Goal: Task Accomplishment & Management: Manage account settings

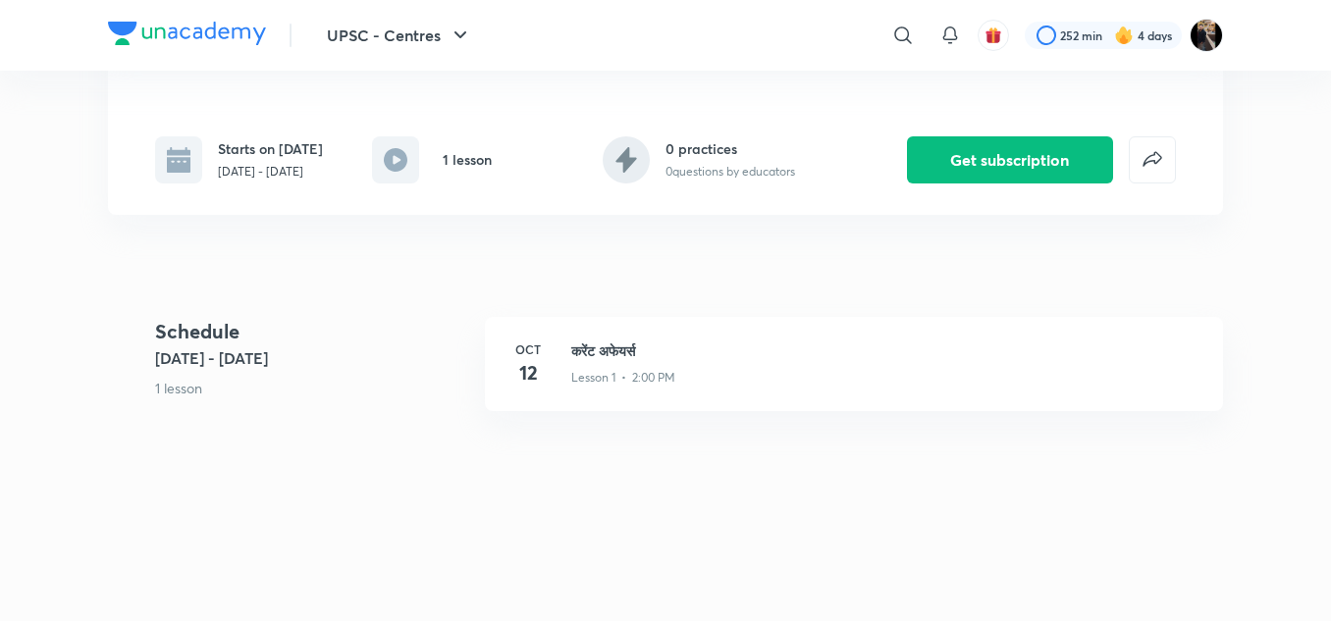
scroll to position [336, 0]
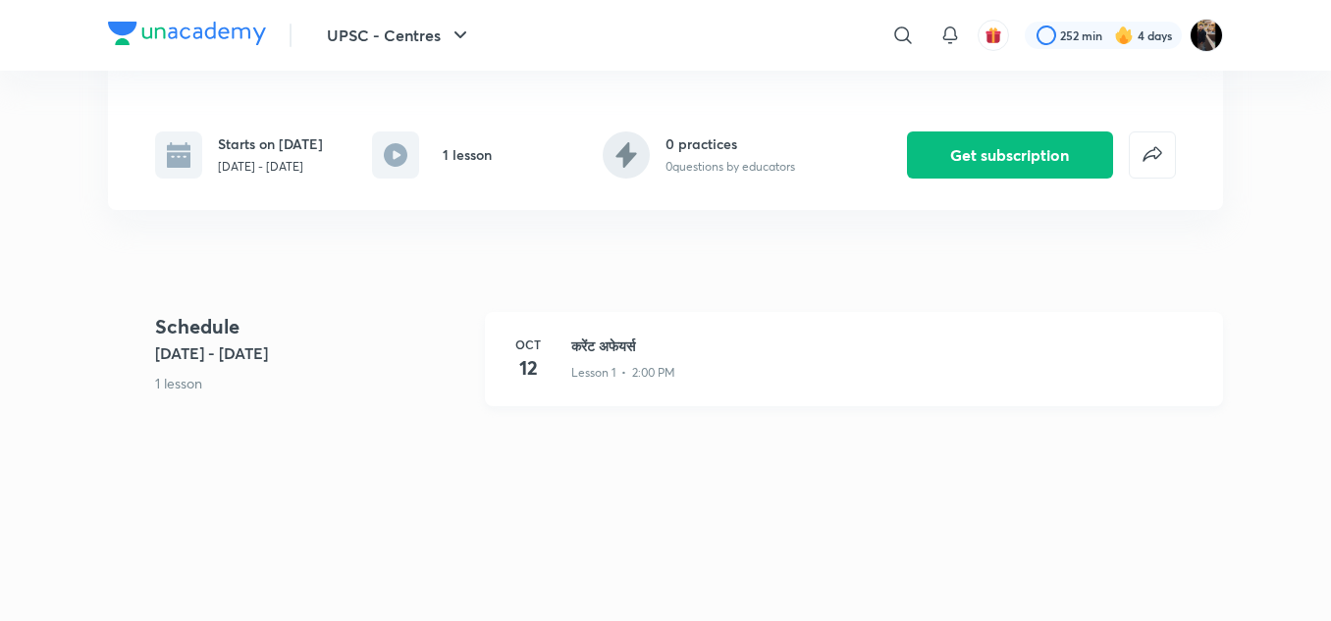
click at [606, 356] on h3 "करेंट अफेयर्स" at bounding box center [885, 346] width 628 height 21
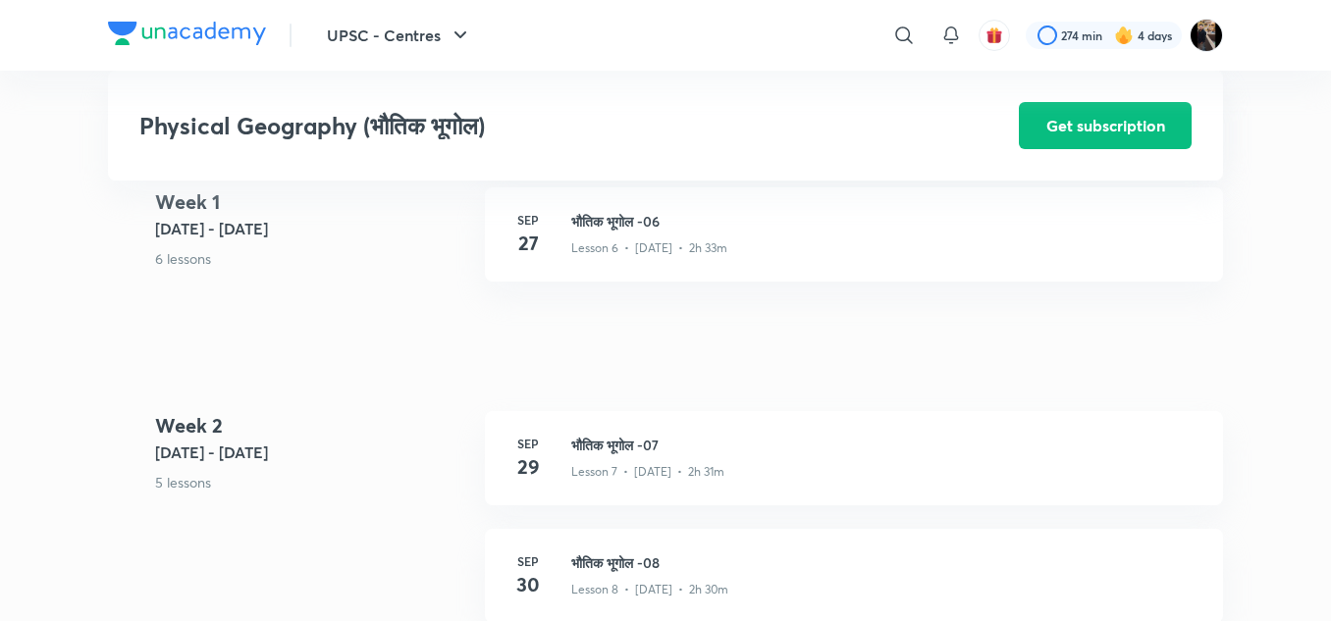
scroll to position [1304, 0]
click at [605, 444] on h3 "भौतिक भूगोल -07" at bounding box center [885, 442] width 628 height 21
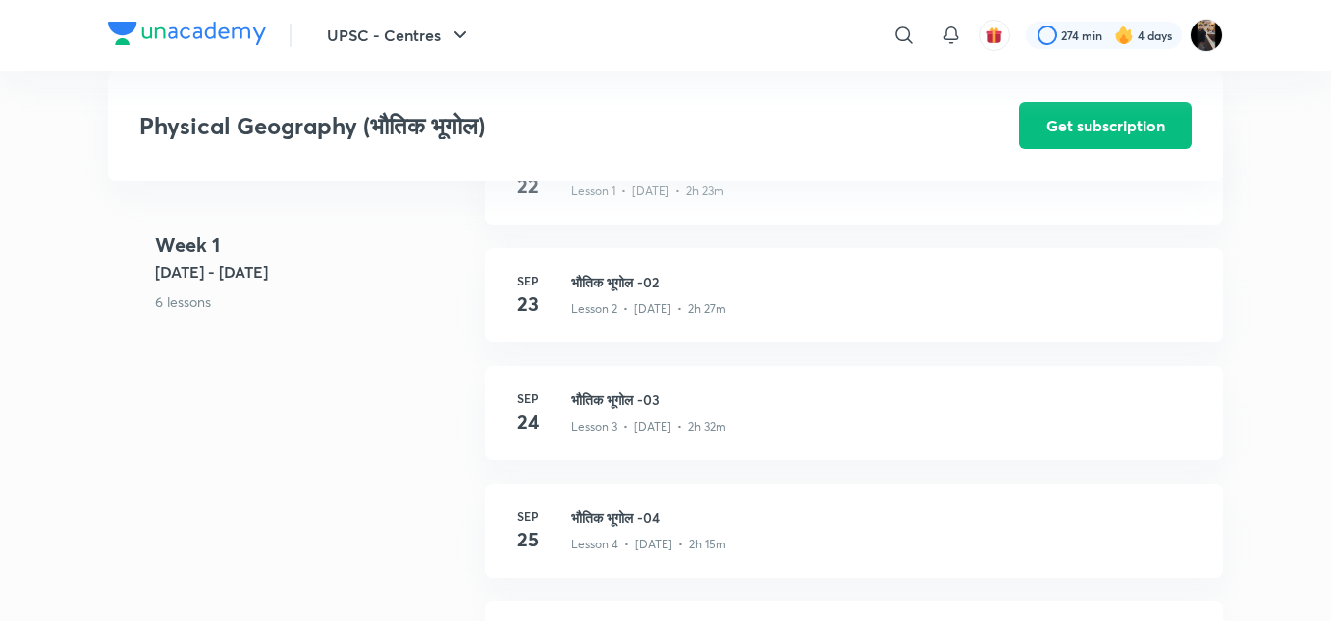
scroll to position [767, 0]
click at [603, 397] on h3 "भौतिक भूगोल -03" at bounding box center [885, 403] width 628 height 21
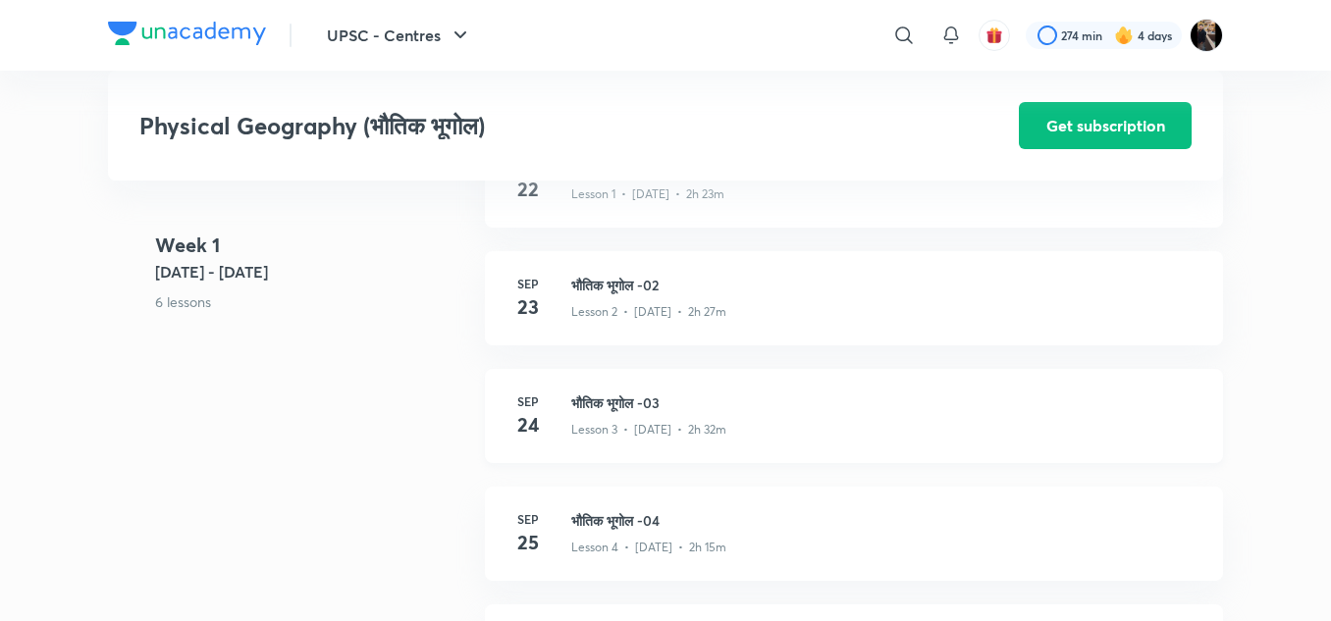
click at [603, 397] on h3 "भौतिक भूगोल -03" at bounding box center [885, 403] width 628 height 21
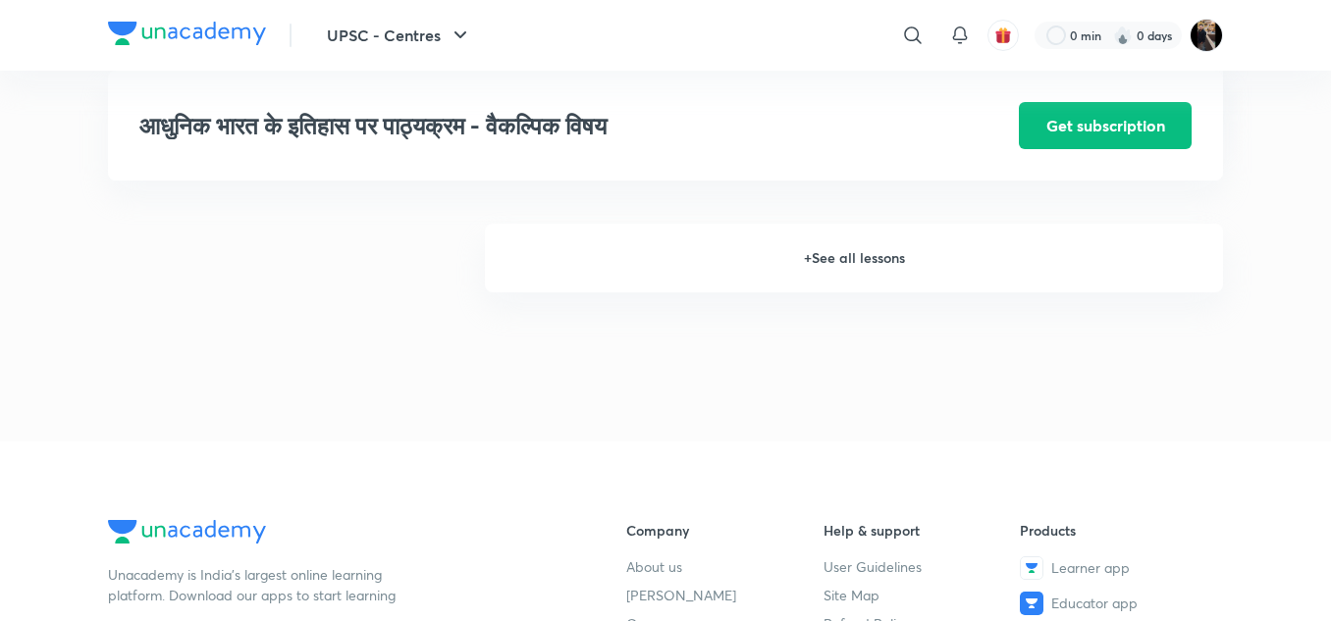
scroll to position [2721, 0]
click at [835, 271] on h6 "+ See all lessons" at bounding box center [854, 259] width 738 height 69
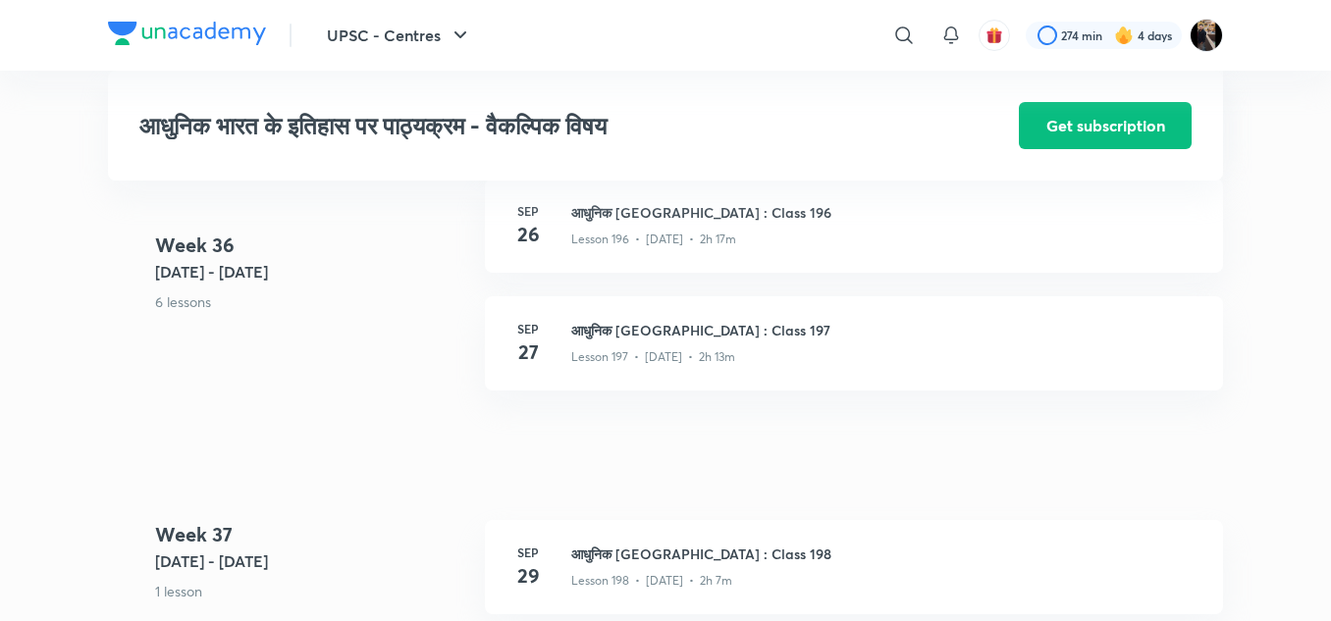
scroll to position [27397, 0]
click at [628, 341] on h3 "आधुनिक [GEOGRAPHIC_DATA] : Class 197" at bounding box center [885, 331] width 628 height 21
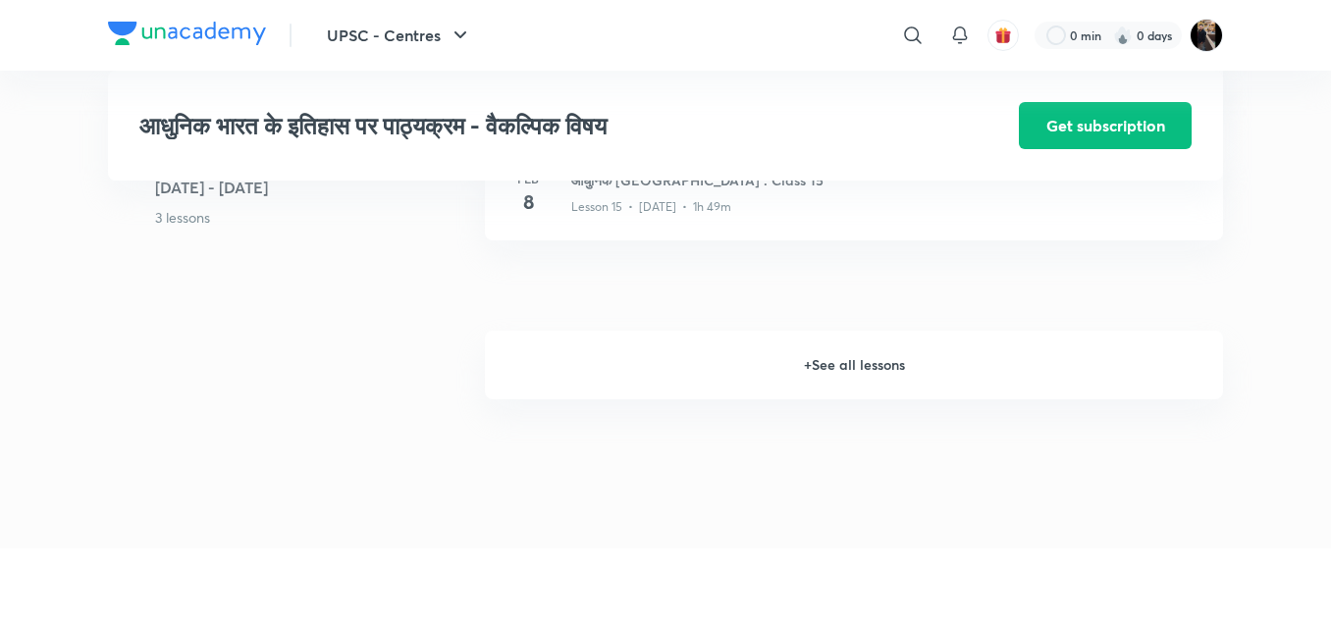
drag, startPoint x: 0, startPoint y: 0, endPoint x: 833, endPoint y: 384, distance: 917.4
click at [833, 384] on h6 "+ See all lessons" at bounding box center [854, 365] width 738 height 69
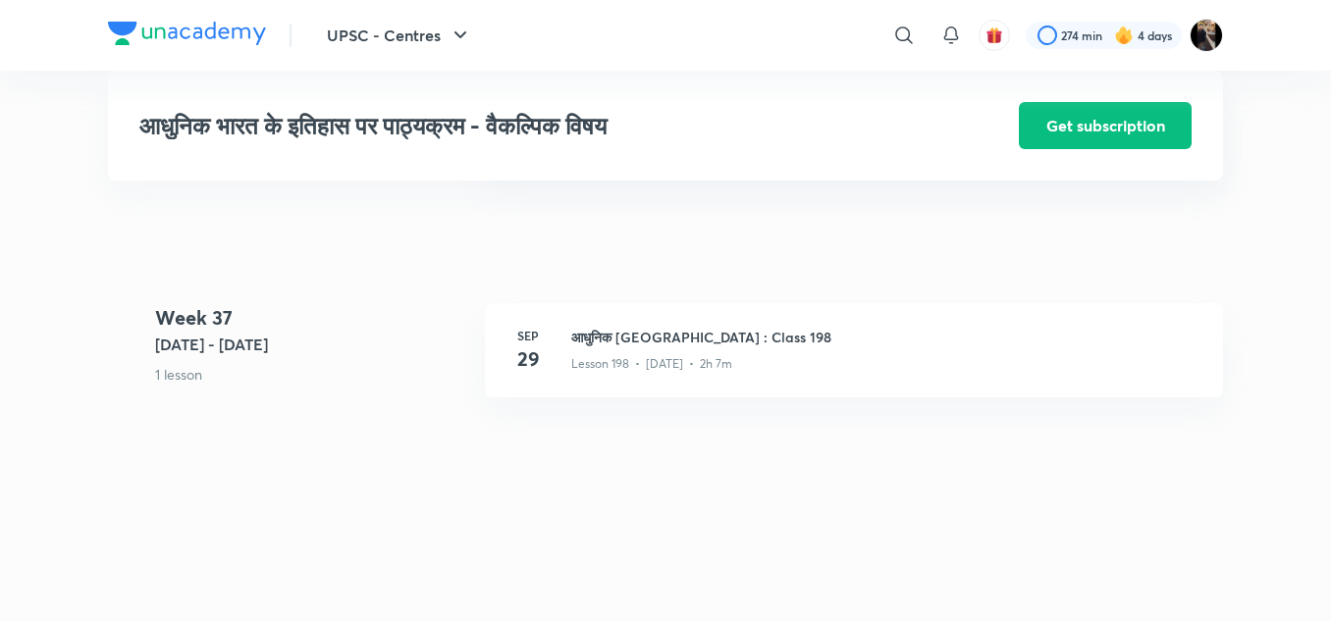
scroll to position [27613, 0]
click at [659, 349] on h3 "आधुनिक भारत : Class 198" at bounding box center [885, 339] width 628 height 21
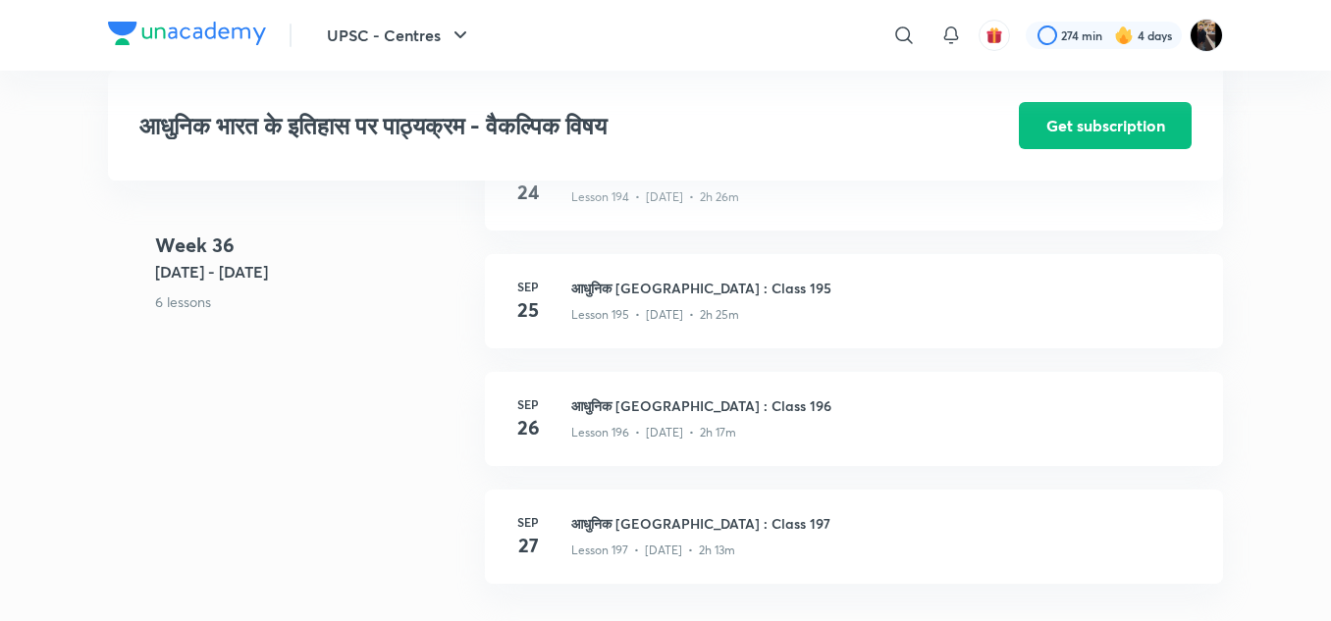
scroll to position [27201, 0]
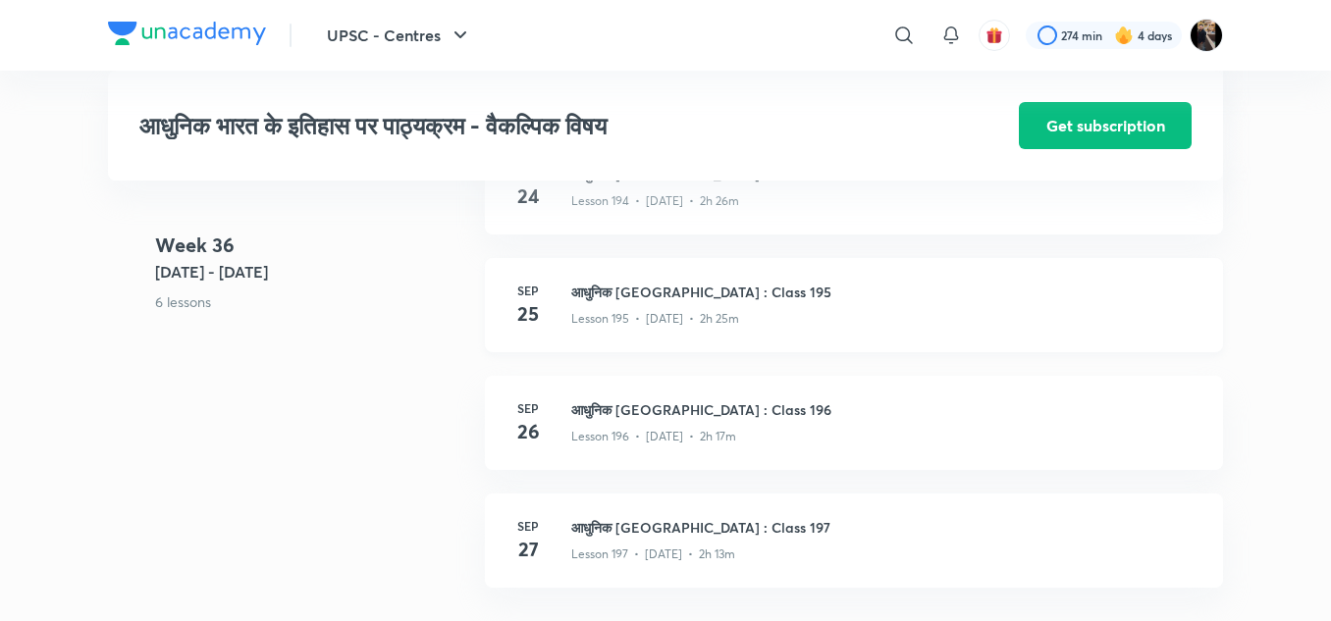
click at [676, 301] on h3 "आधुनिक भारत : Class 195" at bounding box center [885, 292] width 628 height 21
click at [676, 302] on h3 "आधुनिक भारत : Class 195" at bounding box center [885, 292] width 628 height 21
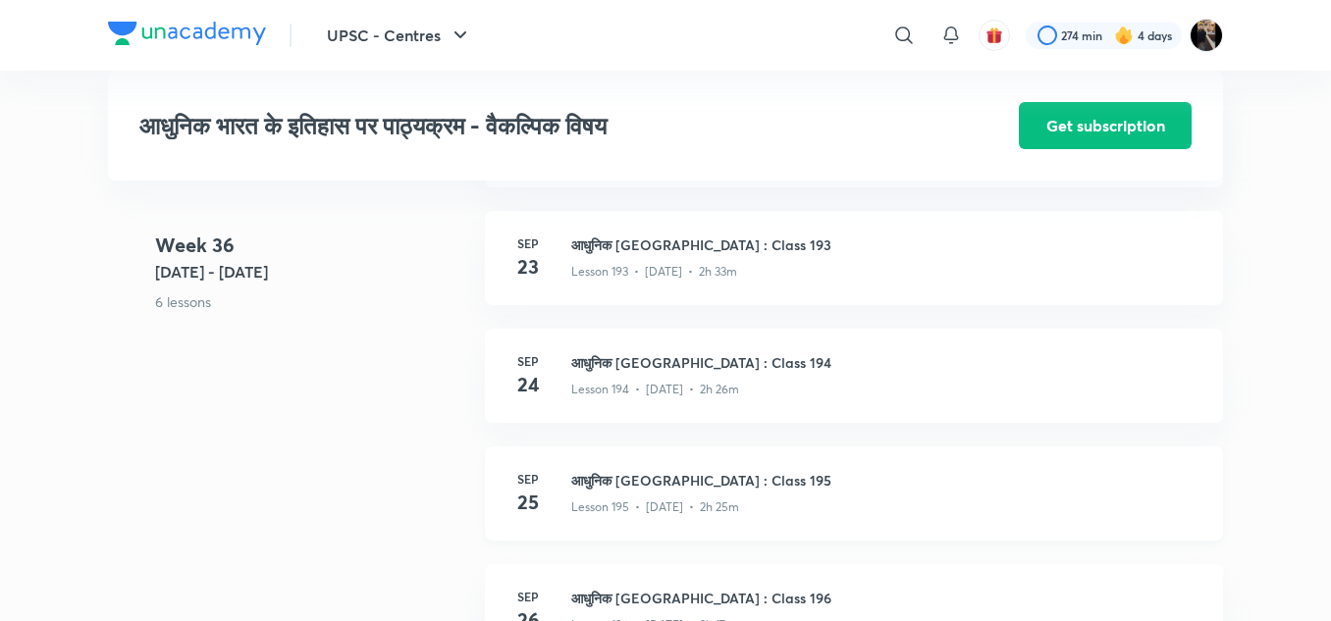
scroll to position [27012, 0]
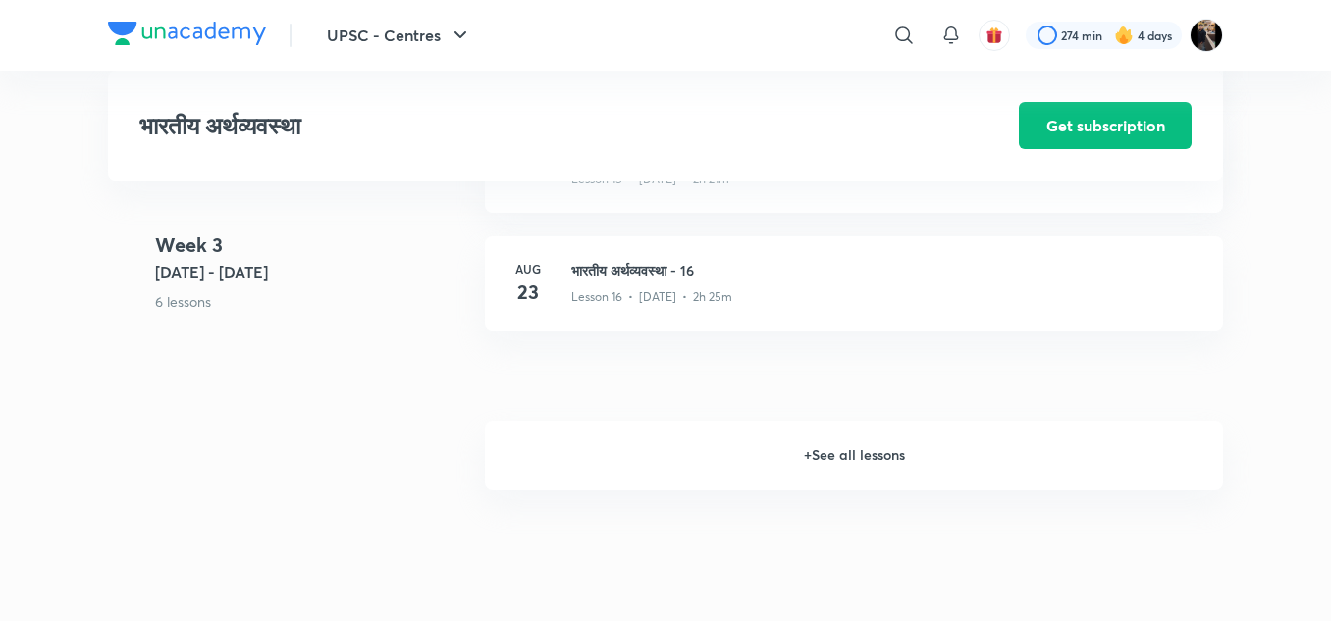
click at [841, 454] on h6 "+ See all lessons" at bounding box center [854, 455] width 738 height 69
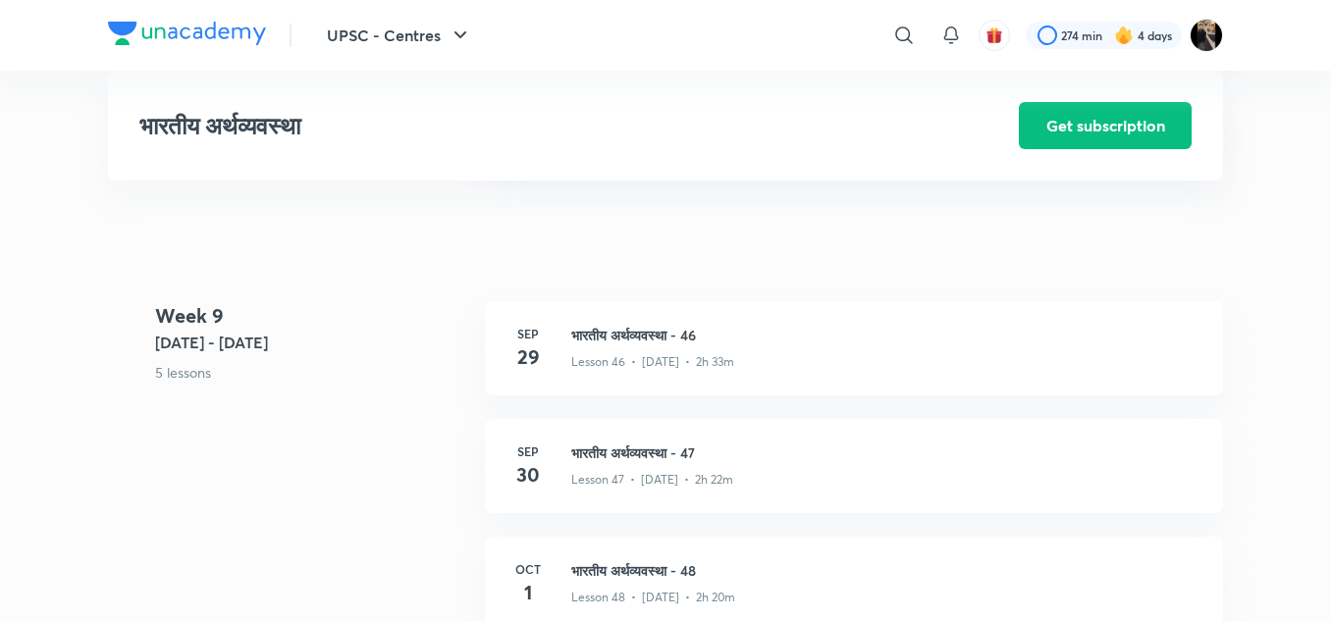
scroll to position [6717, 0]
click at [625, 327] on h3 "भारतीय अर्थव्यवस्था - 46" at bounding box center [885, 336] width 628 height 21
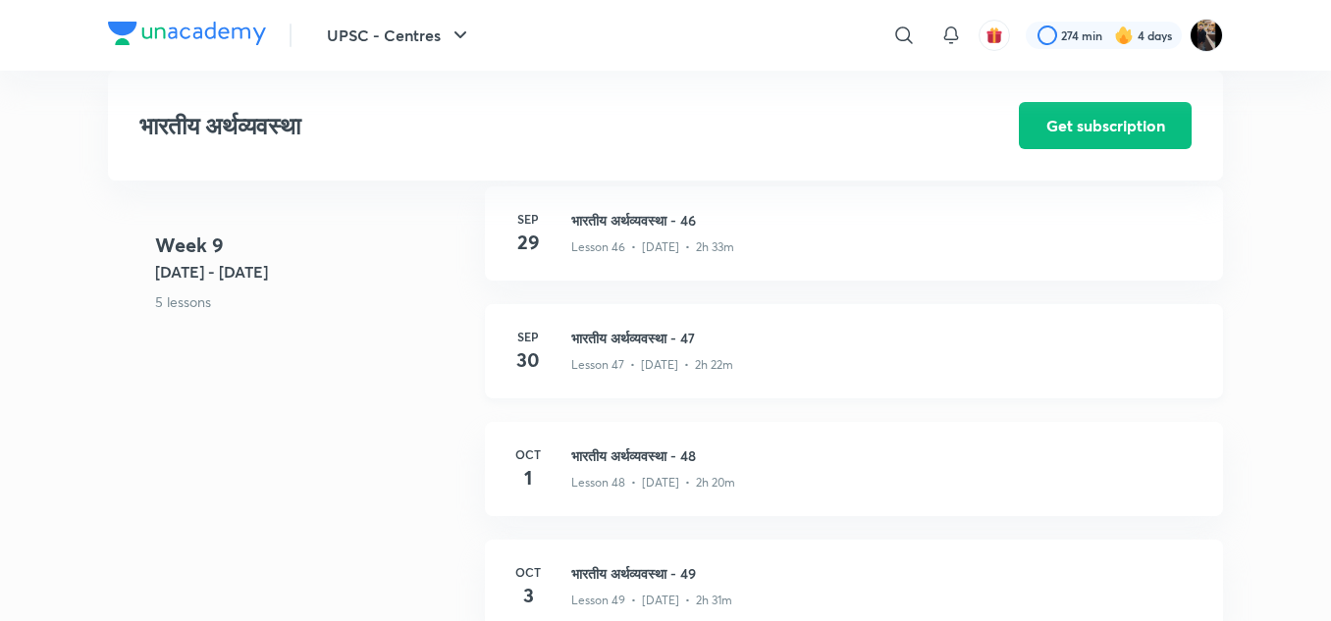
scroll to position [6836, 0]
click at [604, 223] on h3 "भारतीय अर्थव्यवस्था - 46" at bounding box center [885, 217] width 628 height 21
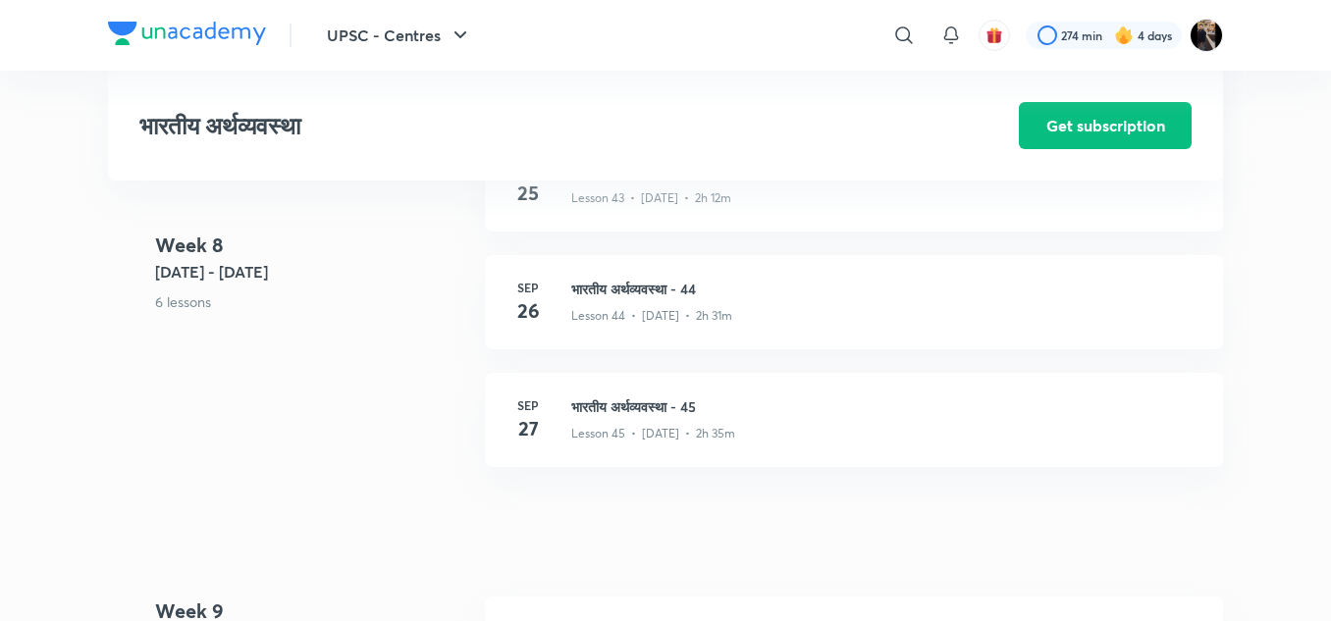
scroll to position [6460, 0]
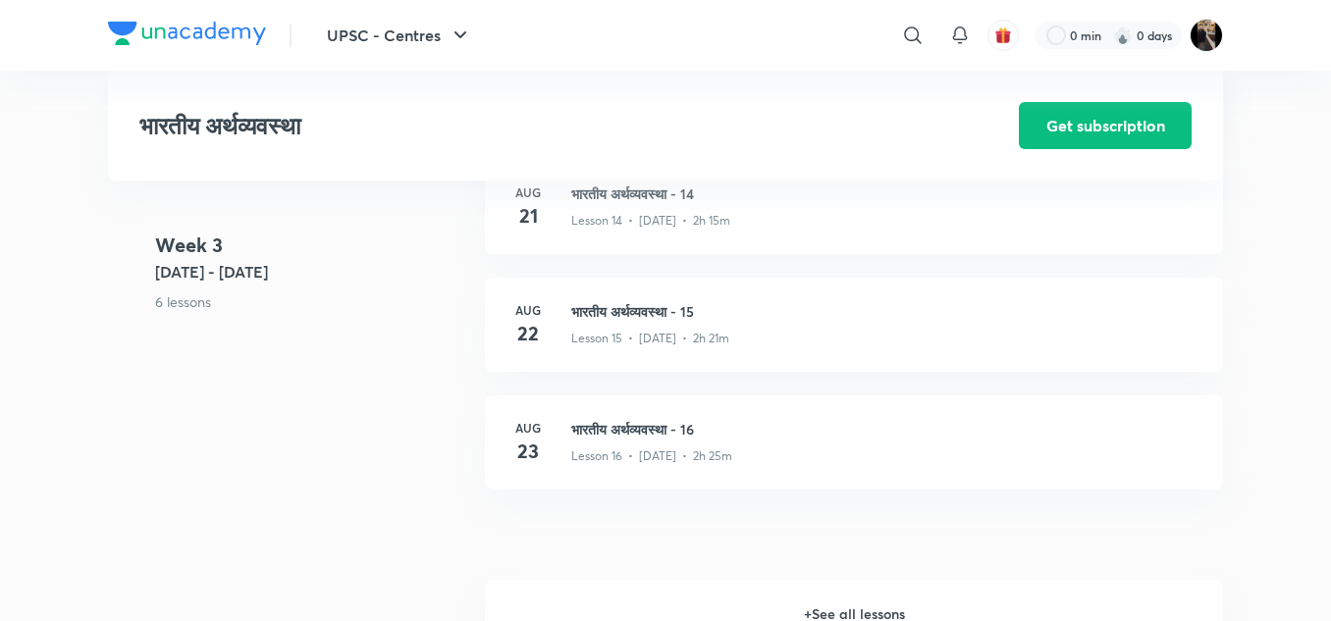
click at [834, 610] on h6 "+ See all lessons" at bounding box center [854, 614] width 738 height 69
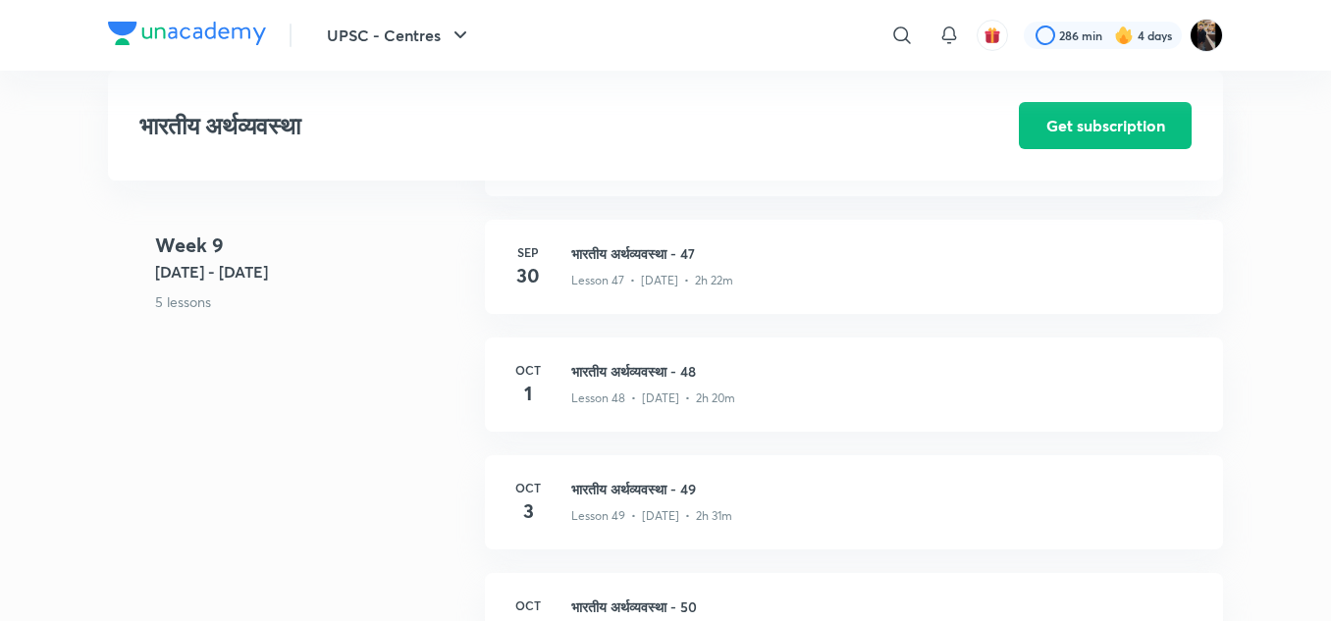
scroll to position [6914, 0]
click at [615, 379] on h3 "भारतीय अर्थव्यवस्था - 48" at bounding box center [885, 375] width 628 height 21
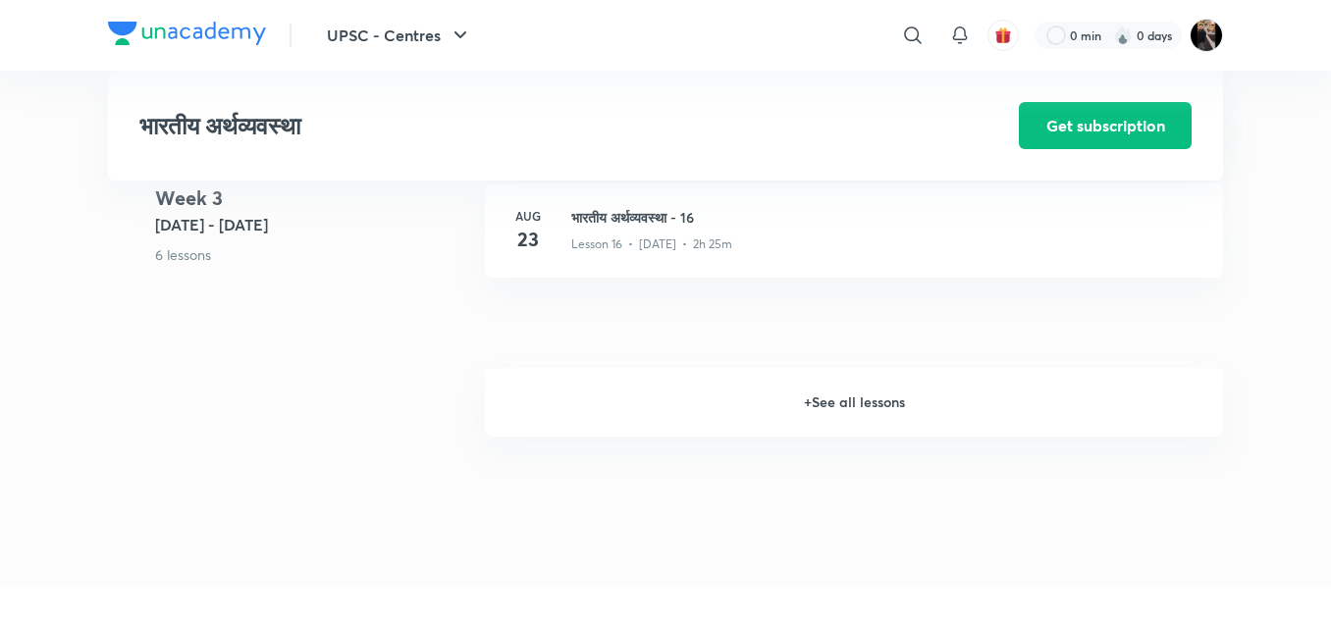
click at [839, 396] on h6 "+ See all lessons" at bounding box center [854, 402] width 738 height 69
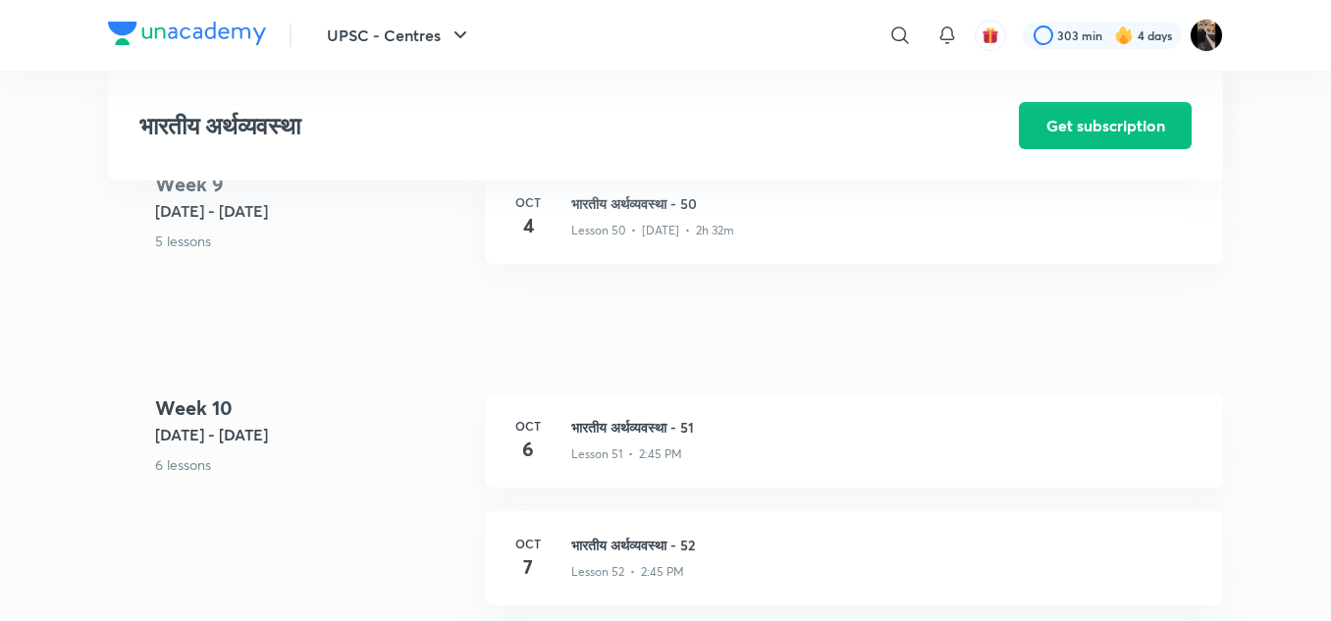
scroll to position [7414, 0]
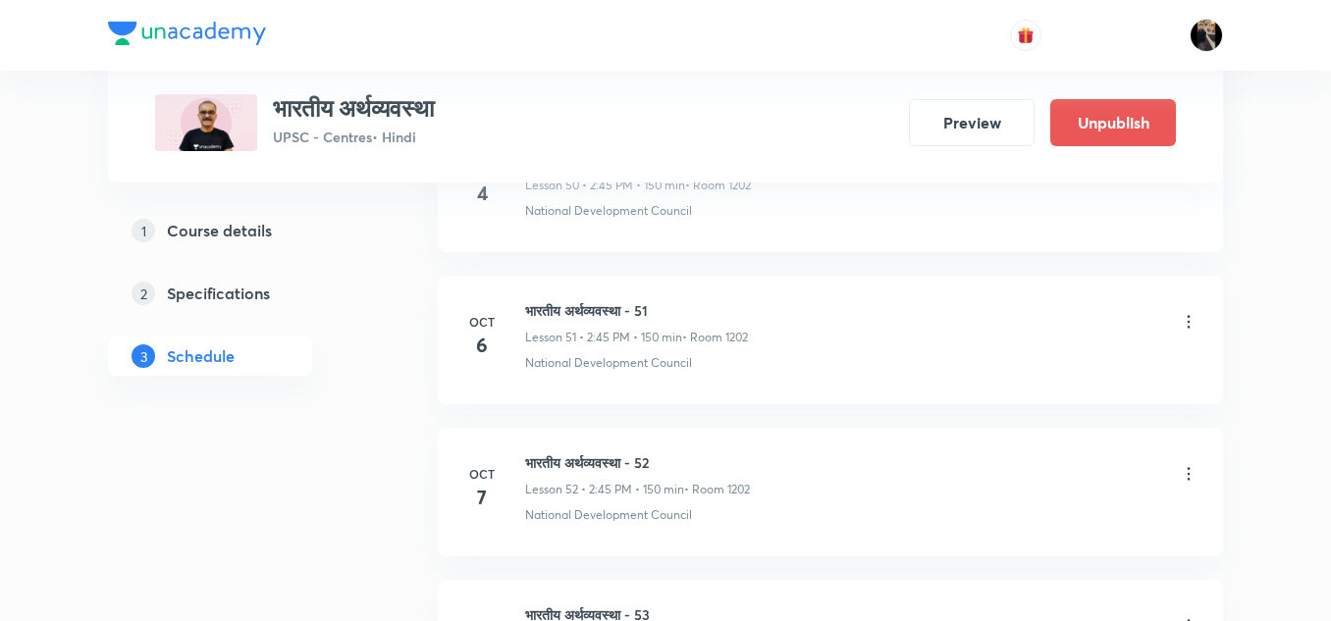
scroll to position [8745, 0]
click at [1187, 322] on icon at bounding box center [1189, 320] width 20 height 20
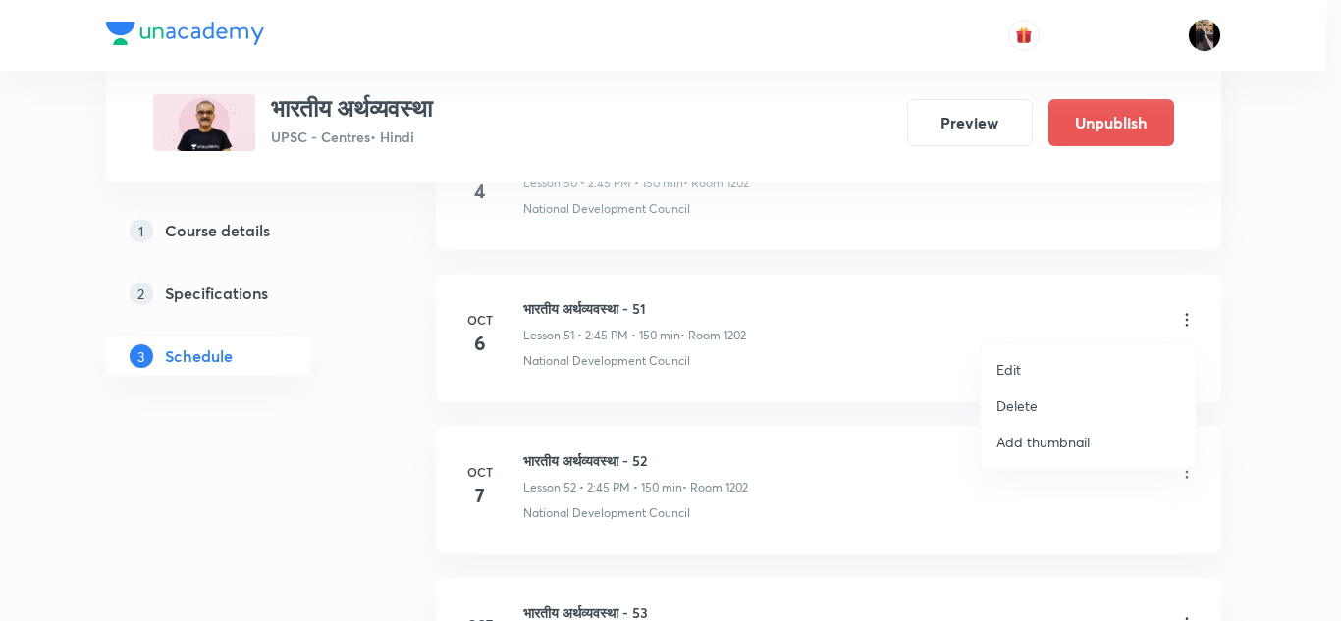
click at [1011, 368] on p "Edit" at bounding box center [1008, 369] width 25 height 21
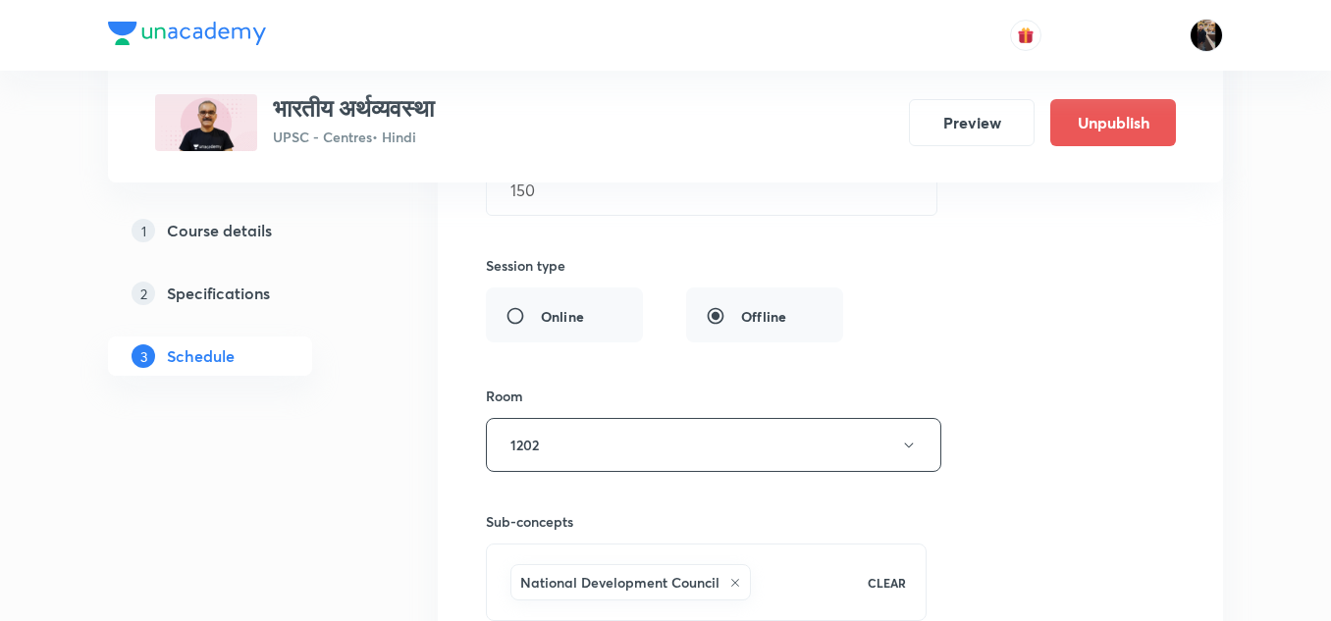
scroll to position [8277, 0]
click at [735, 437] on button "1202" at bounding box center [713, 444] width 455 height 54
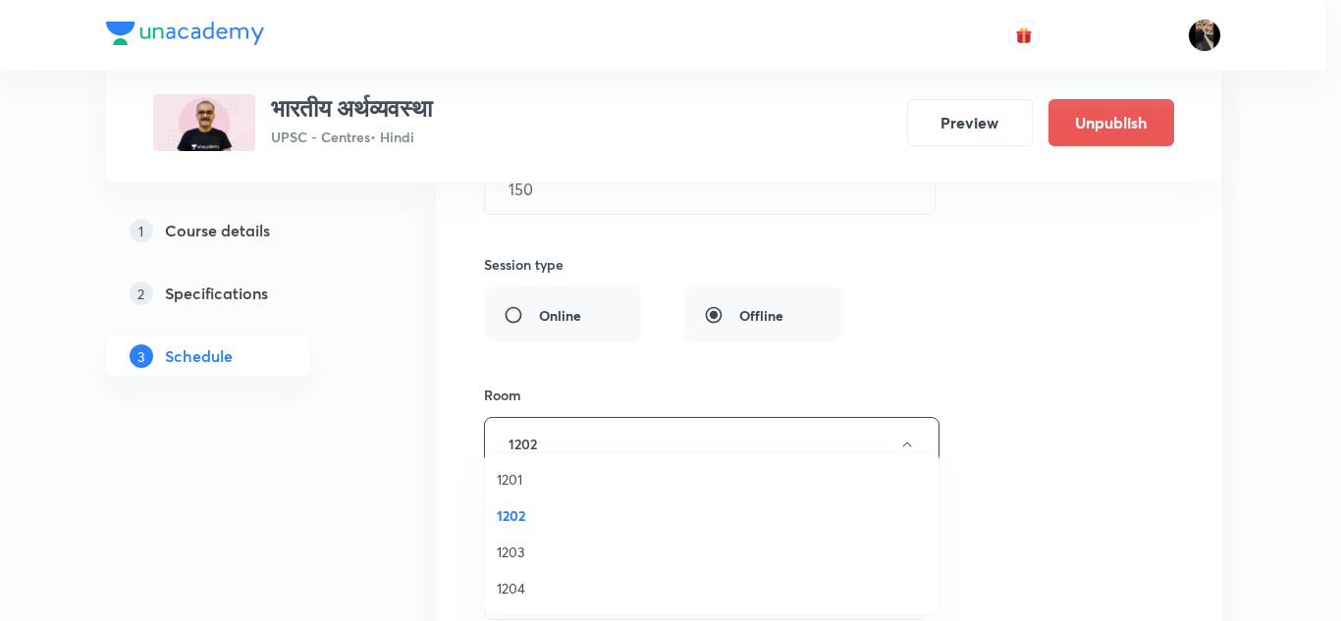
click at [513, 481] on span "1201" at bounding box center [712, 479] width 430 height 21
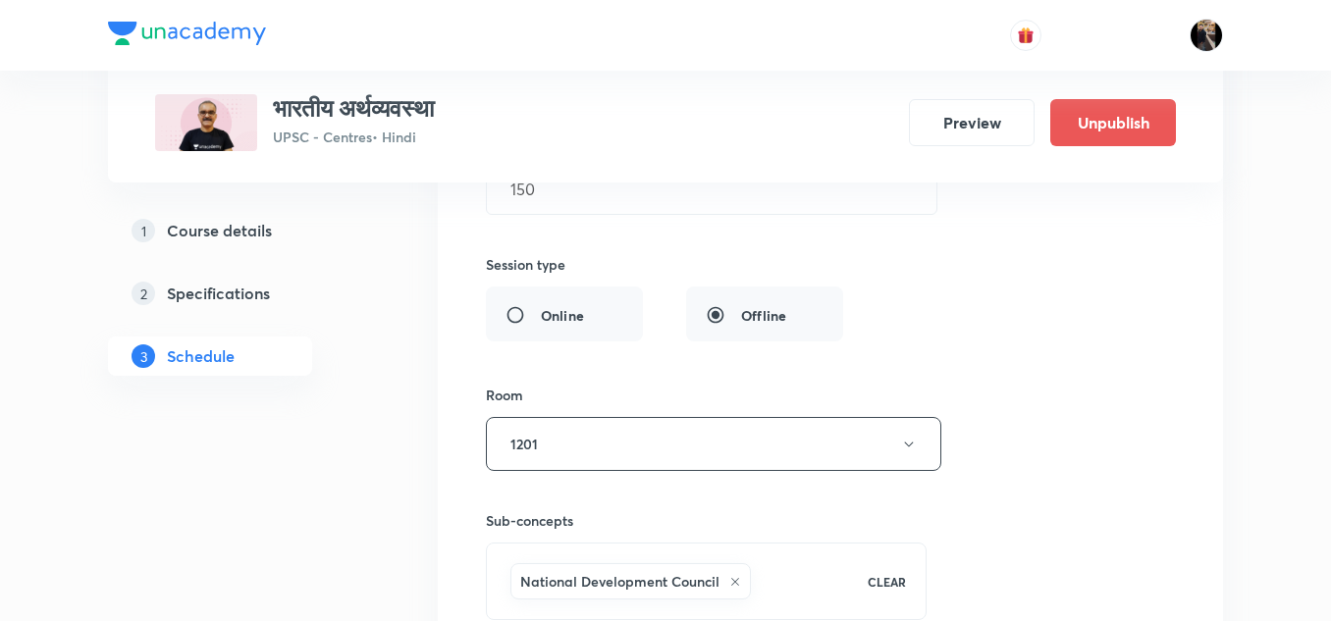
click at [896, 339] on div "Session title 24/99 भारतीय अर्थव्यवस्था - 51 ​ Schedule for Oct 6, 2025, 2:45 P…" at bounding box center [830, 271] width 689 height 855
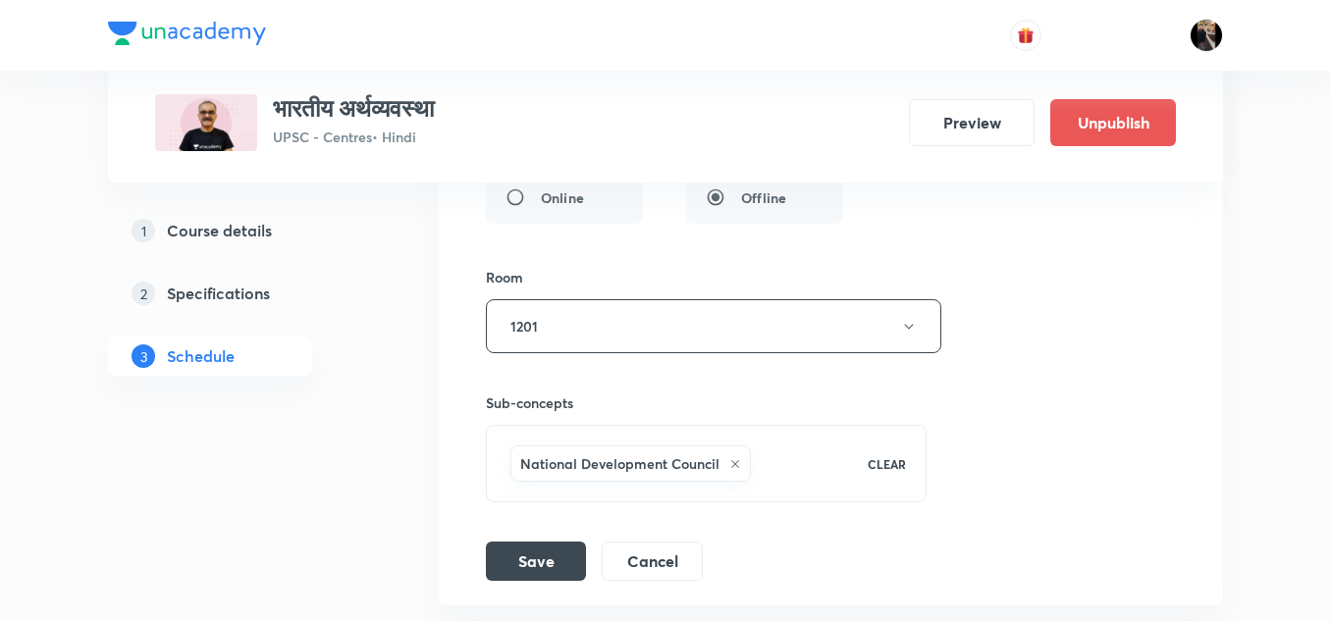
scroll to position [8396, 0]
click at [536, 560] on button "Save" at bounding box center [536, 558] width 100 height 39
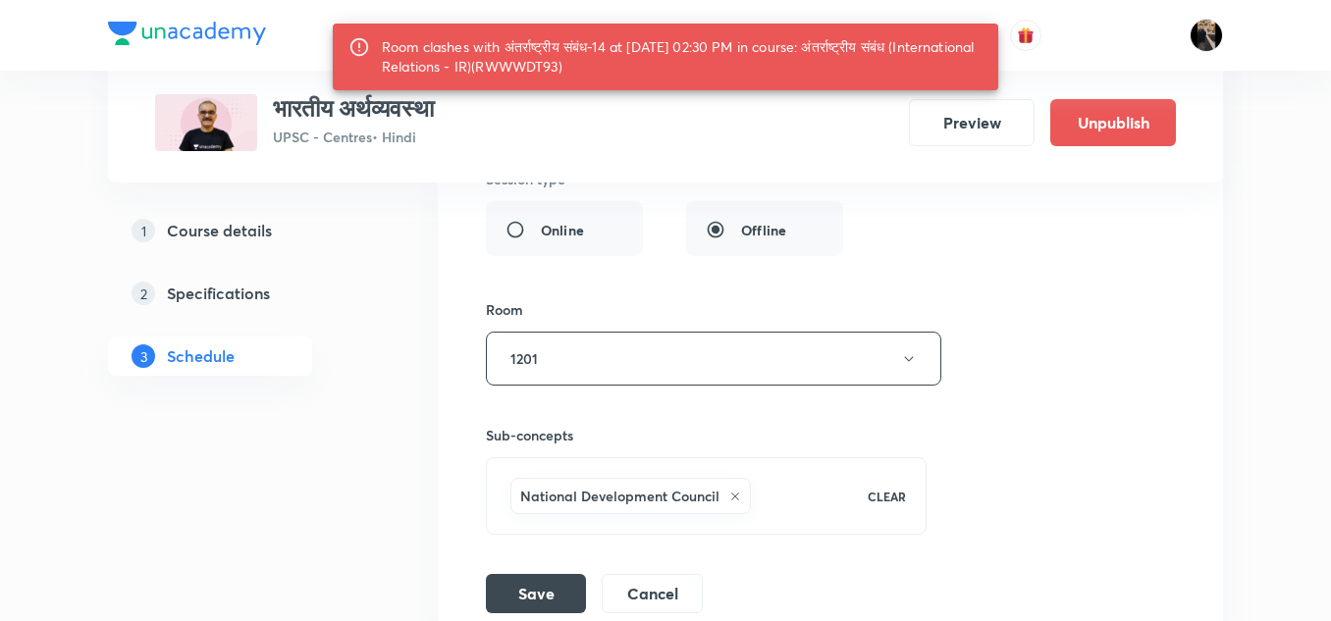
click at [866, 188] on div "Session title 24/99 भारतीय अर्थव्यवस्था - 51 ​ Schedule for Oct 6, 2025, 2:45 P…" at bounding box center [830, 169] width 689 height 888
click at [990, 240] on div "Session title 24/99 भारतीय अर्थव्यवस्था - 51 ​ Schedule for Oct 6, 2025, 2:45 P…" at bounding box center [830, 169] width 689 height 888
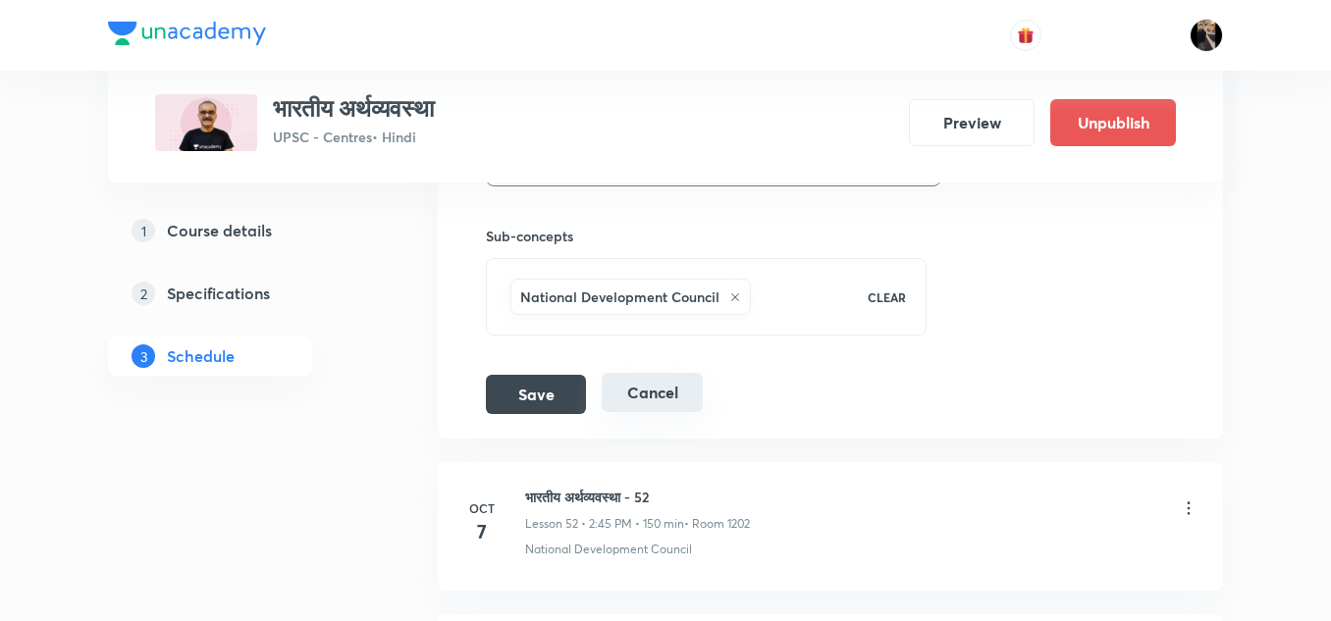
scroll to position [8596, 0]
click at [548, 386] on button "Save" at bounding box center [536, 391] width 100 height 39
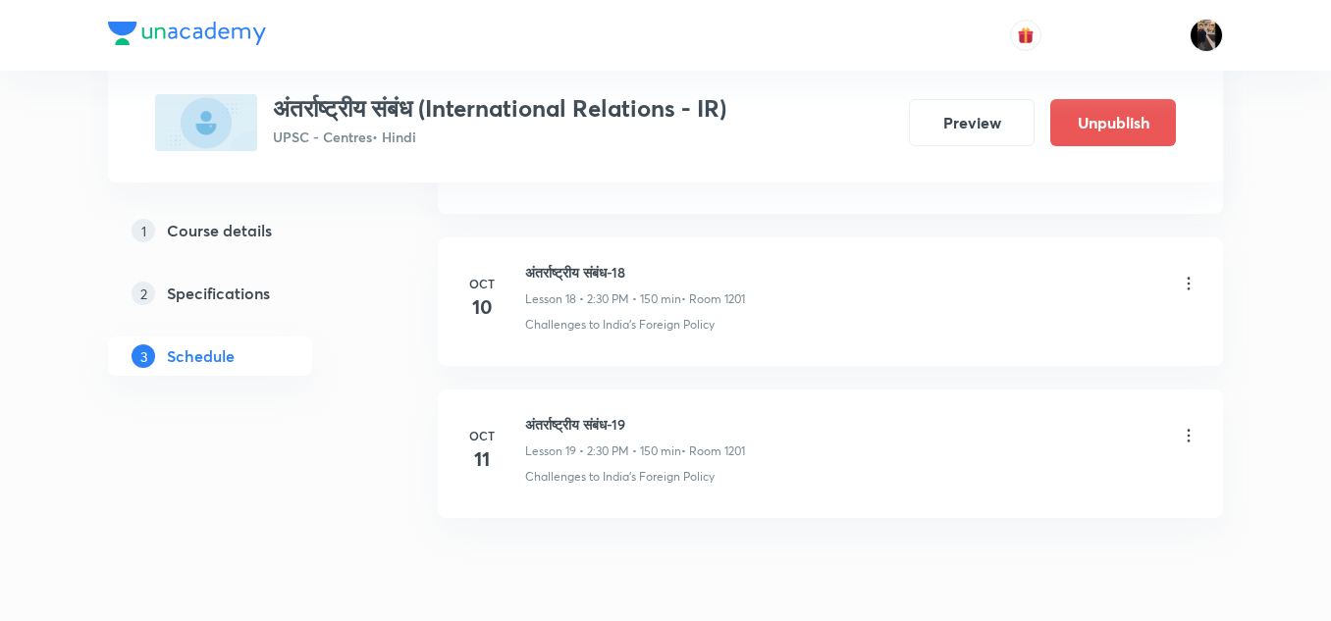
scroll to position [3752, 0]
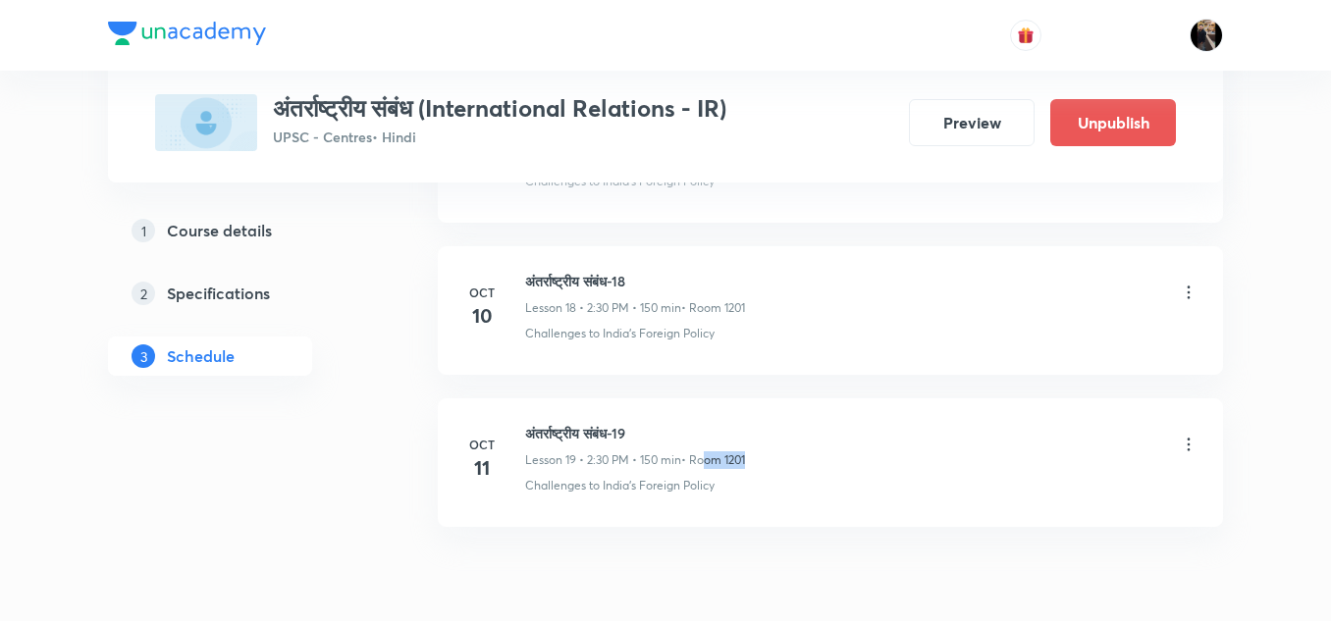
drag, startPoint x: 749, startPoint y: 458, endPoint x: 704, endPoint y: 460, distance: 45.2
click at [704, 460] on p "• Room 1201" at bounding box center [713, 460] width 64 height 18
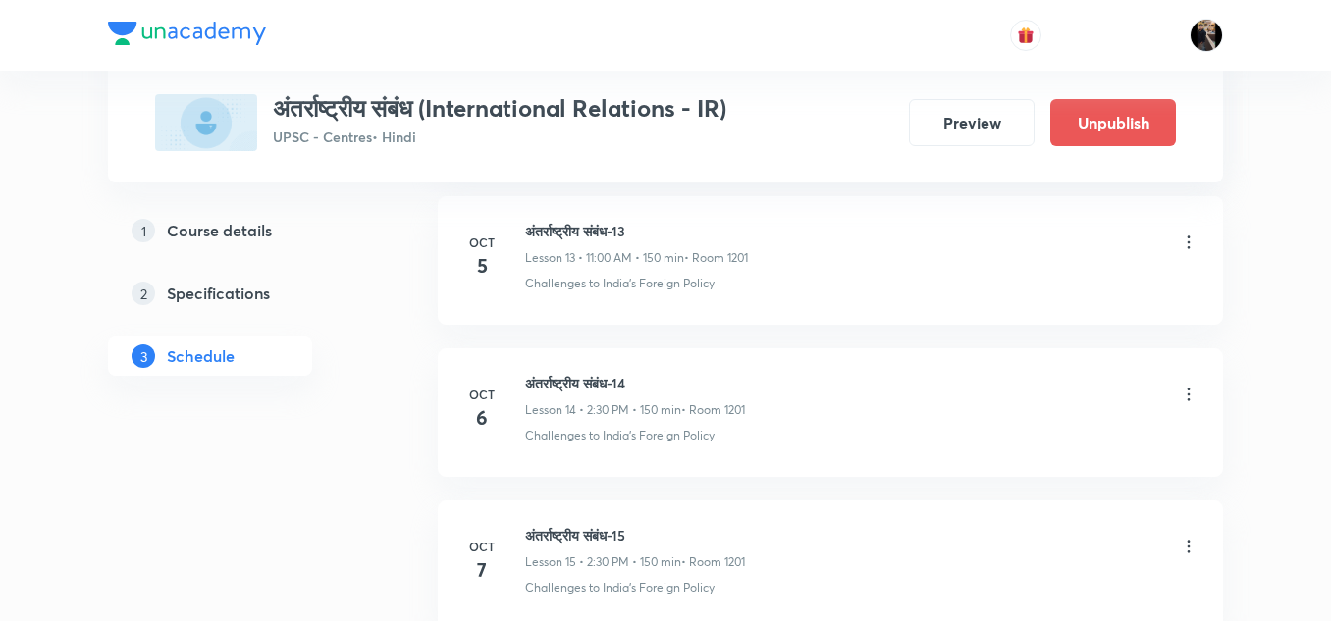
scroll to position [3036, 0]
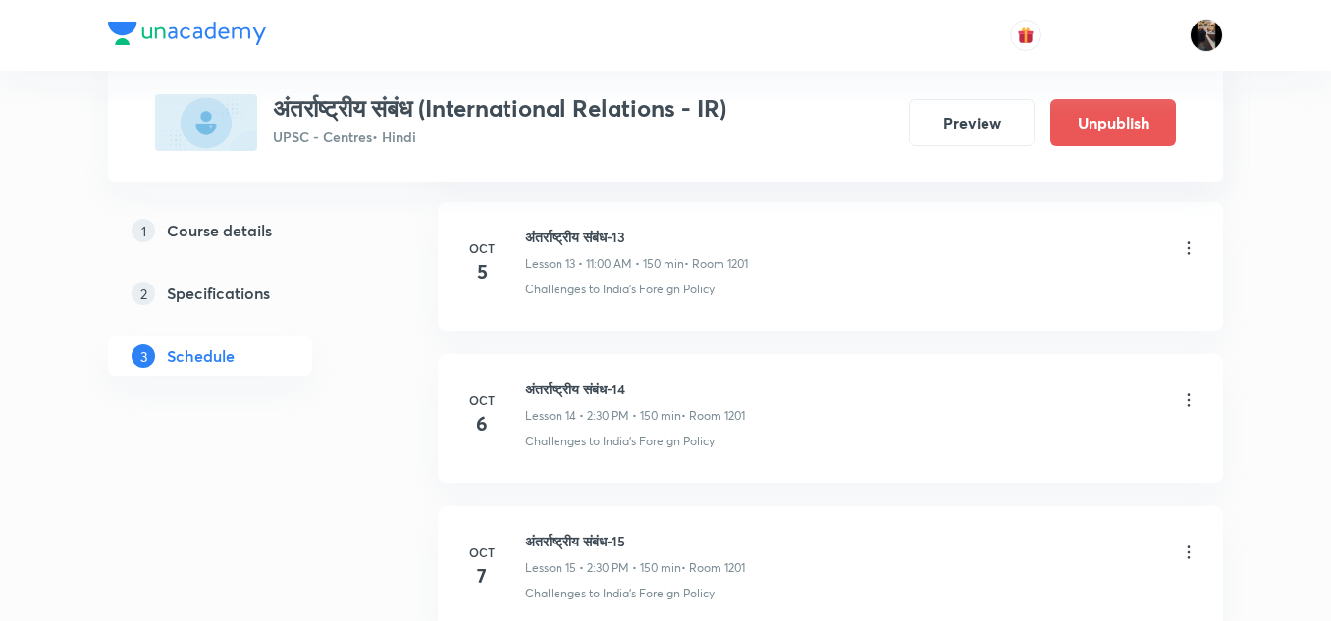
click at [1191, 402] on icon at bounding box center [1189, 401] width 20 height 20
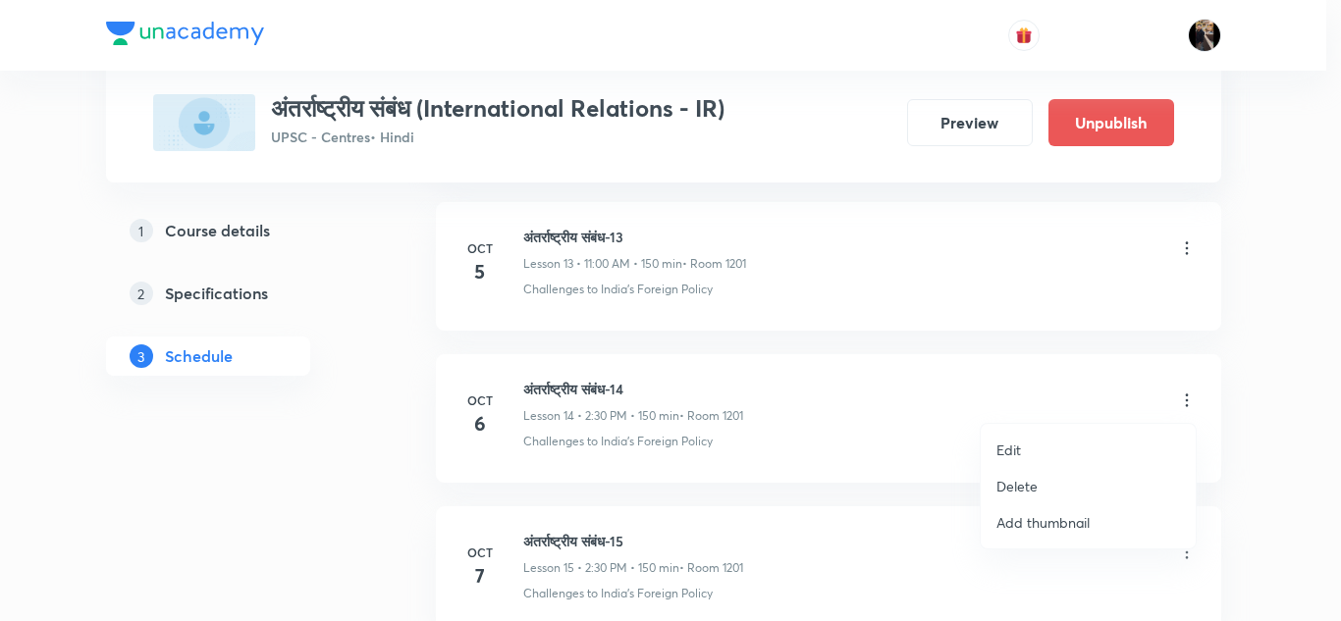
click at [931, 445] on div at bounding box center [670, 310] width 1341 height 621
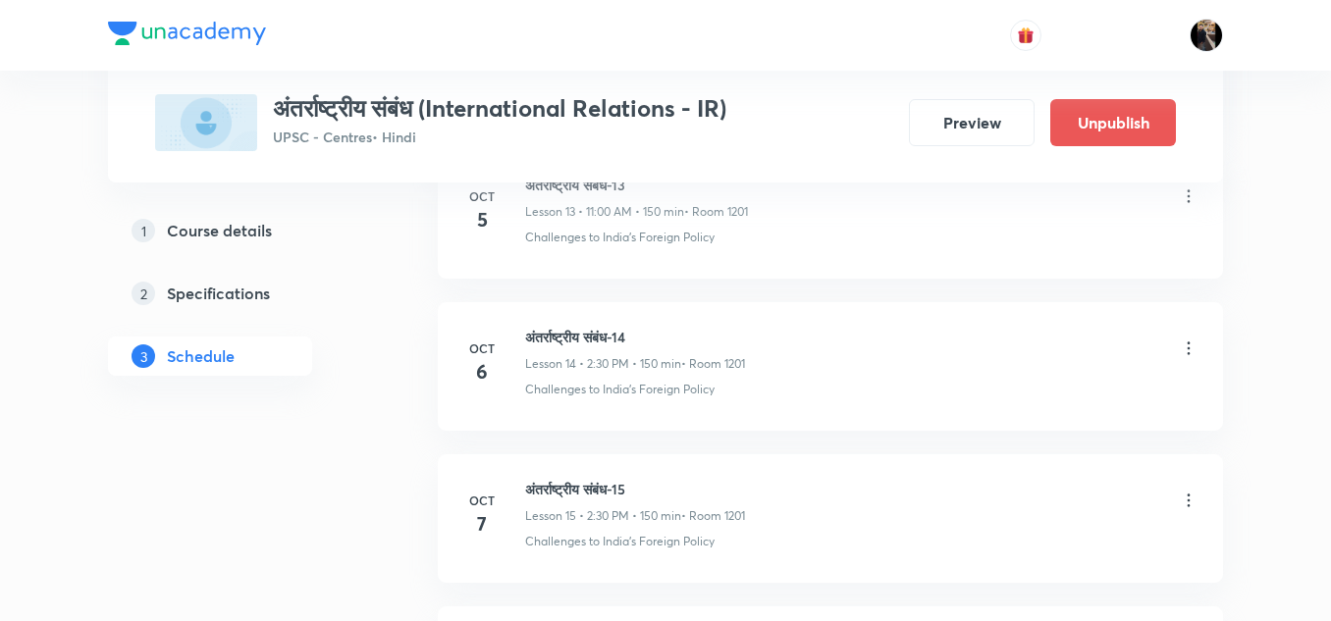
scroll to position [3089, 0]
click at [1187, 350] on icon at bounding box center [1189, 348] width 20 height 20
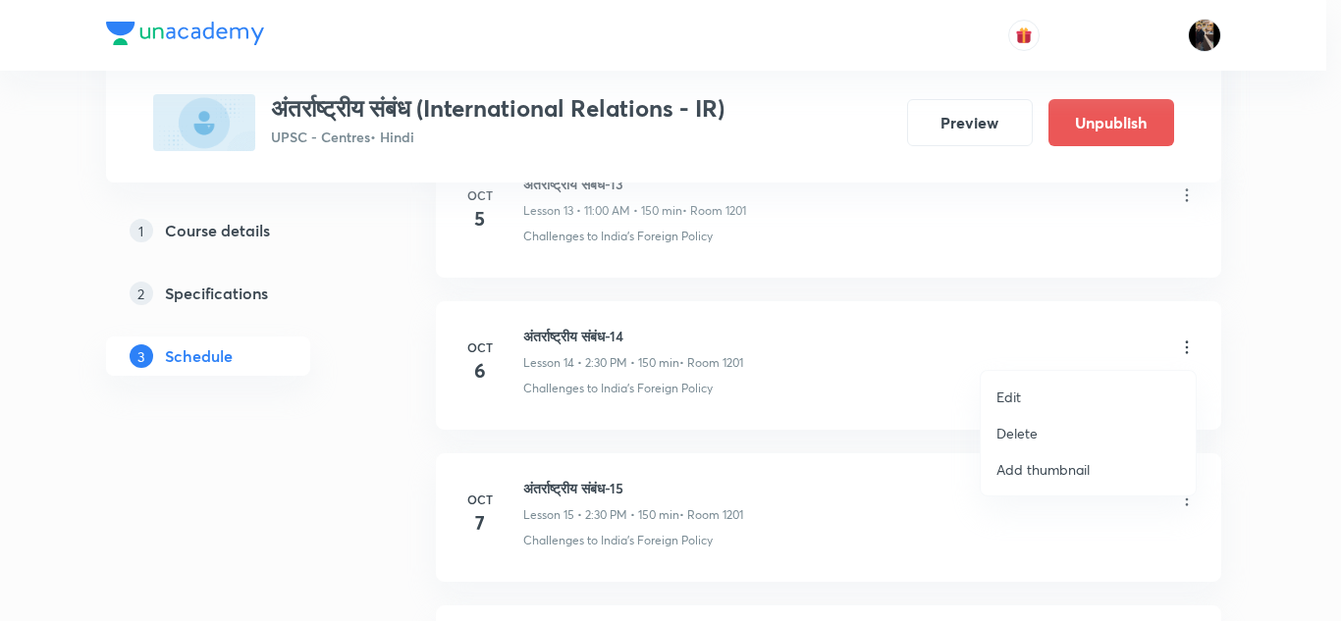
click at [1020, 431] on p "Delete" at bounding box center [1016, 433] width 41 height 21
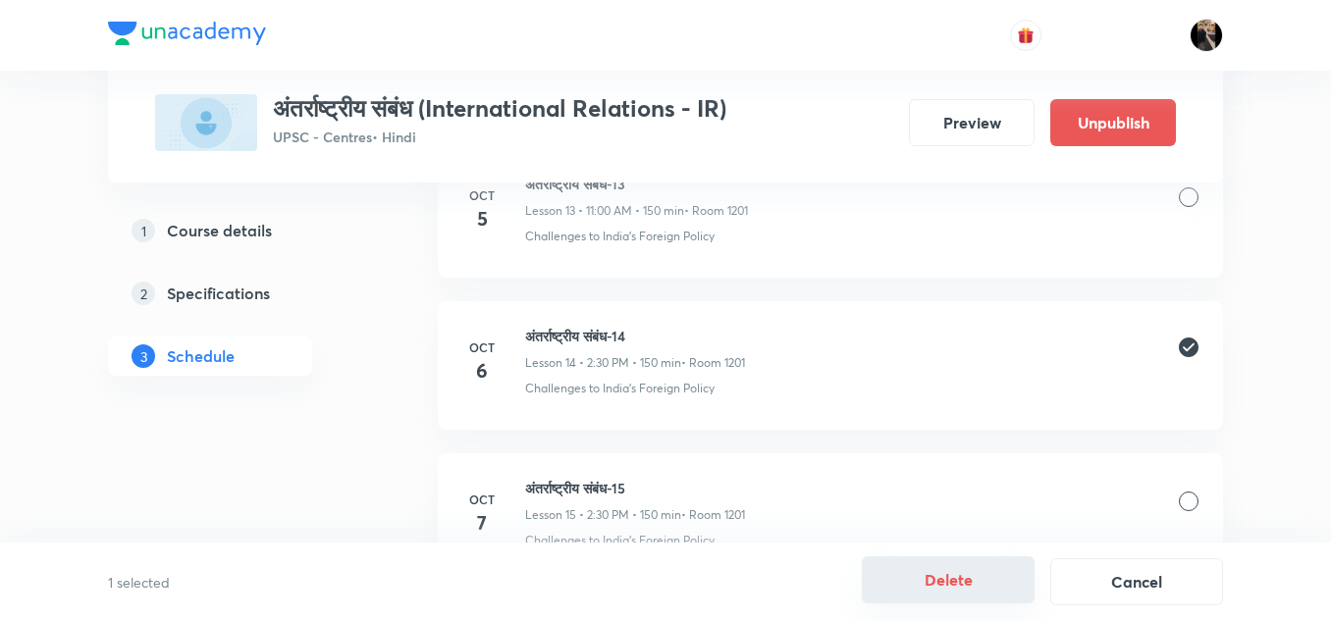
click at [951, 586] on button "Delete" at bounding box center [948, 580] width 173 height 47
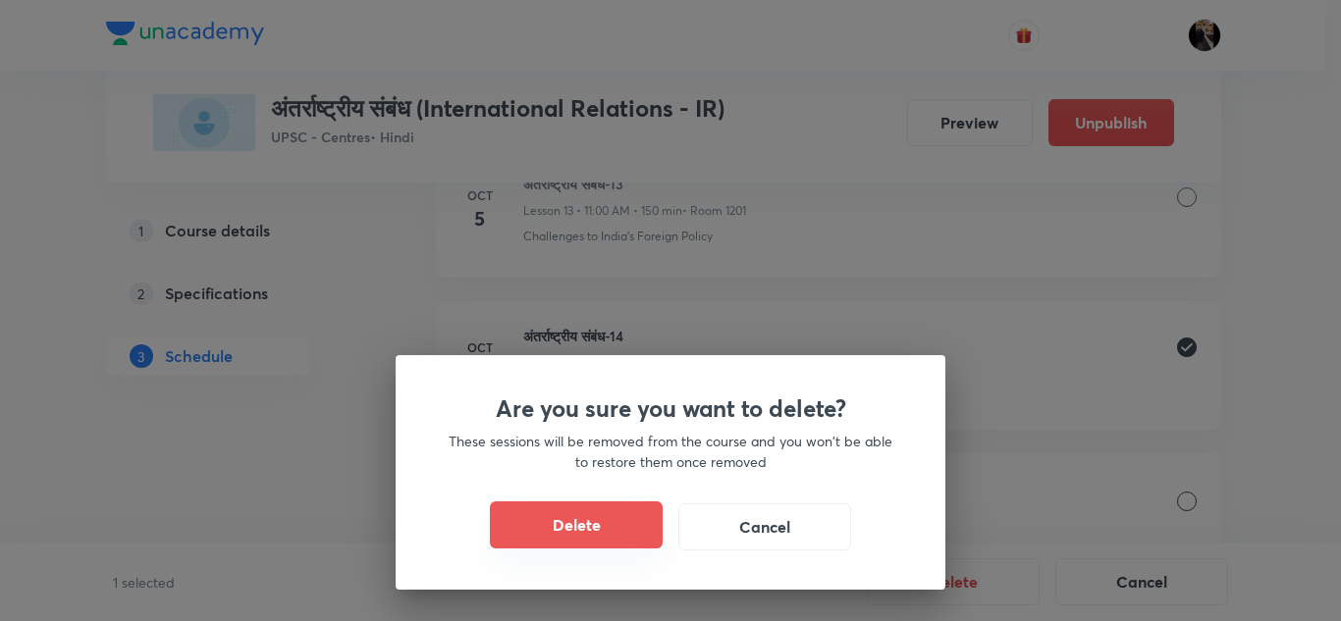
click at [574, 537] on button "Delete" at bounding box center [576, 525] width 173 height 47
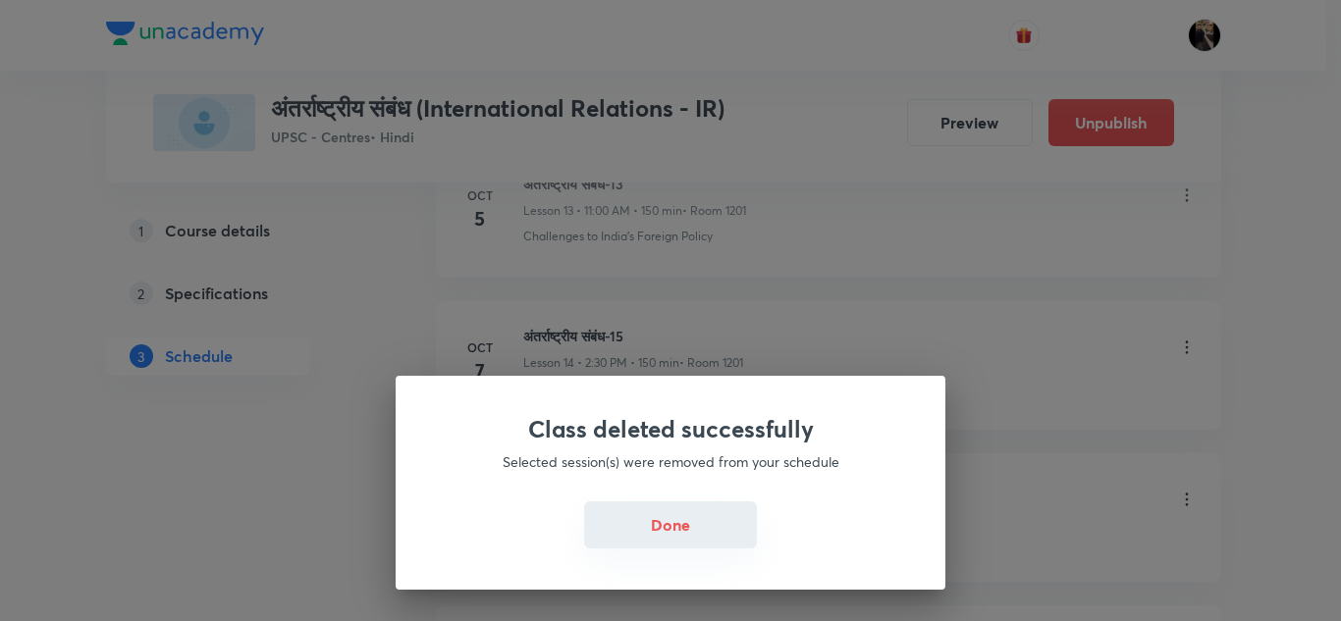
click at [670, 522] on button "Done" at bounding box center [670, 525] width 173 height 47
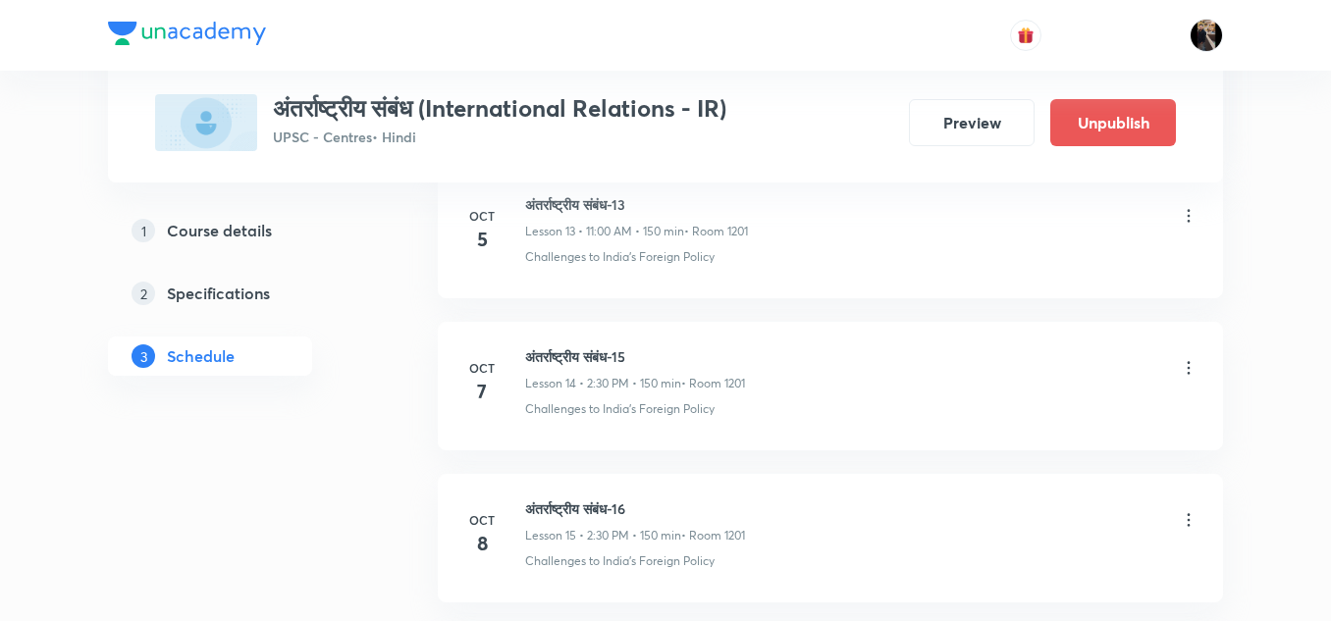
scroll to position [3071, 0]
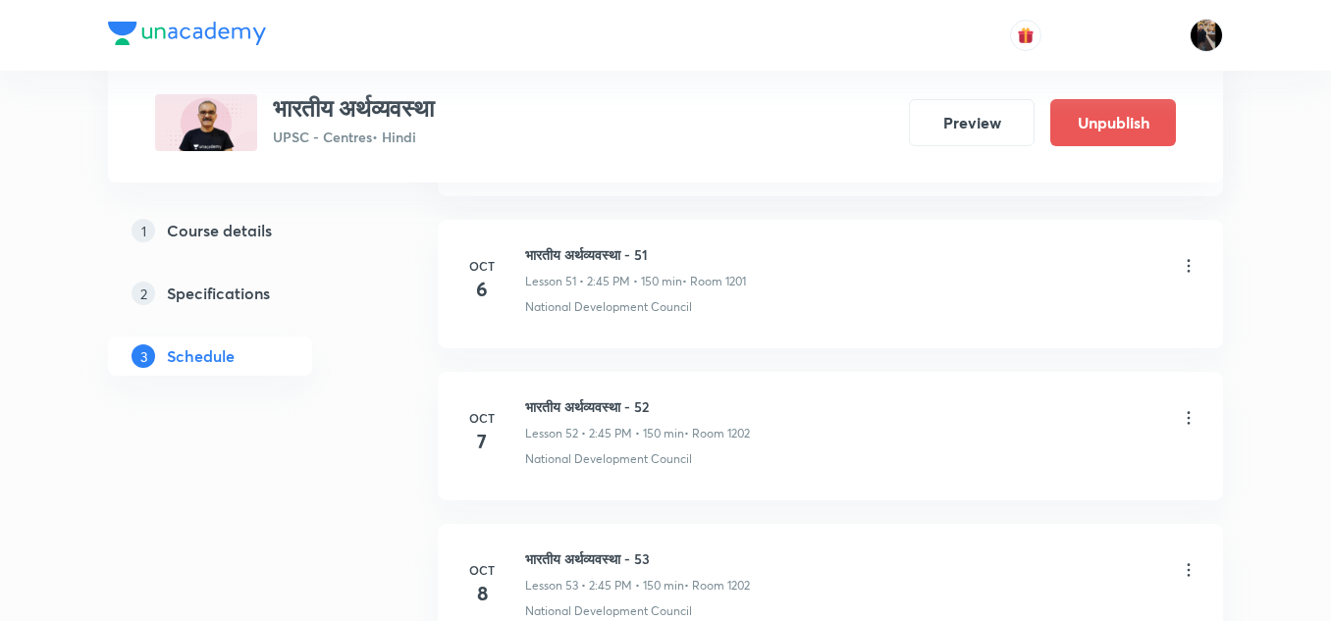
scroll to position [8800, 0]
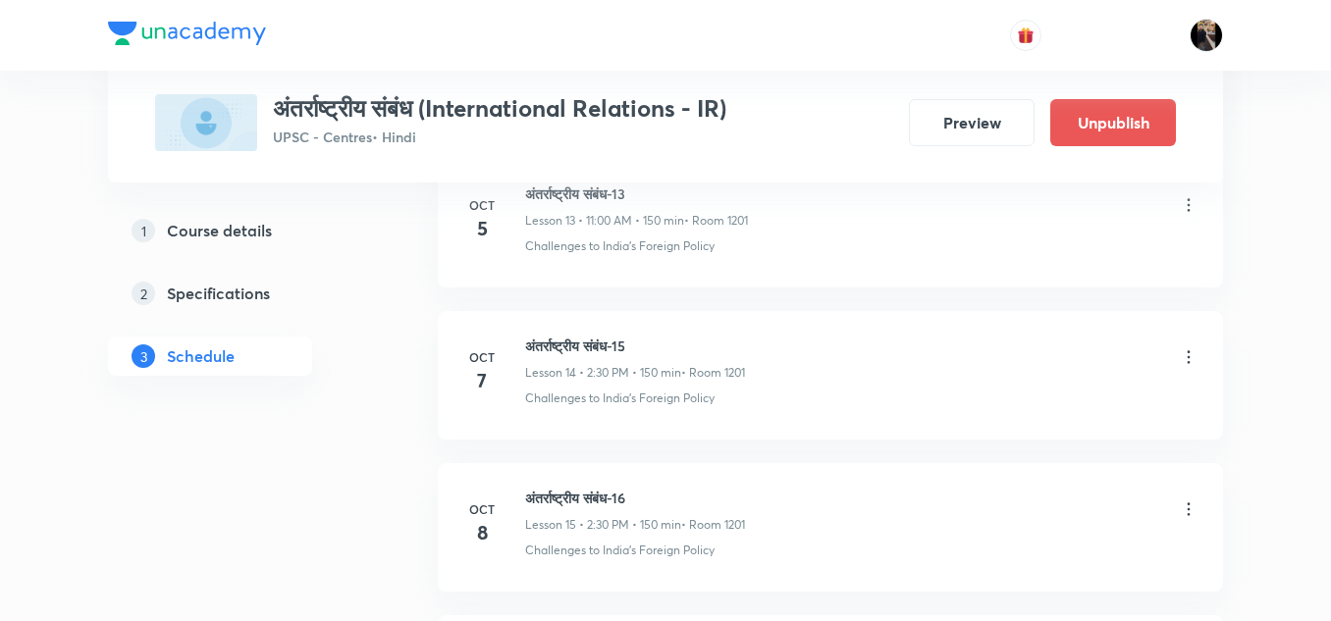
scroll to position [3080, 0]
click at [1188, 356] on icon at bounding box center [1189, 355] width 3 height 13
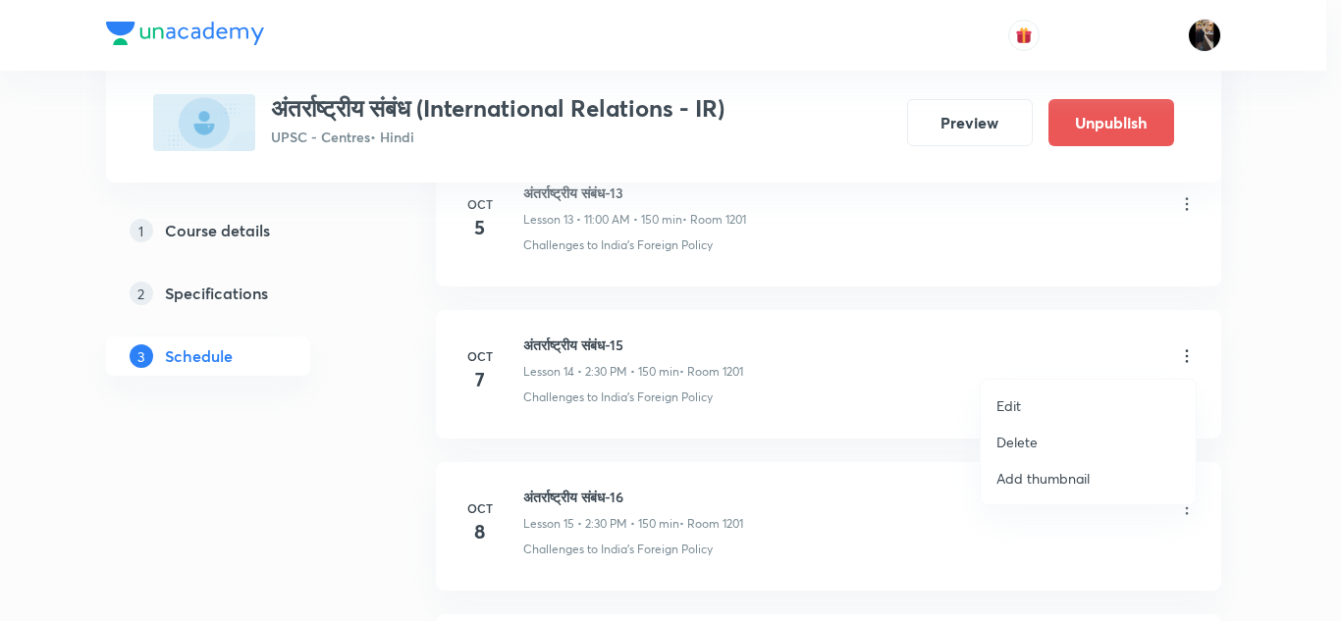
click at [1009, 403] on p "Edit" at bounding box center [1008, 406] width 25 height 21
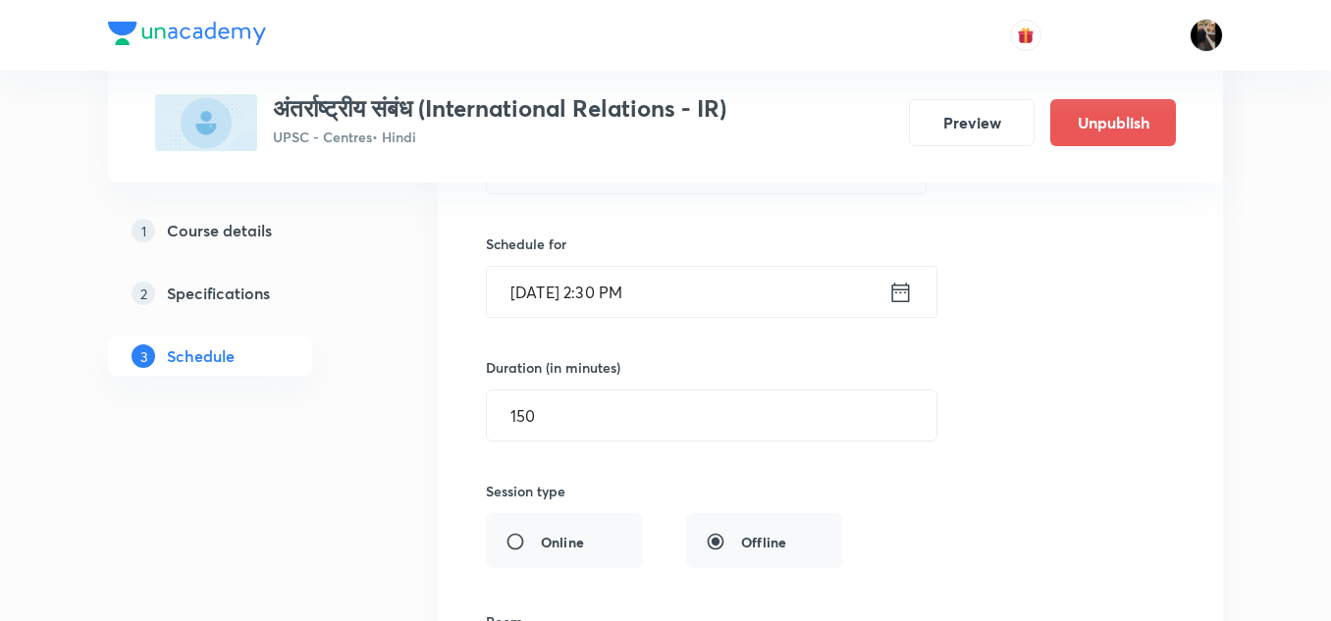
scroll to position [2386, 0]
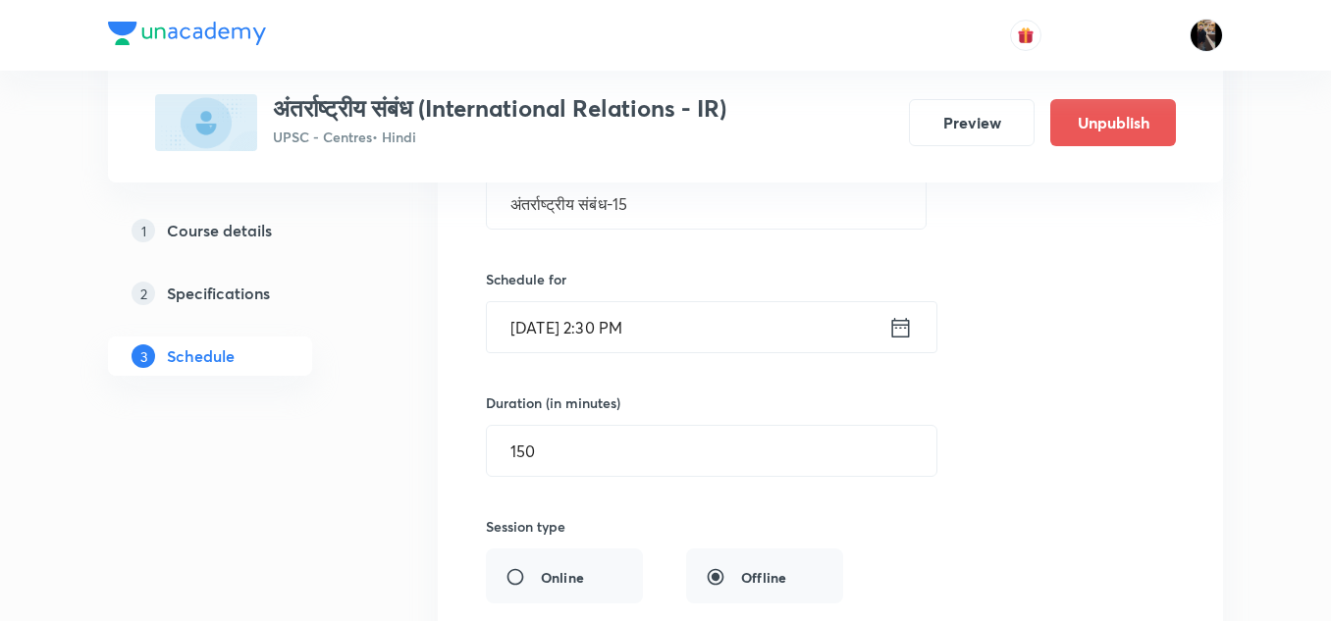
click at [749, 328] on input "[DATE] 2:30 PM" at bounding box center [687, 327] width 401 height 50
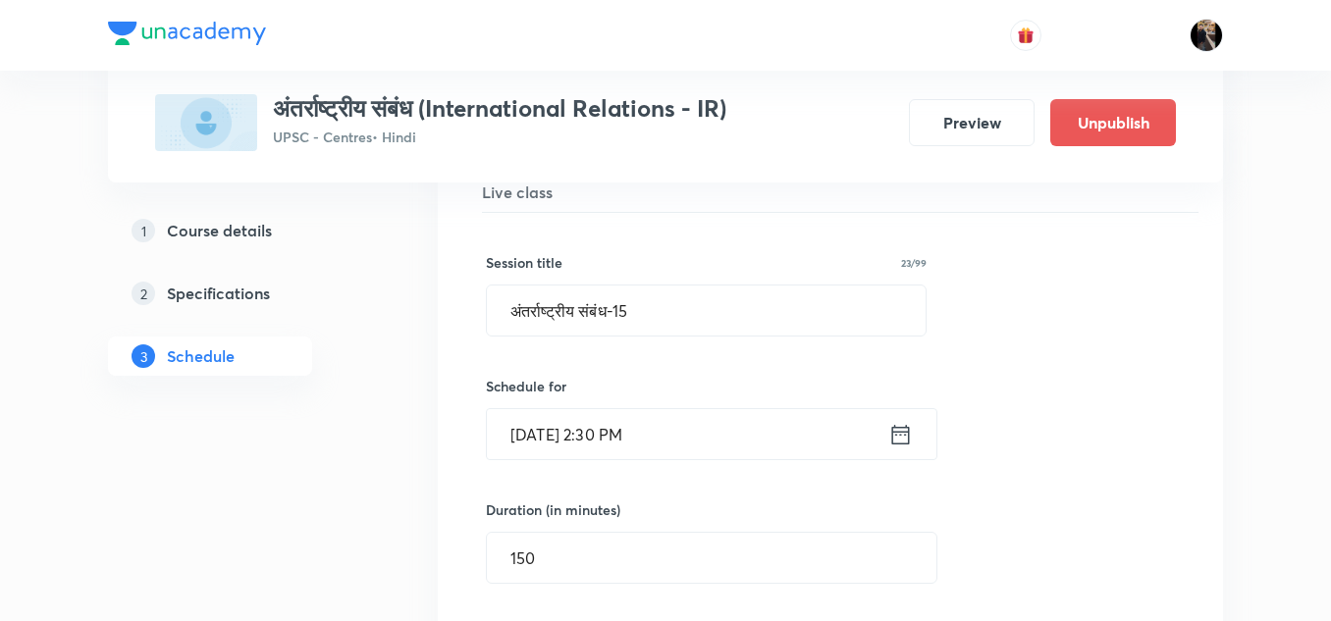
scroll to position [2276, 0]
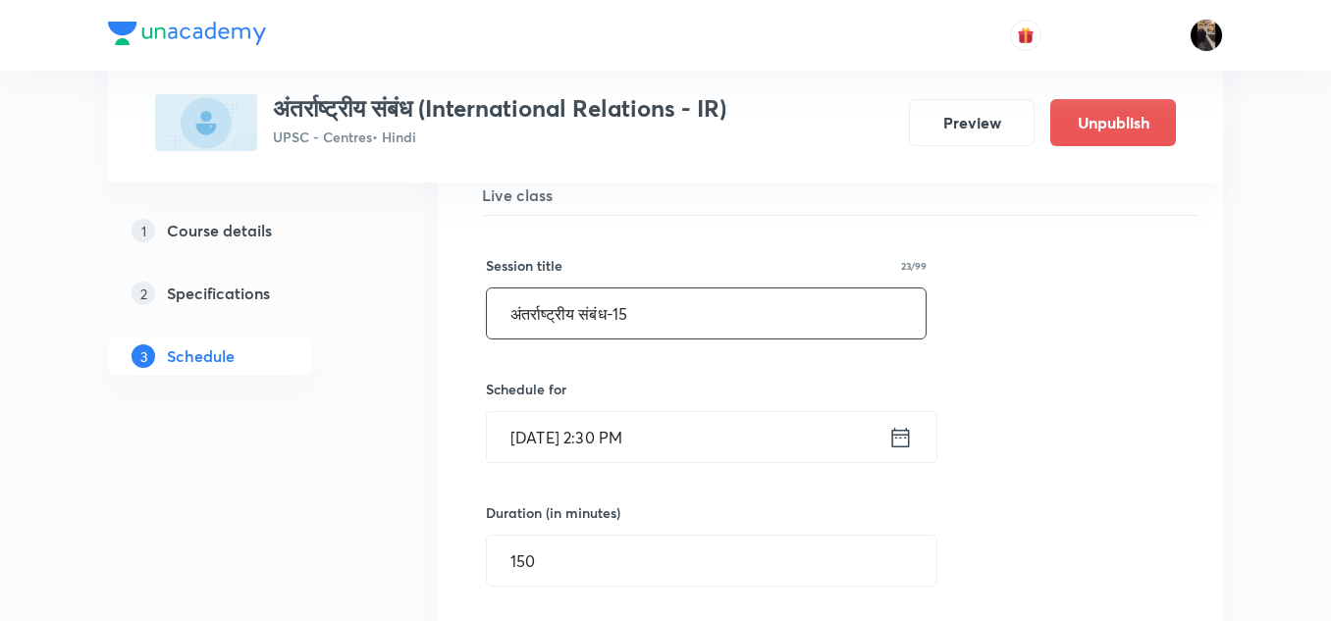
click at [738, 326] on input "अंतर्राष्ट्रीय संबंध-15" at bounding box center [706, 314] width 439 height 50
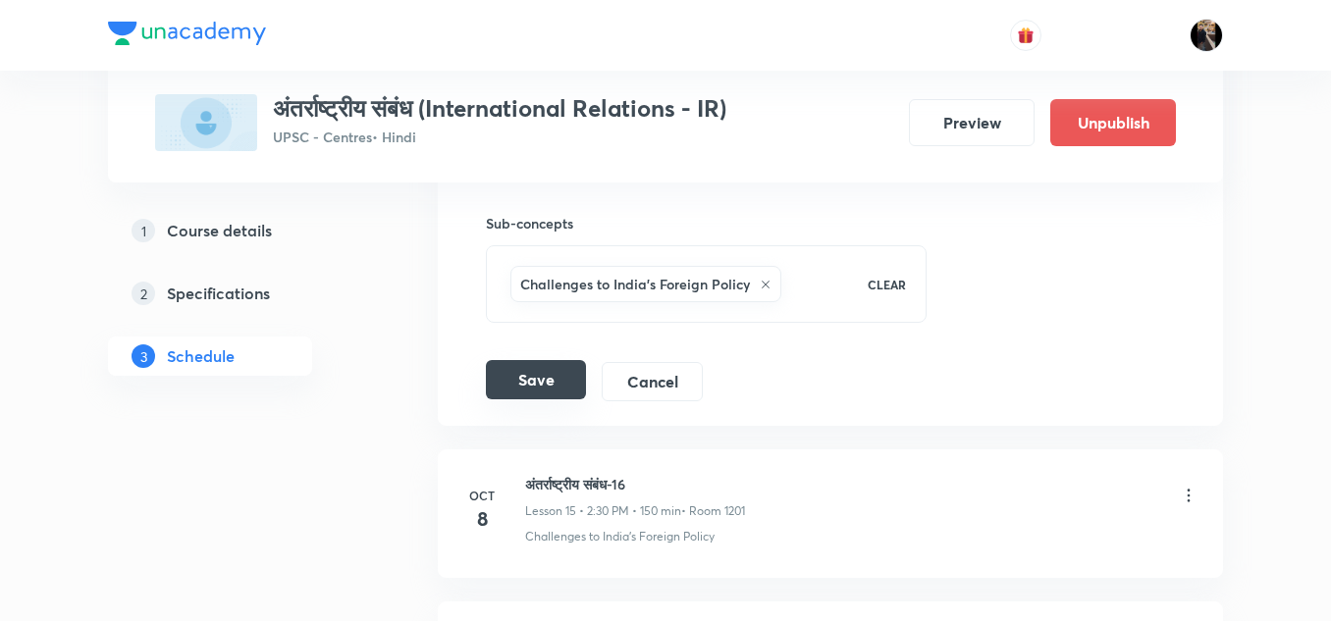
scroll to position [2946, 0]
type input "अंतर्राष्ट्रीय संबंध-14"
click at [534, 373] on button "Save" at bounding box center [536, 378] width 100 height 39
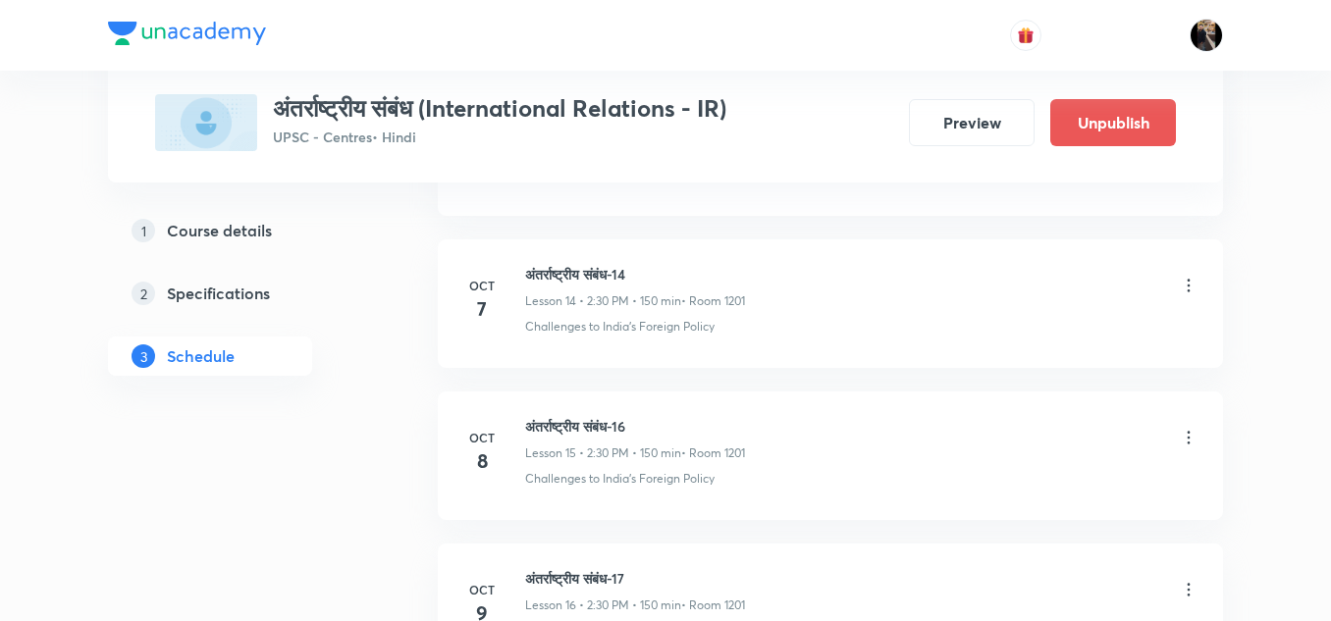
scroll to position [3159, 0]
click at [1191, 426] on icon at bounding box center [1189, 429] width 20 height 20
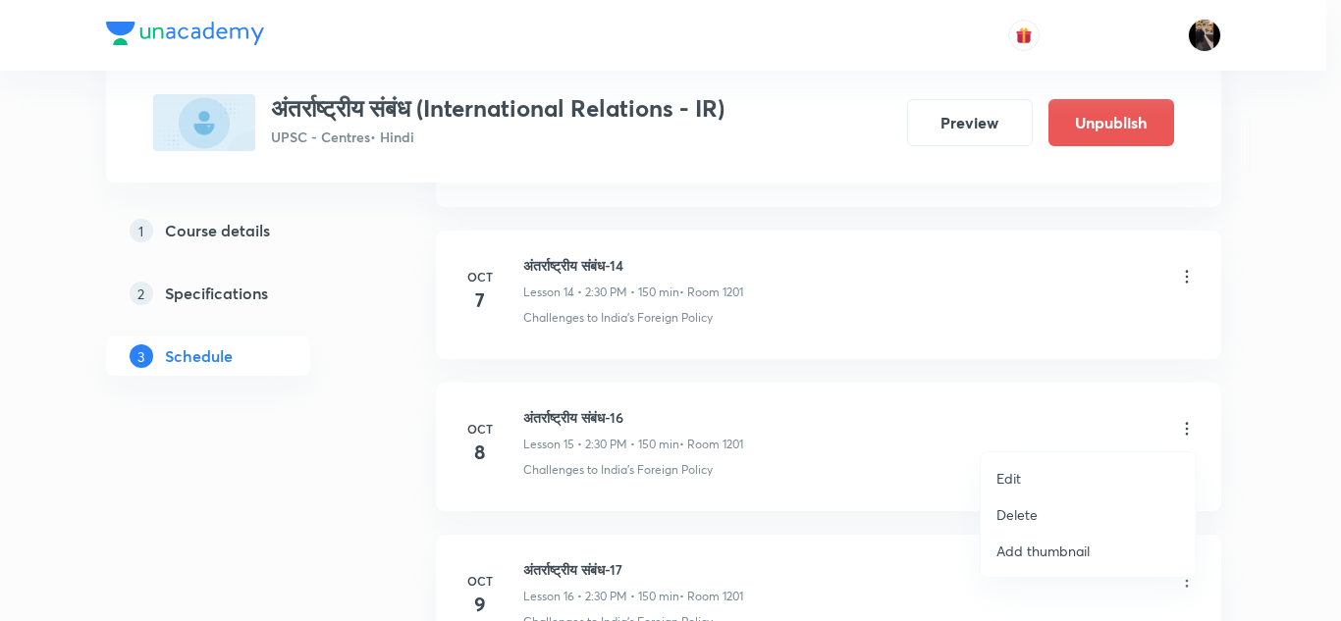
click at [1016, 475] on p "Edit" at bounding box center [1008, 478] width 25 height 21
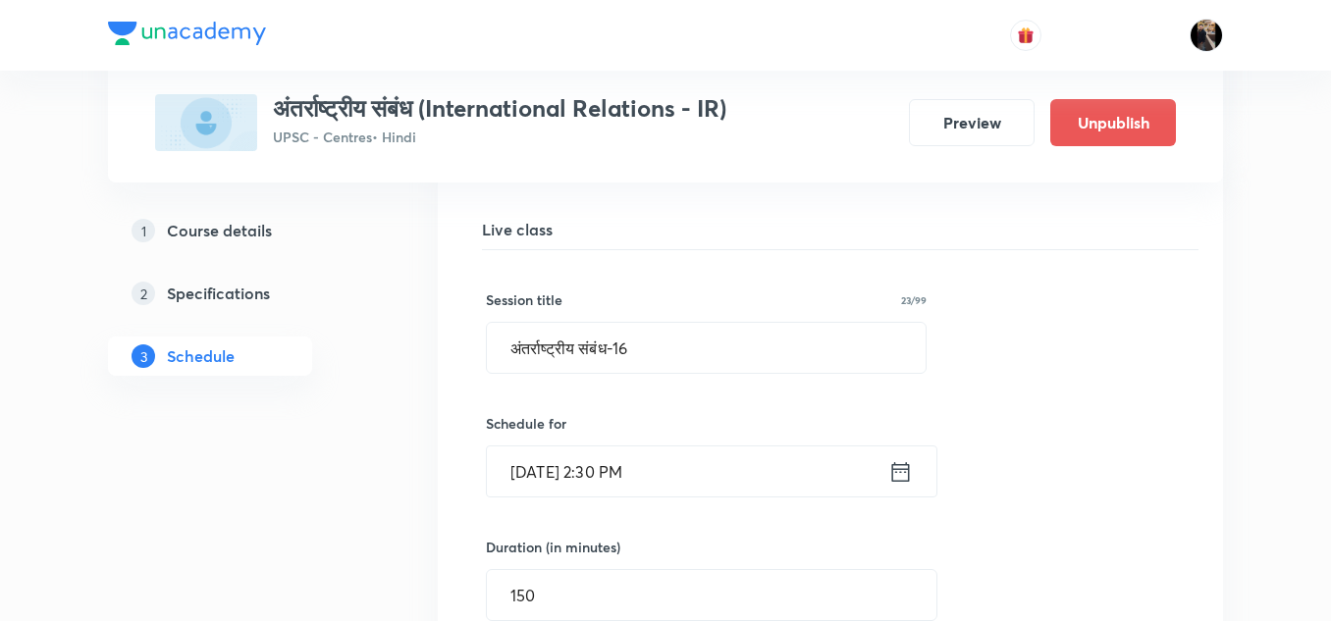
scroll to position [2393, 0]
click at [818, 355] on input "अंतर्राष्ट्रीय संबंध-16" at bounding box center [706, 349] width 439 height 50
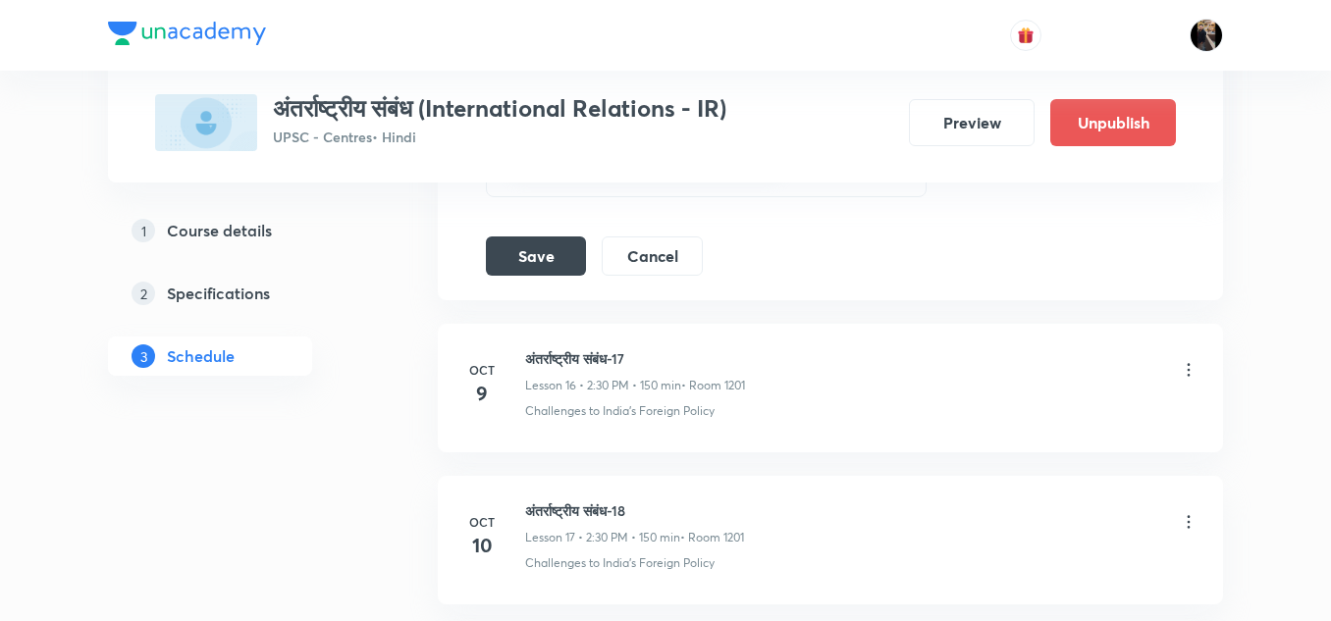
scroll to position [3230, 0]
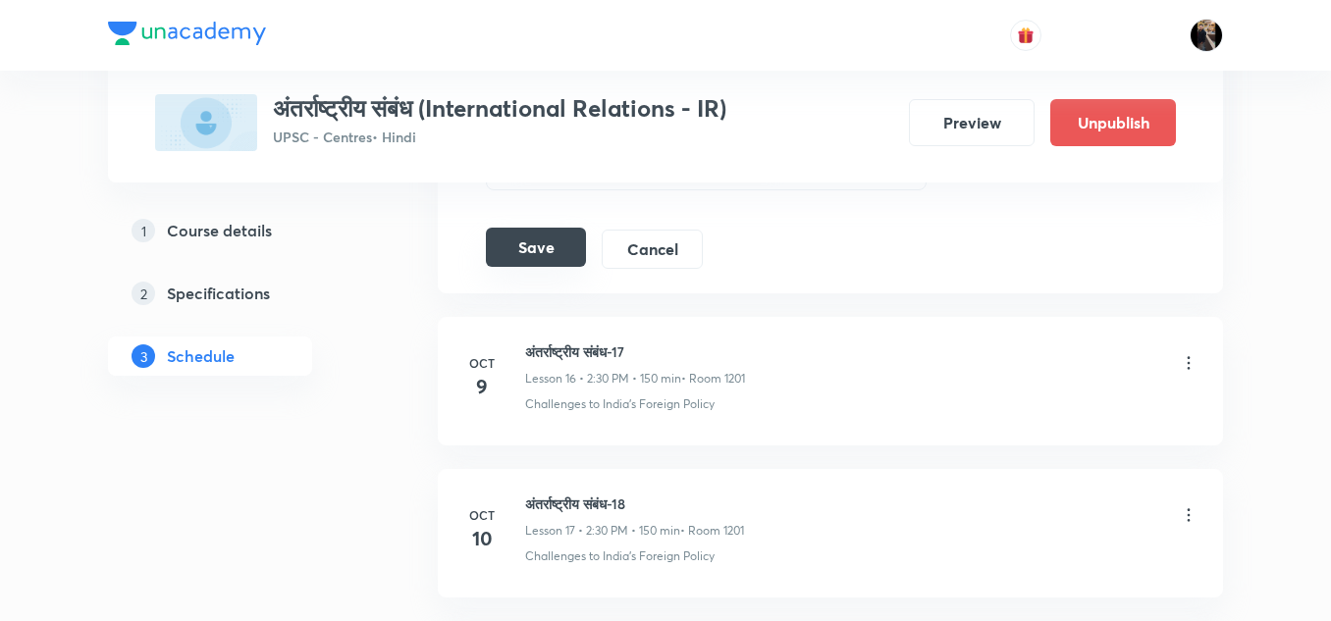
type input "अंतर्राष्ट्रीय संबंध-15"
click at [553, 256] on button "Save" at bounding box center [536, 247] width 100 height 39
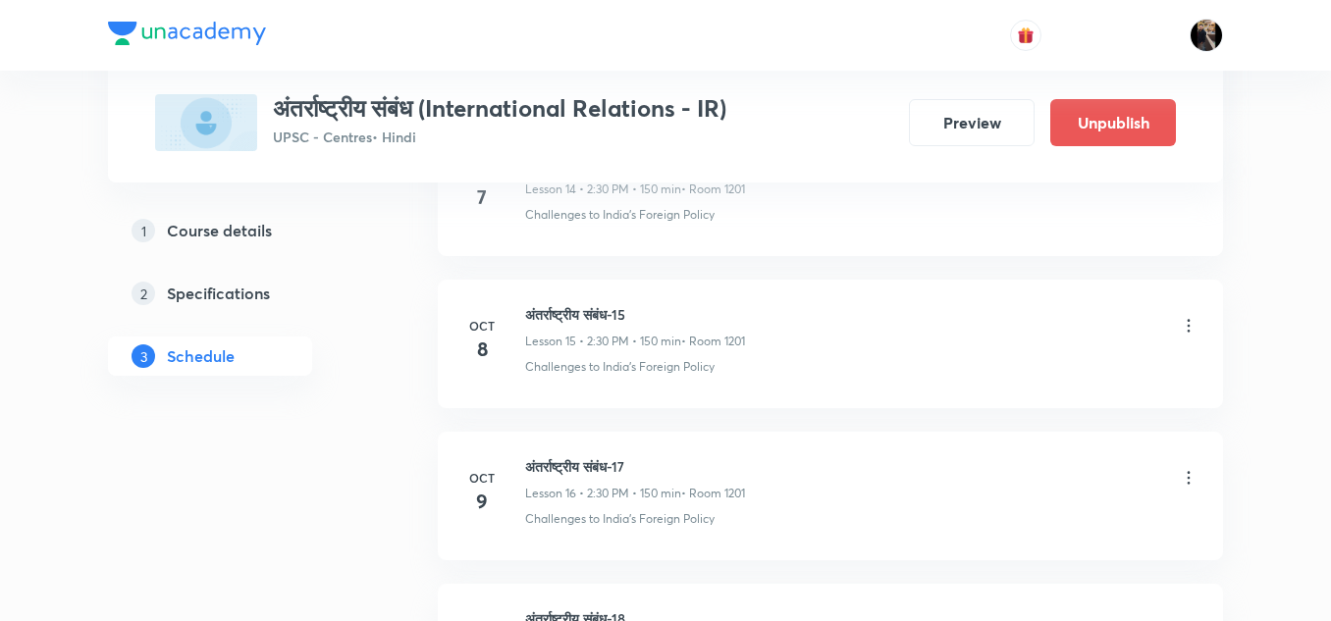
scroll to position [3263, 0]
click at [1196, 479] on icon at bounding box center [1189, 477] width 20 height 20
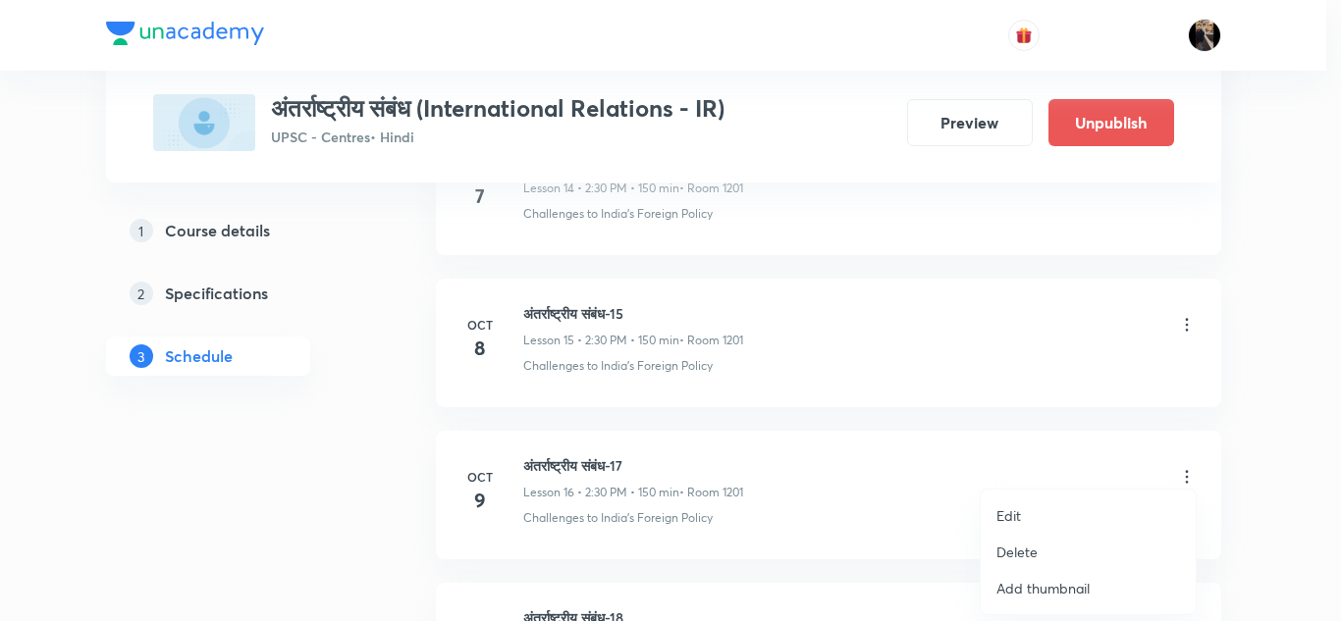
click at [1033, 518] on li "Edit" at bounding box center [1088, 516] width 215 height 36
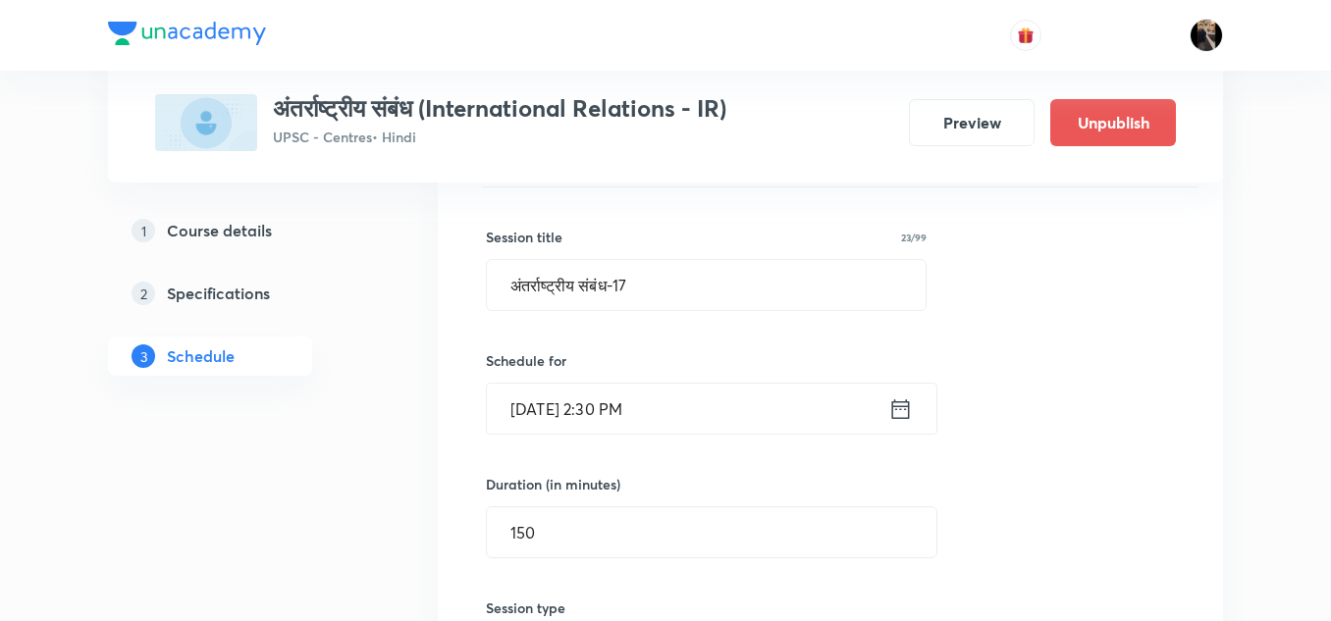
scroll to position [2608, 0]
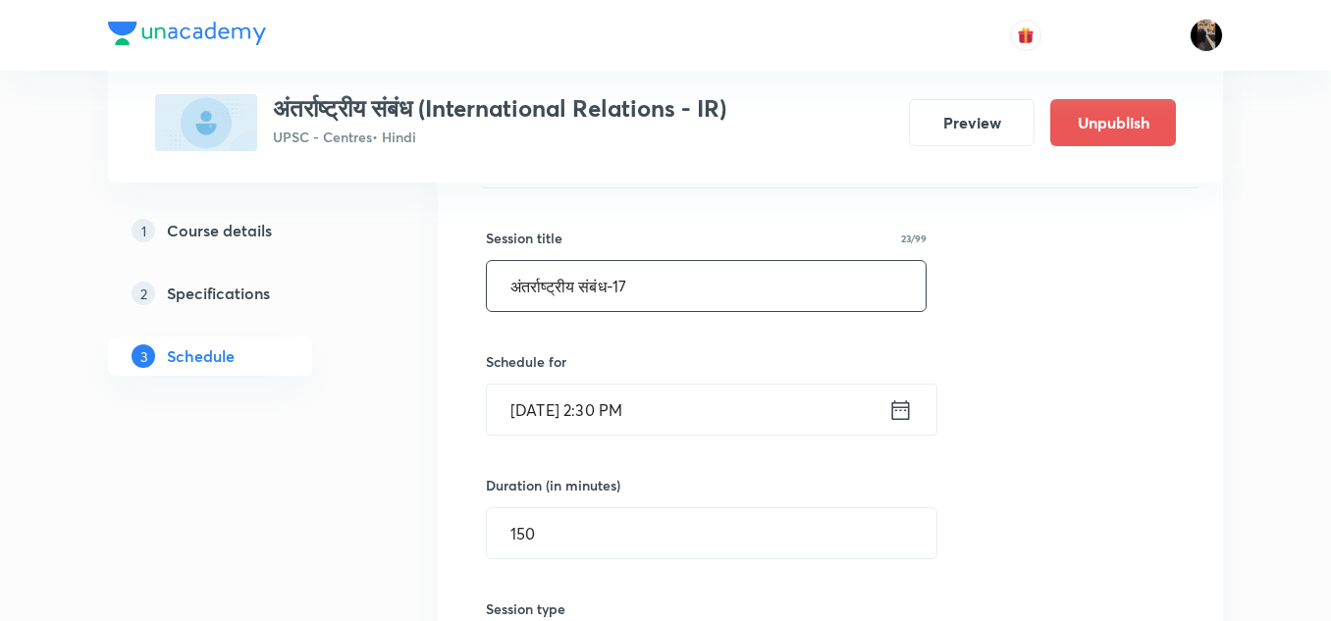
click at [746, 295] on input "अंतर्राष्ट्रीय संबंध-17" at bounding box center [706, 286] width 439 height 50
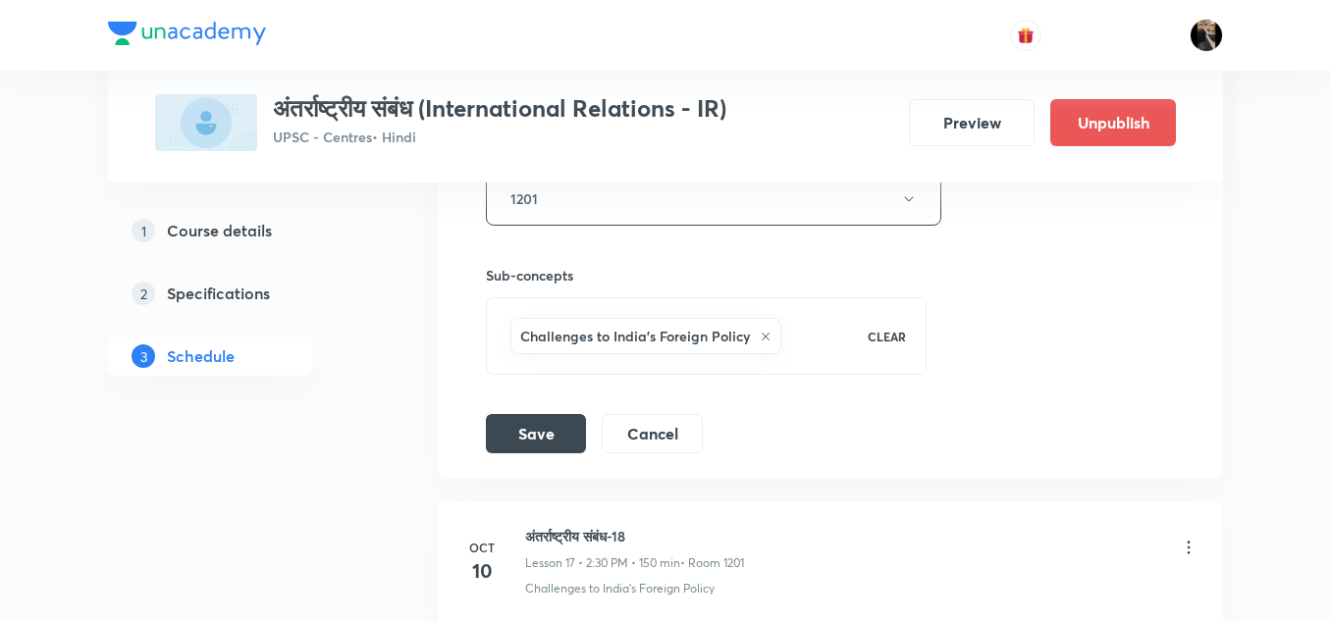
scroll to position [3213, 0]
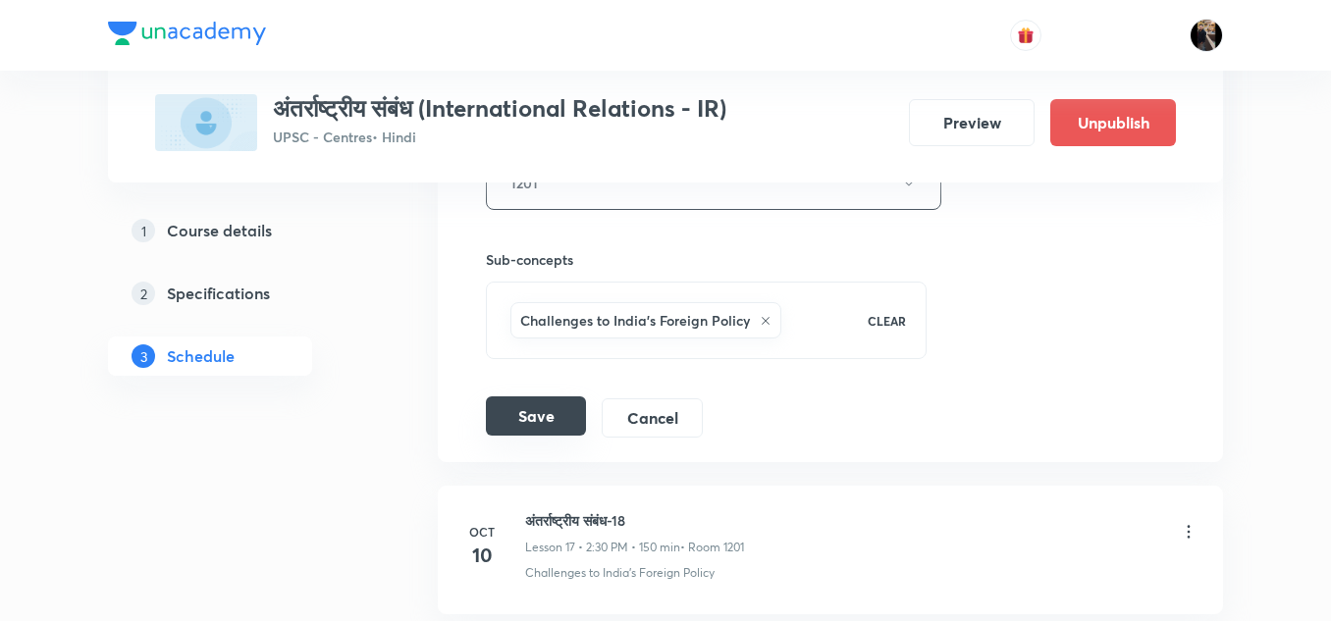
type input "अंतर्राष्ट्रीय संबंध-16"
click at [519, 416] on button "Save" at bounding box center [536, 416] width 100 height 39
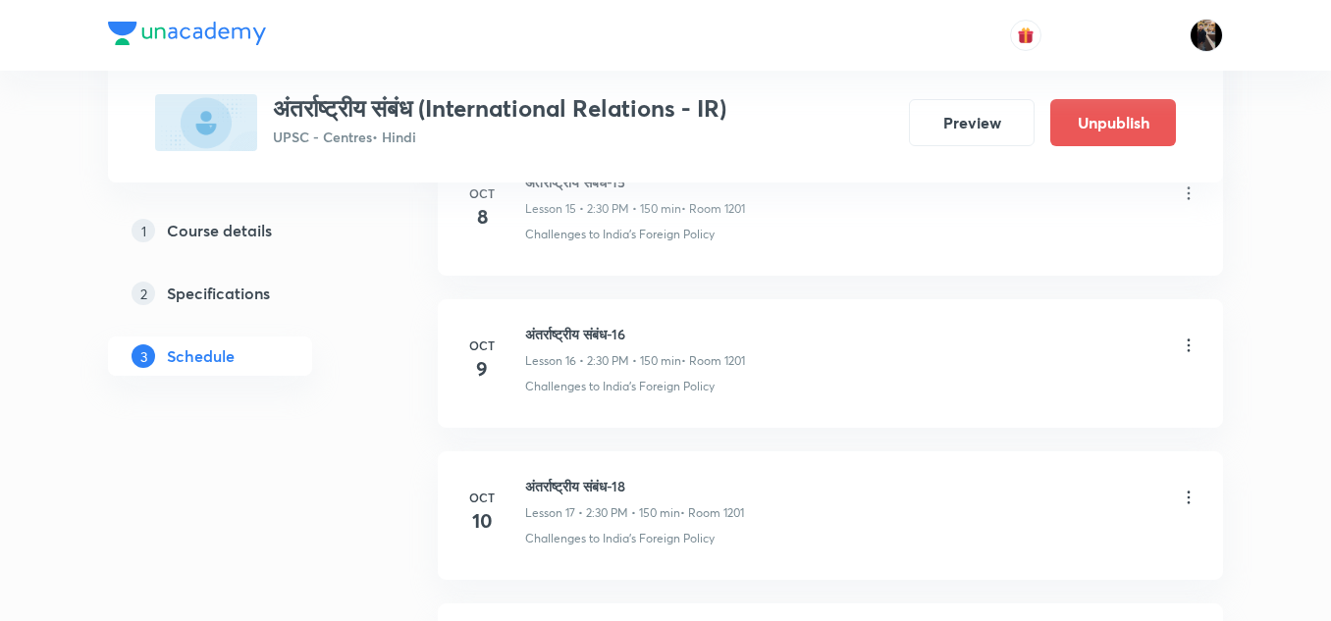
scroll to position [3388, 0]
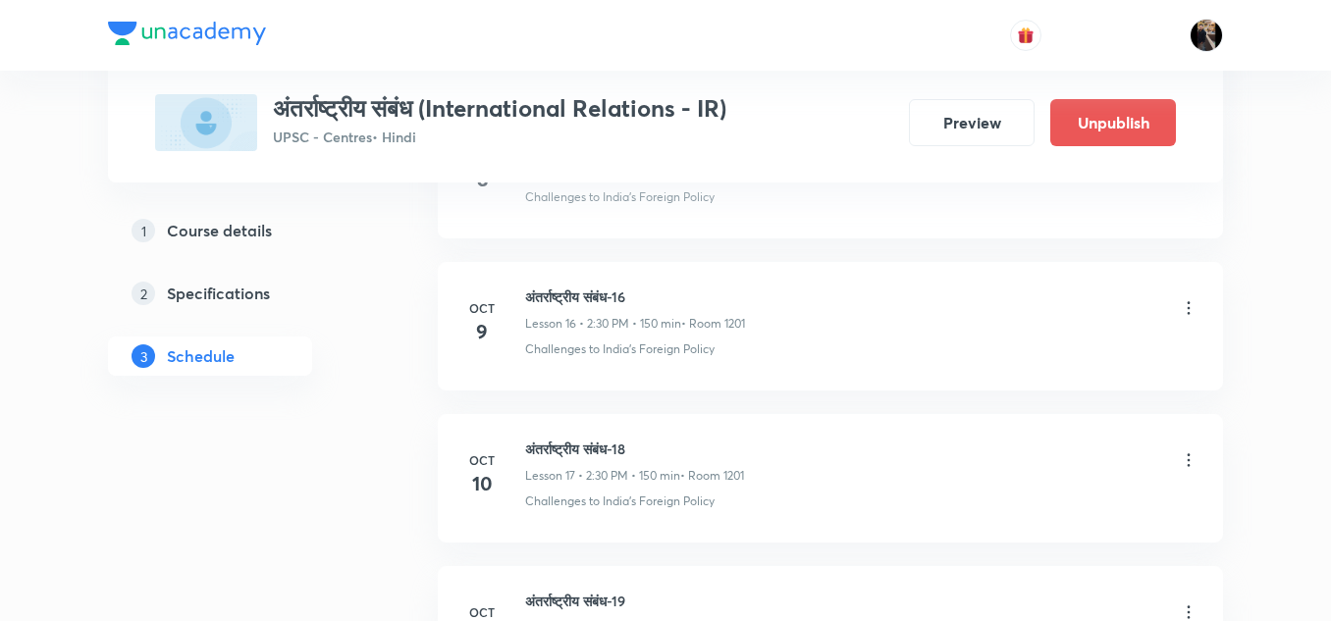
scroll to position [3488, 0]
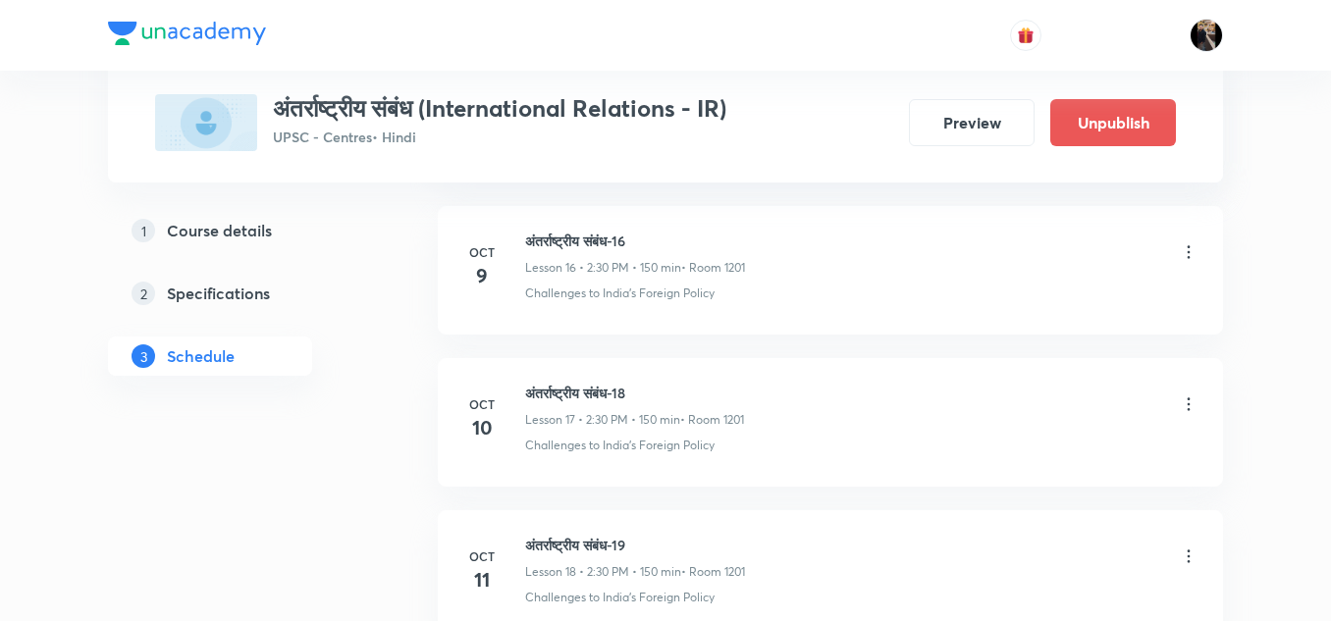
click at [1190, 402] on icon at bounding box center [1189, 405] width 20 height 20
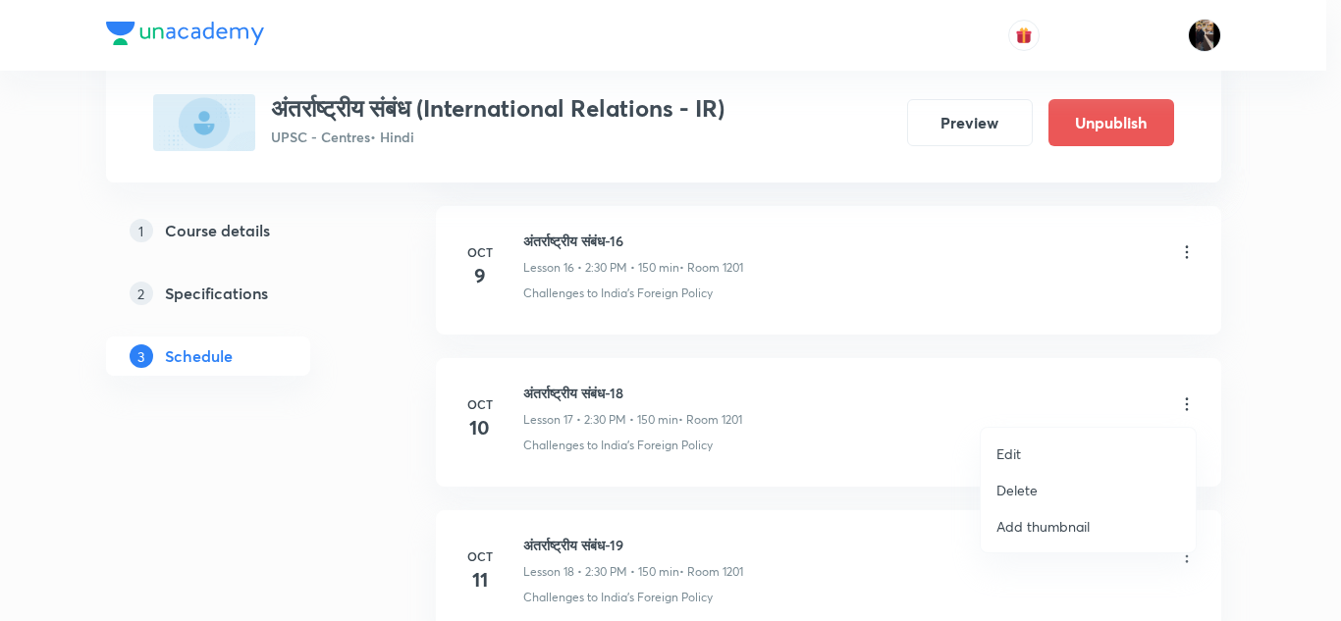
click at [1024, 452] on li "Edit" at bounding box center [1088, 454] width 215 height 36
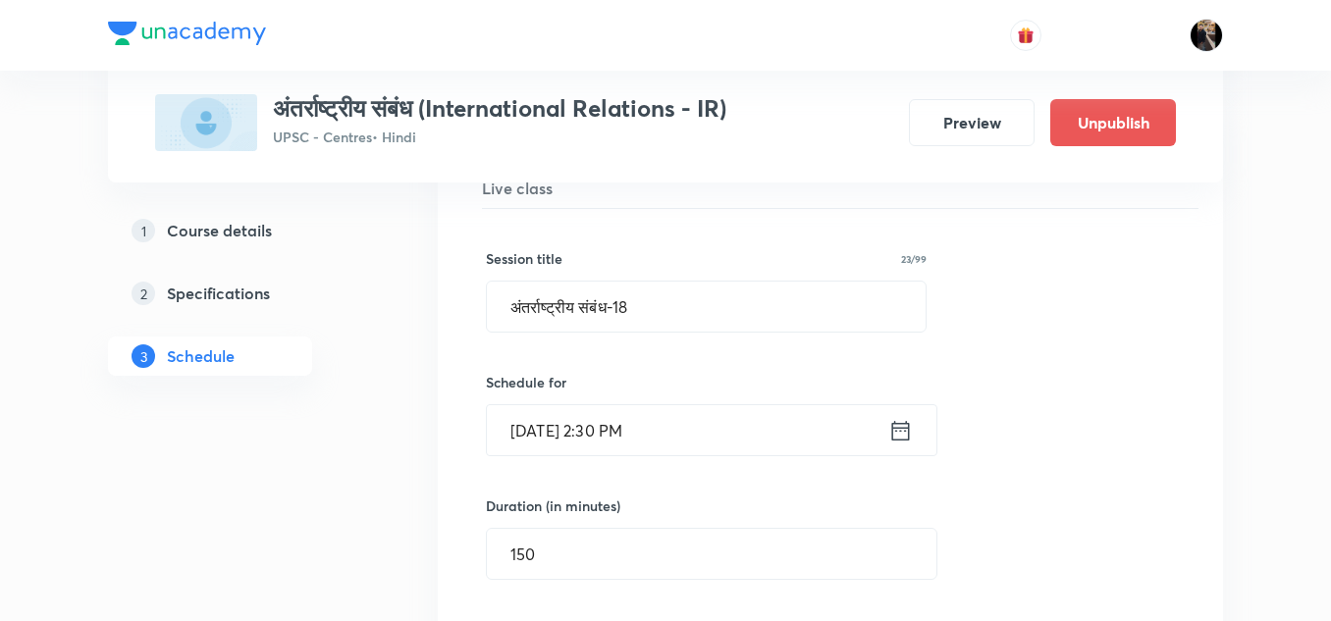
scroll to position [2730, 0]
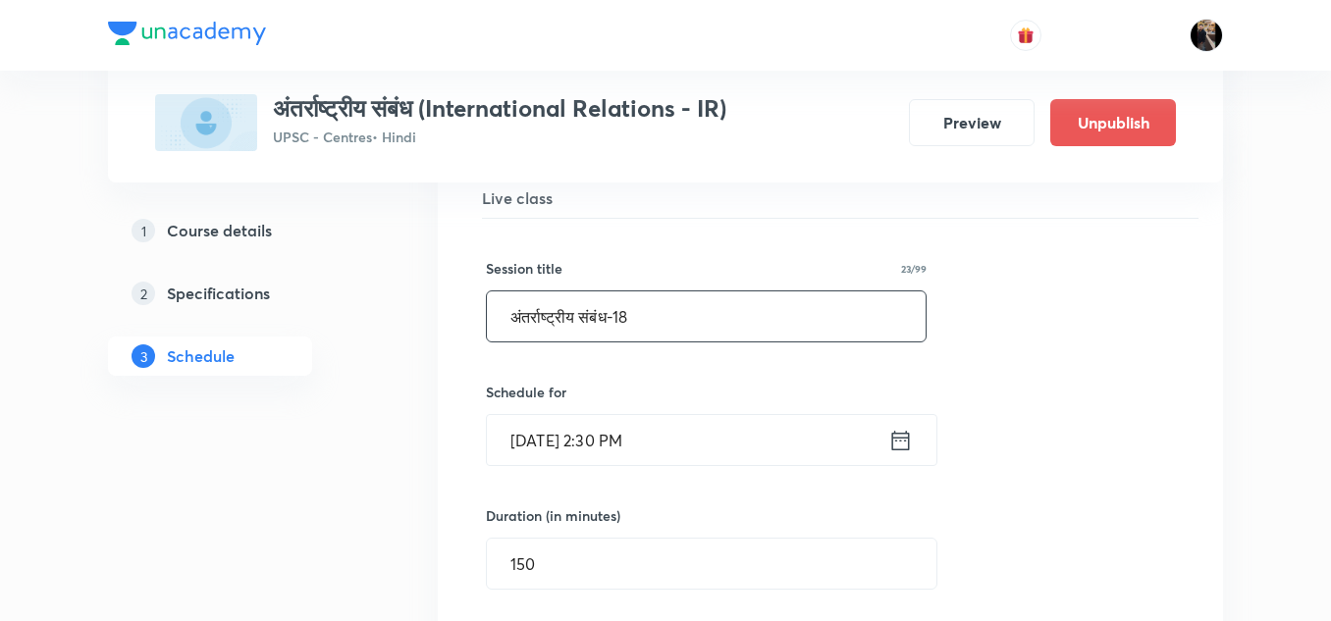
click at [774, 308] on input "अंतर्राष्ट्रीय संबंध-18" at bounding box center [706, 317] width 439 height 50
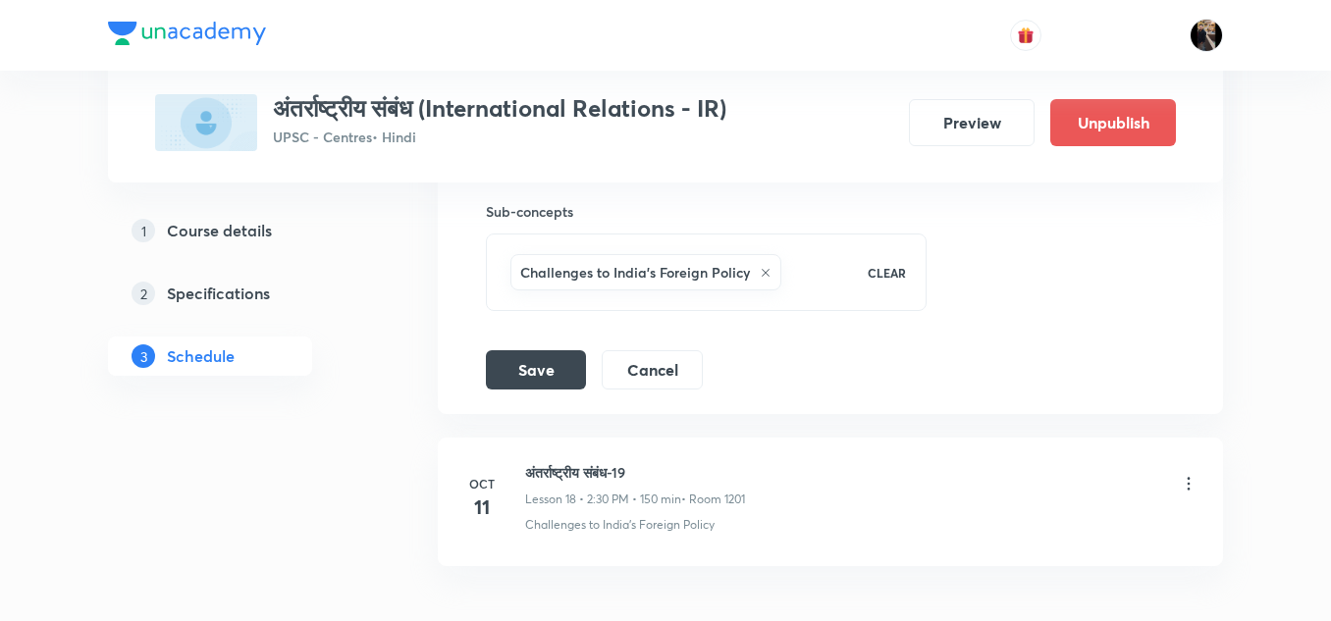
scroll to position [3417, 0]
type input "अंतर्राष्ट्रीय संबंध-17"
click at [551, 363] on button "Save" at bounding box center [536, 364] width 100 height 39
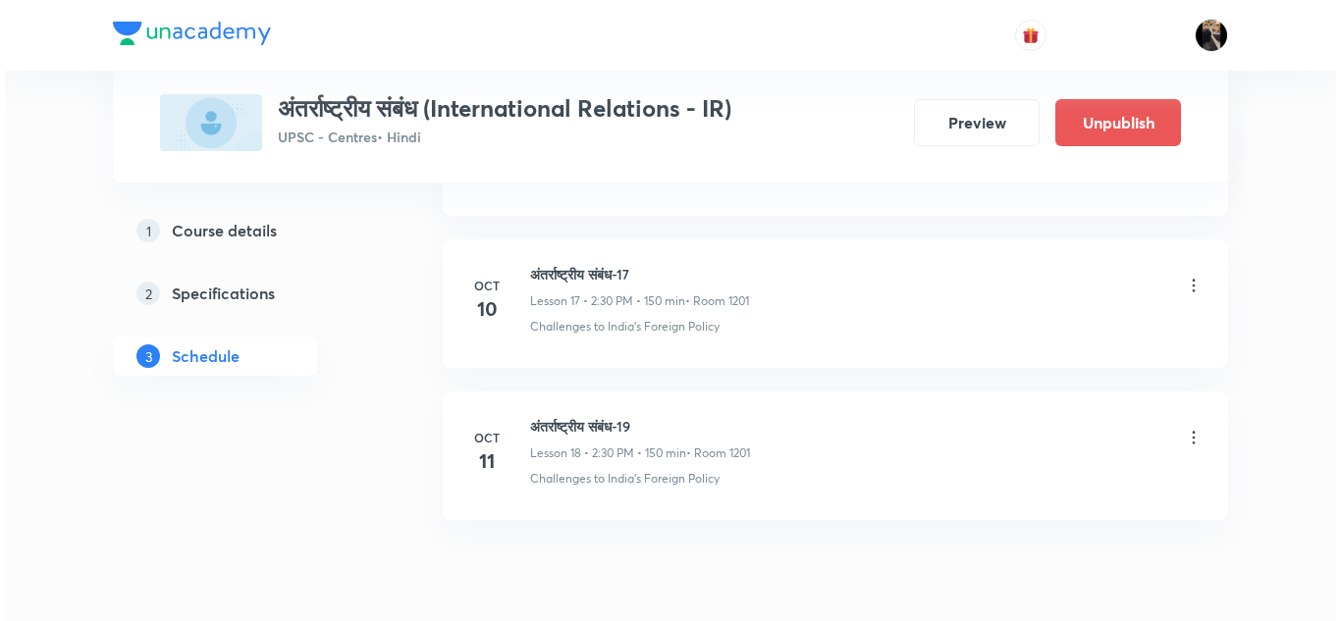
scroll to position [3608, 0]
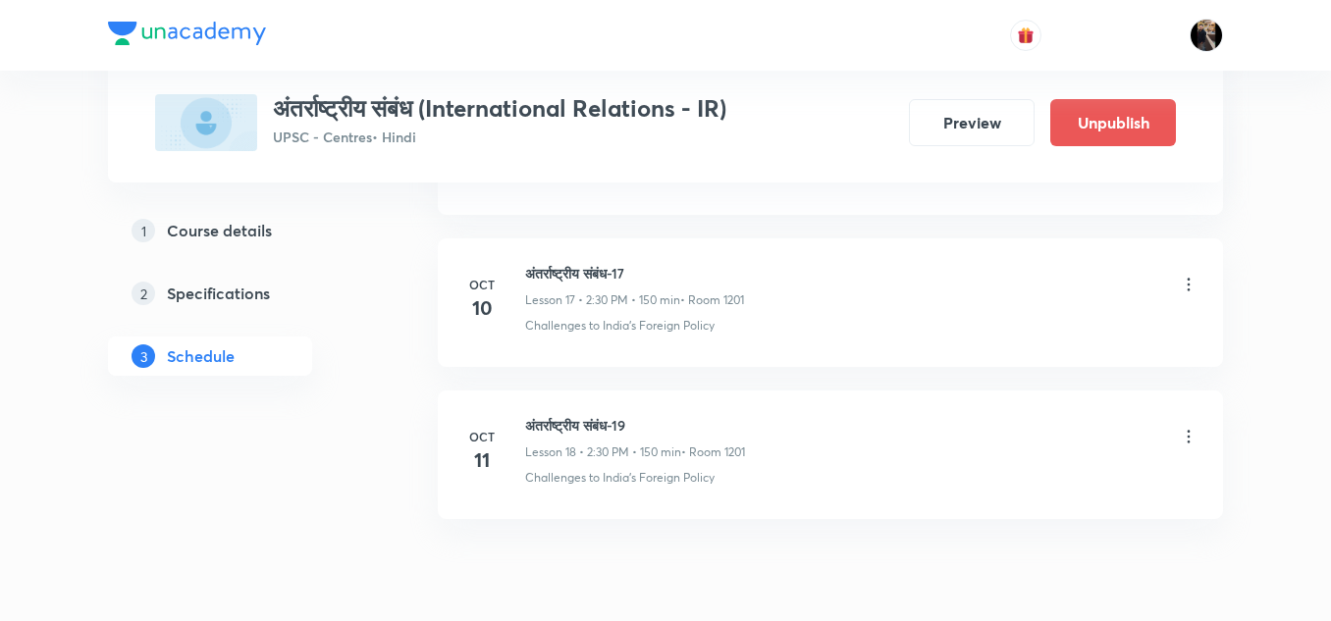
click at [1194, 437] on icon at bounding box center [1189, 437] width 20 height 20
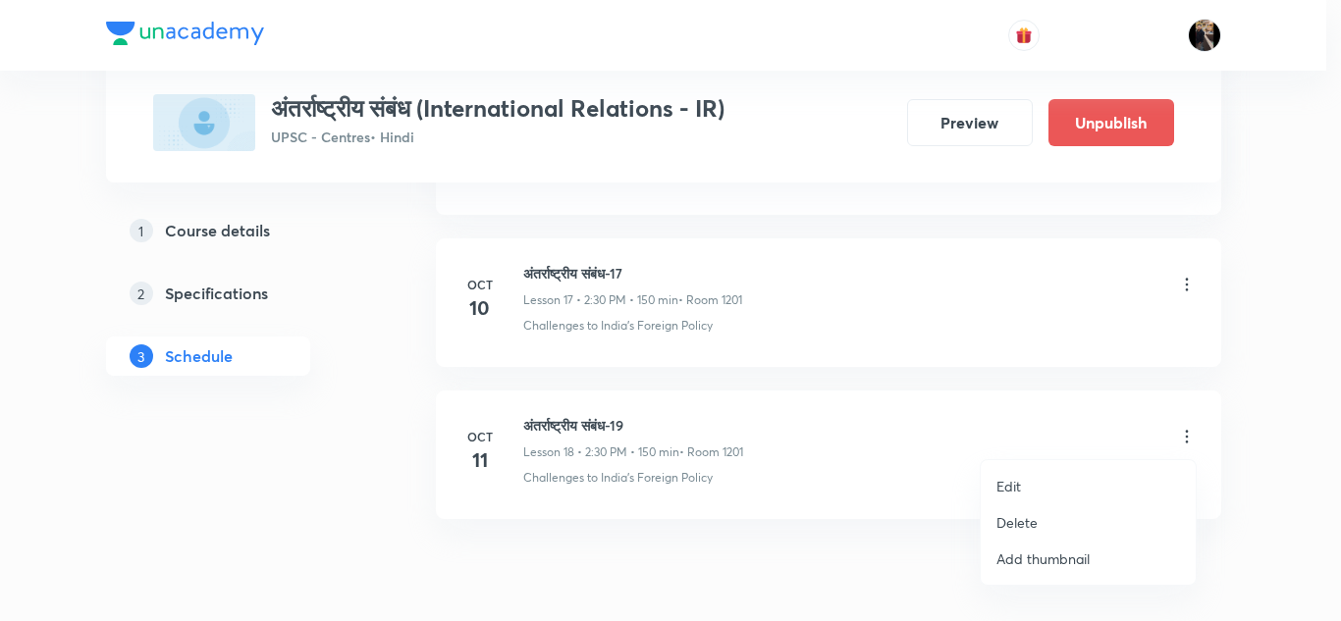
click at [1022, 485] on li "Edit" at bounding box center [1088, 486] width 215 height 36
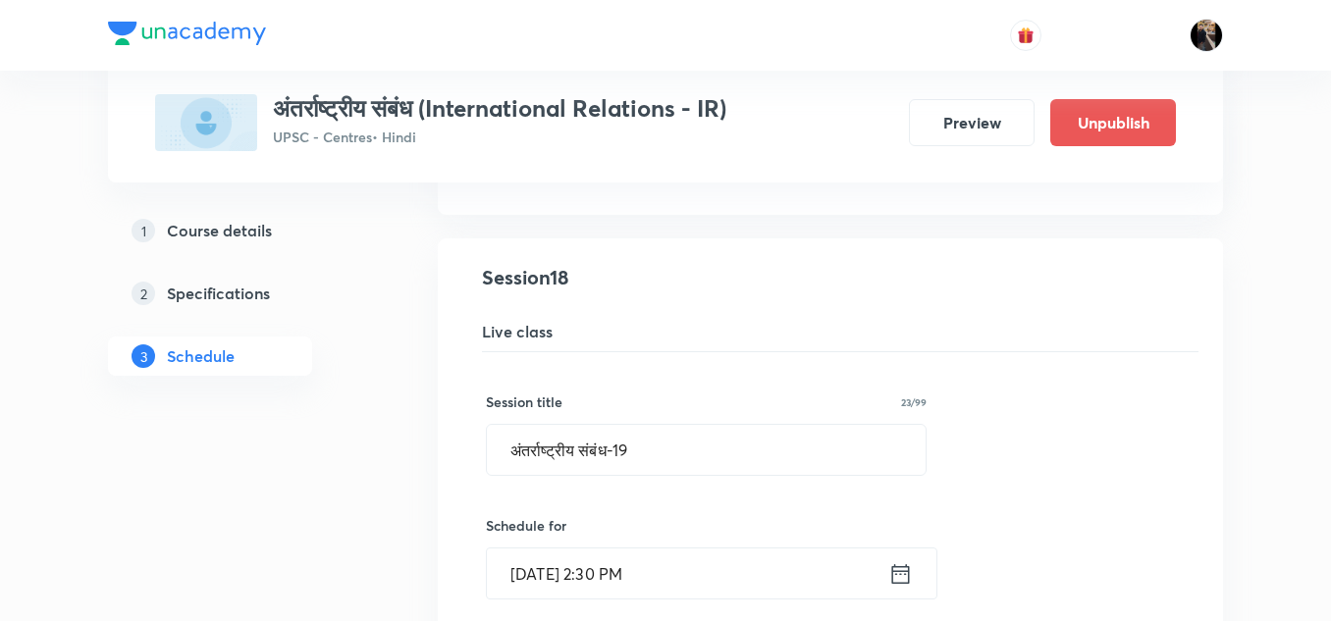
scroll to position [2747, 0]
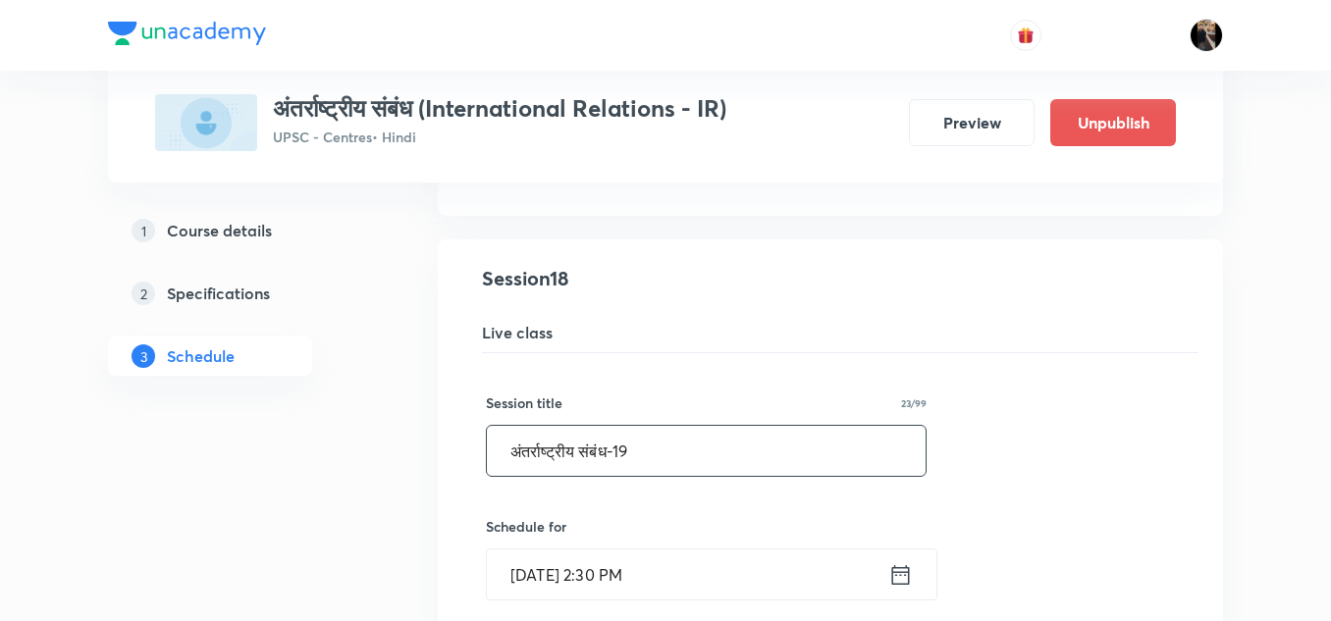
click at [747, 440] on input "अंतर्राष्ट्रीय संबंध-19" at bounding box center [706, 451] width 439 height 50
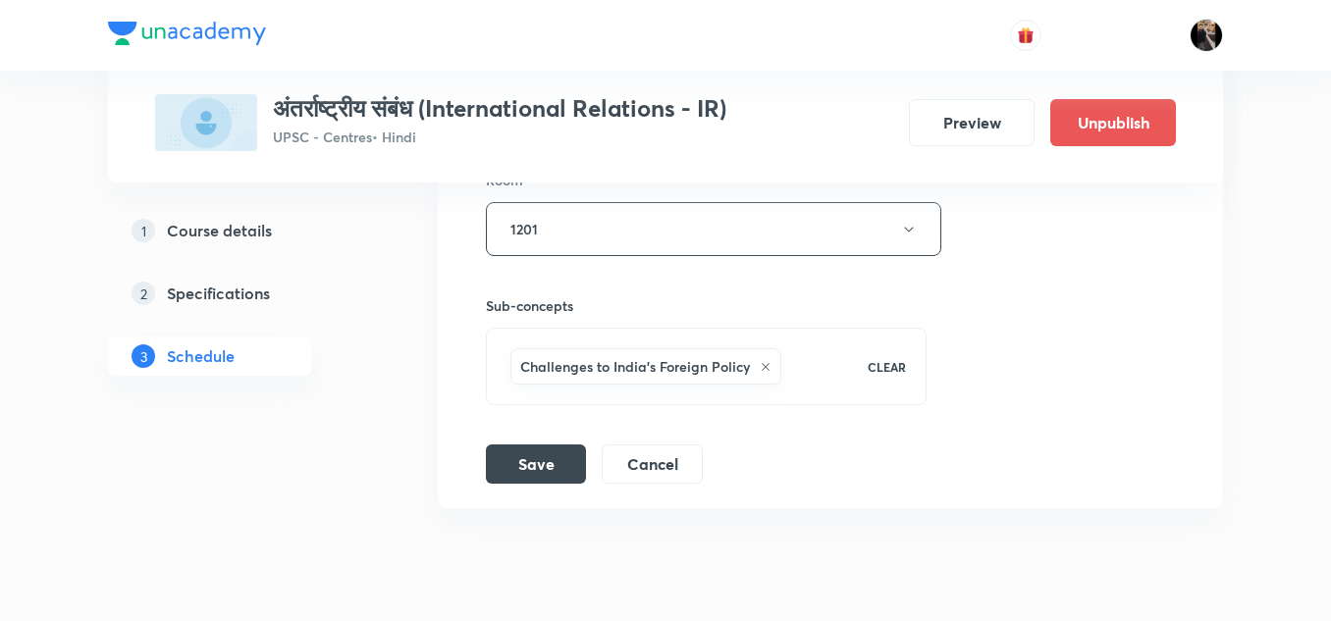
scroll to position [3473, 0]
type input "अंतर्राष्ट्रीय संबंध-18"
click at [527, 479] on button "Save" at bounding box center [536, 460] width 100 height 39
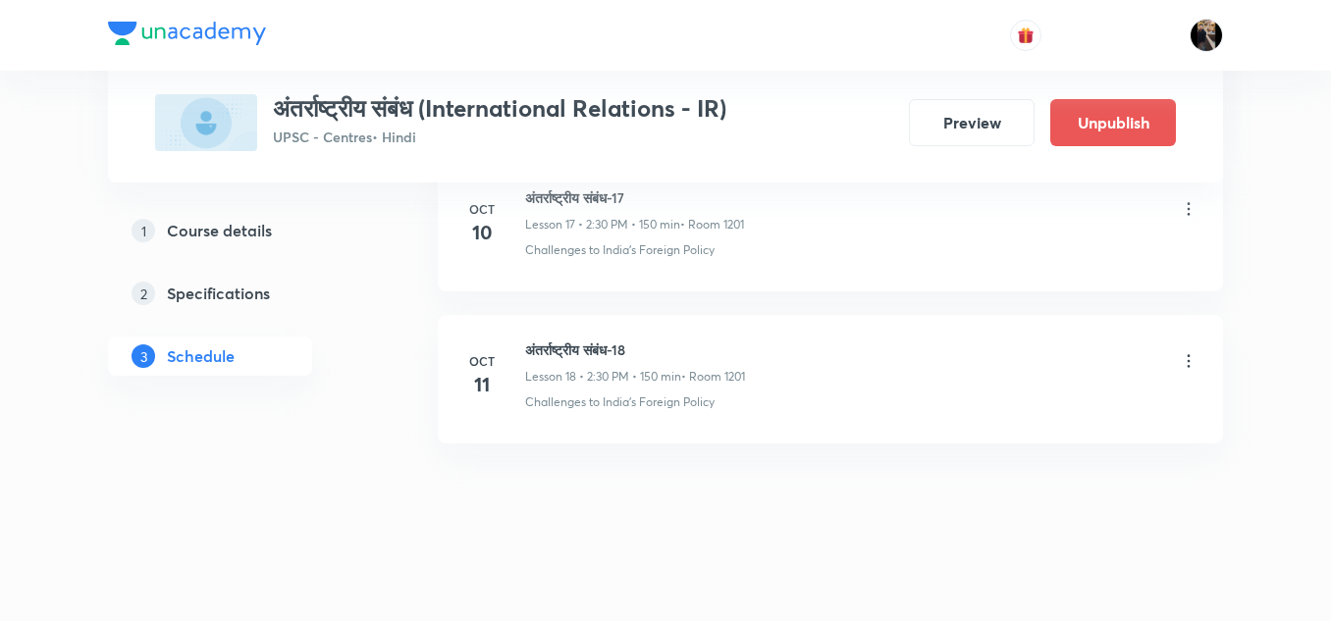
scroll to position [3685, 0]
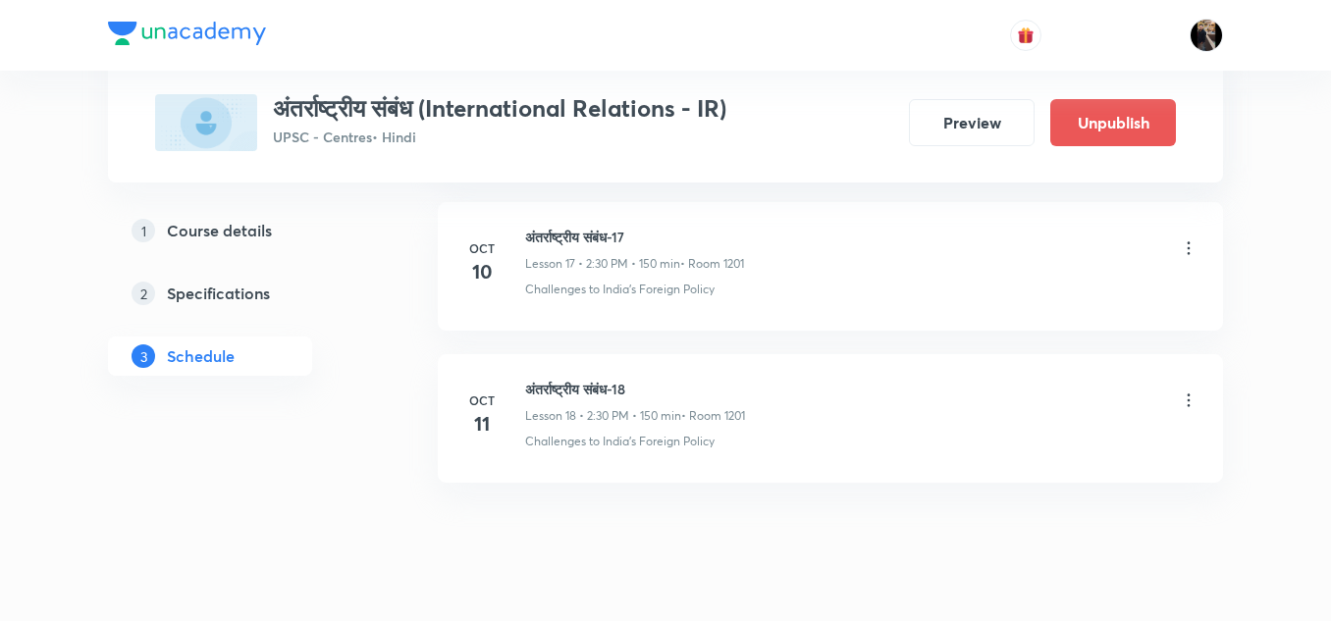
scroll to position [3645, 0]
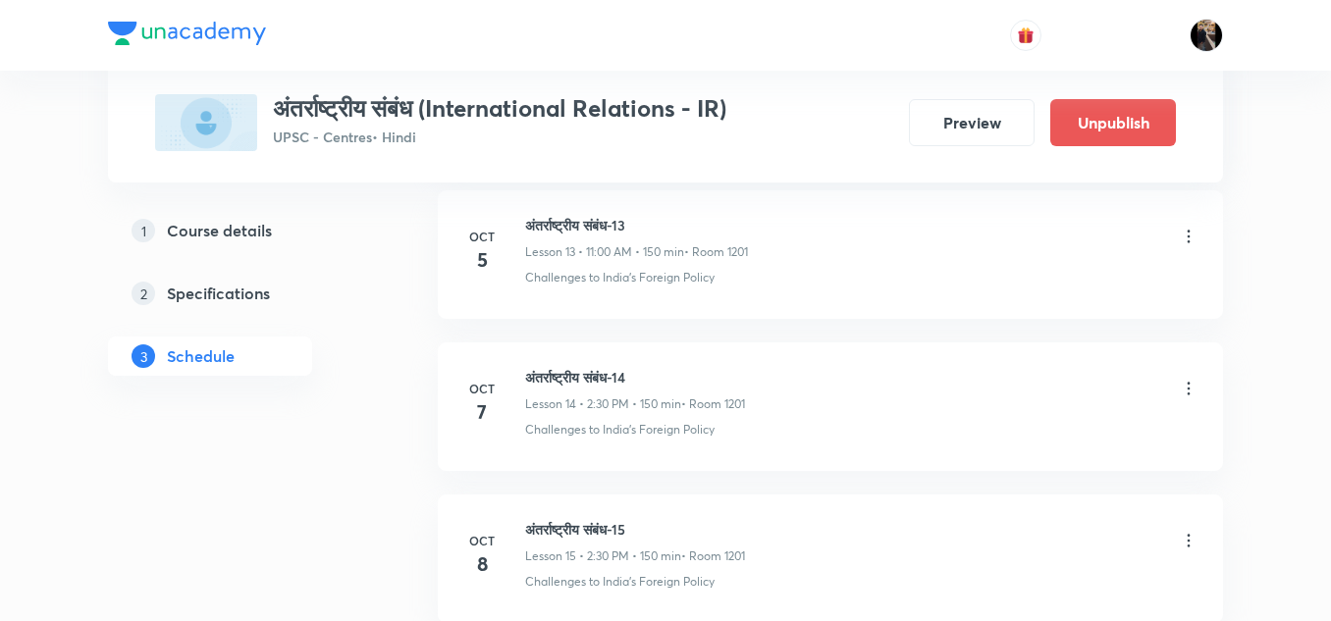
scroll to position [3049, 0]
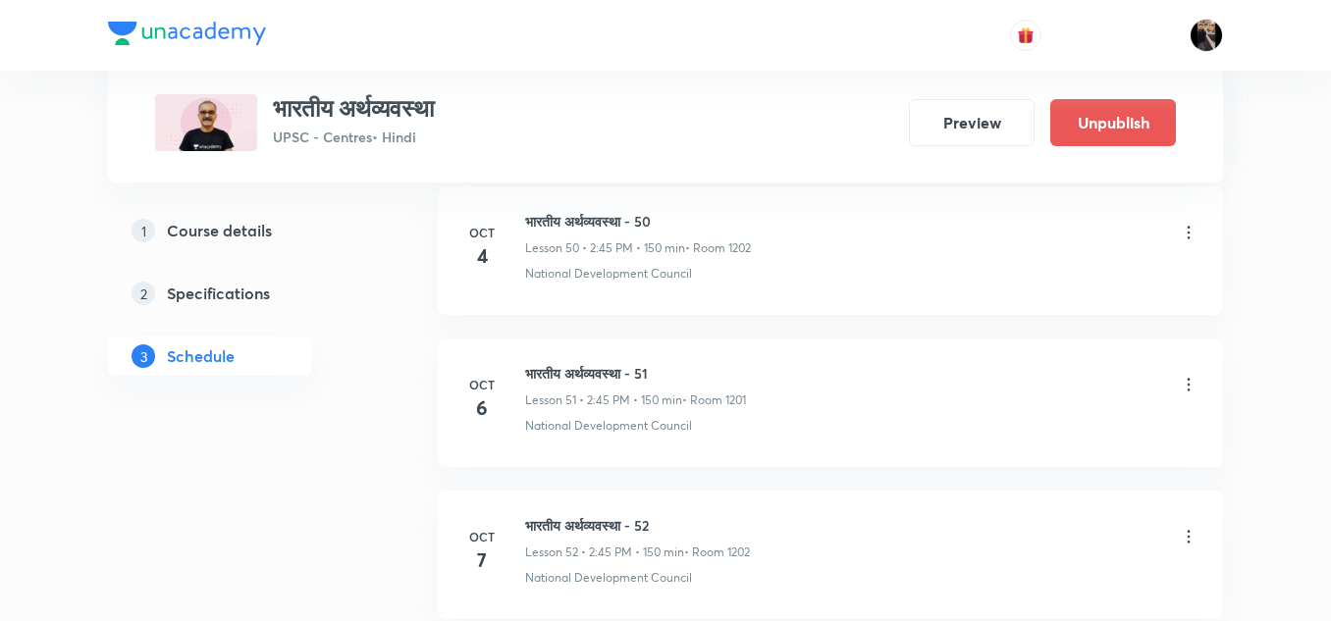
scroll to position [8681, 0]
click at [639, 370] on h6 "भारतीय अर्थव्यवस्था - 51" at bounding box center [635, 372] width 221 height 21
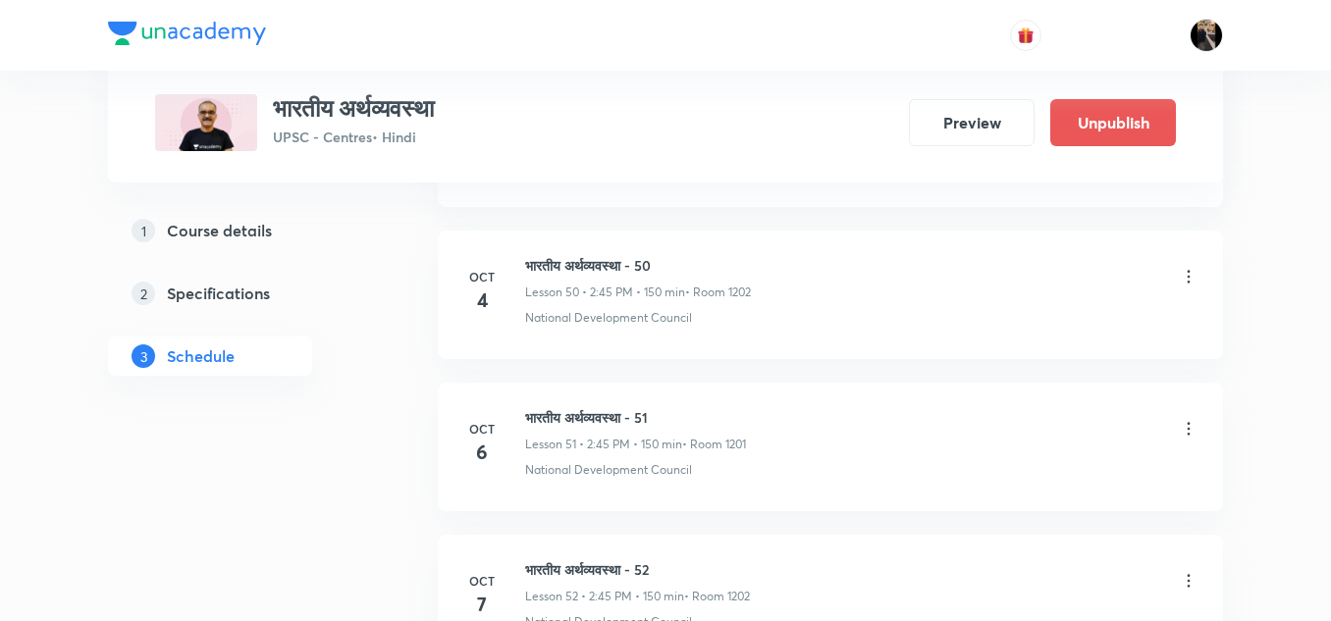
scroll to position [9471, 0]
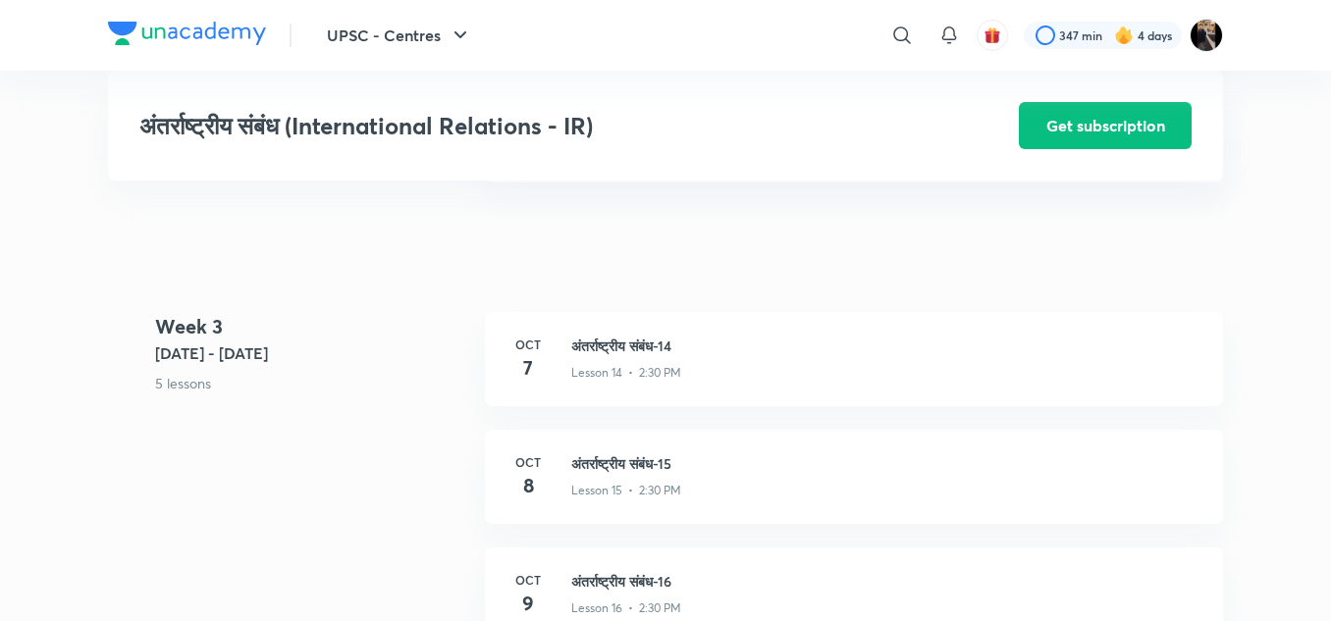
scroll to position [2339, 0]
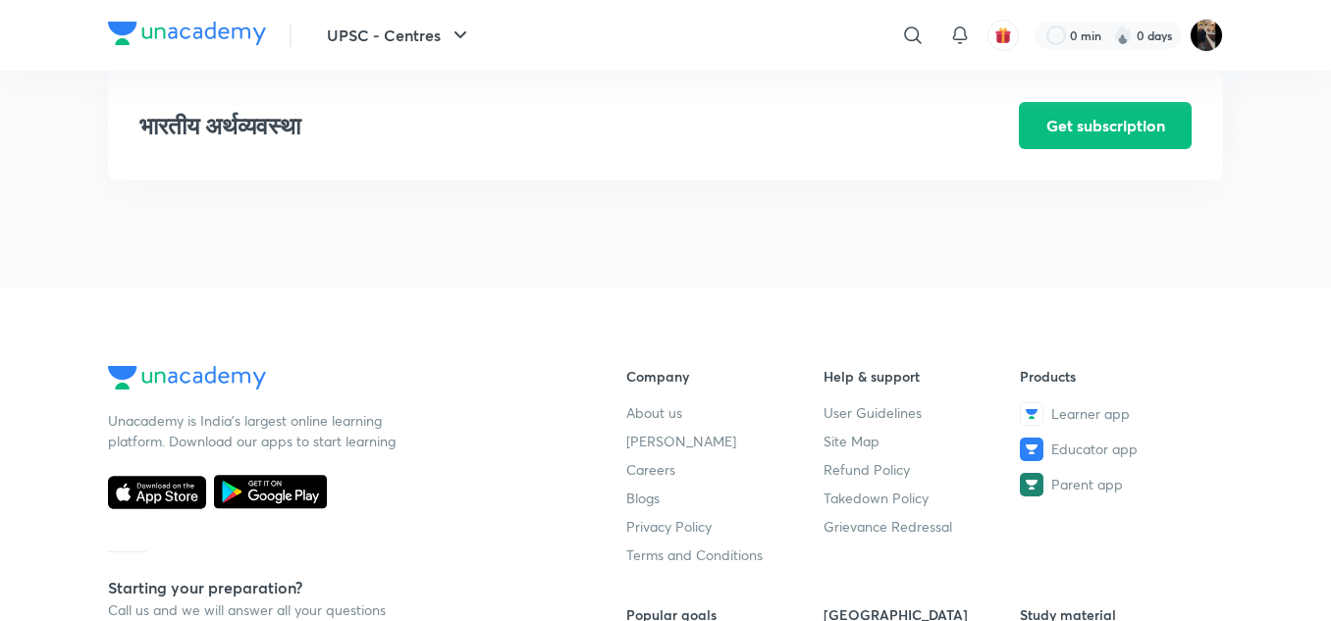
scroll to position [2741, 0]
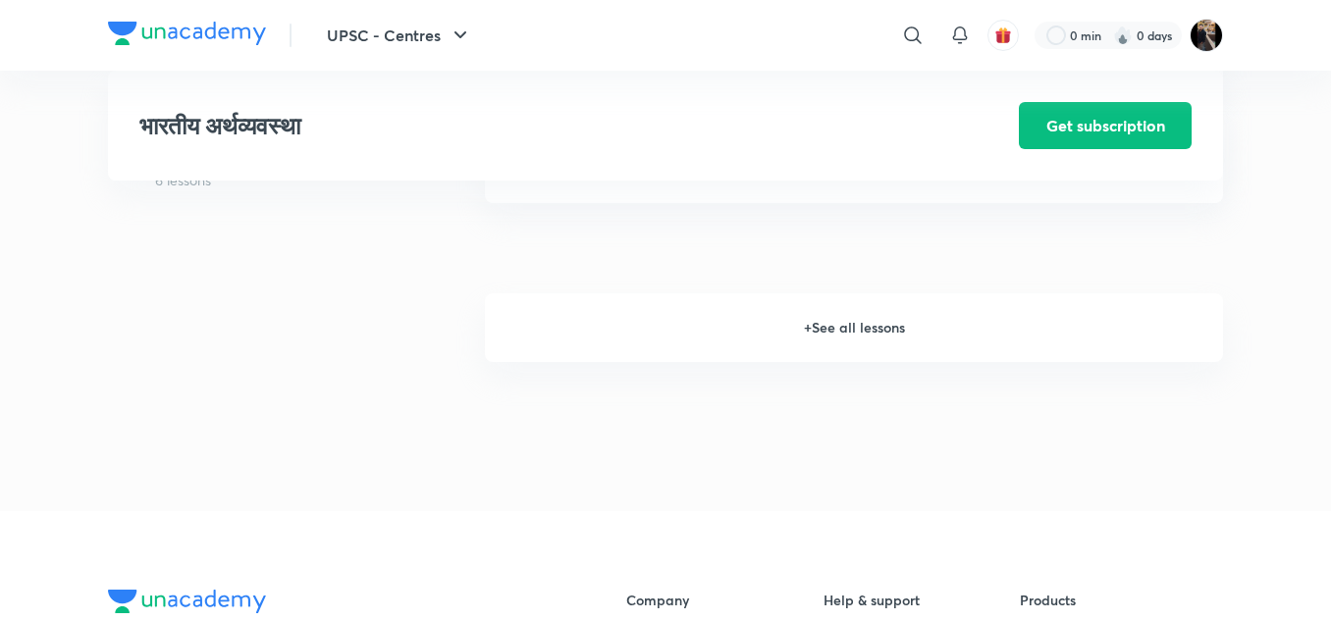
click at [839, 329] on h6 "+ See all lessons" at bounding box center [854, 327] width 738 height 69
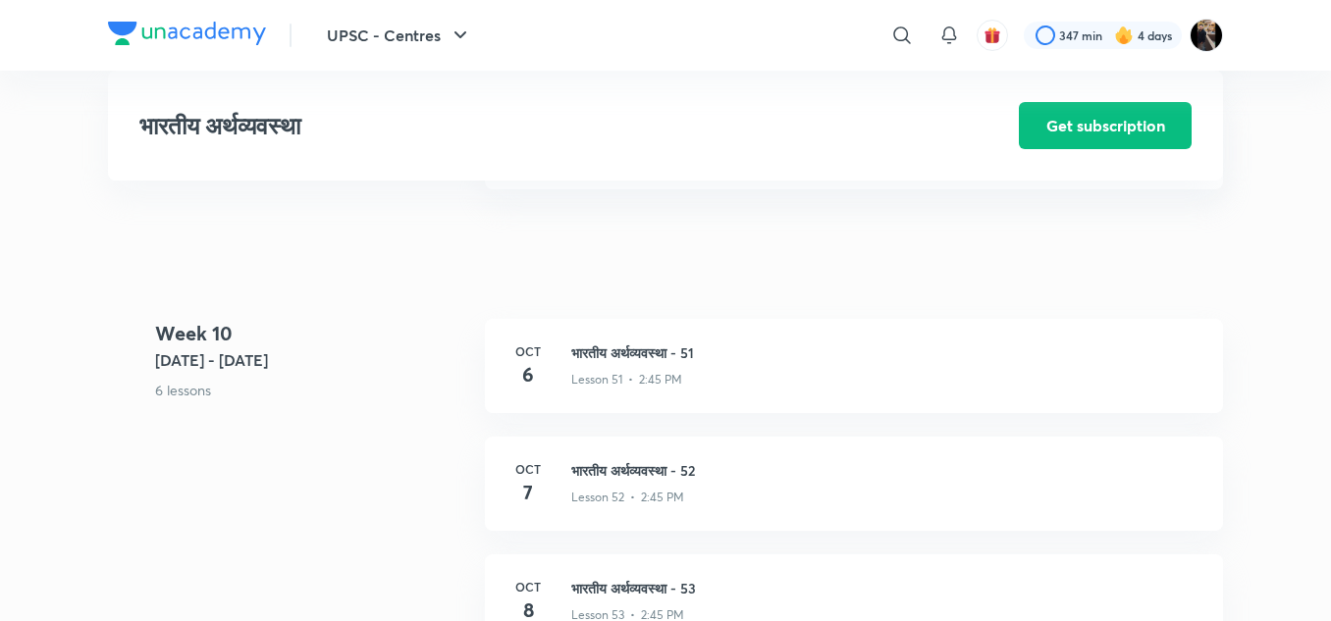
scroll to position [7373, 0]
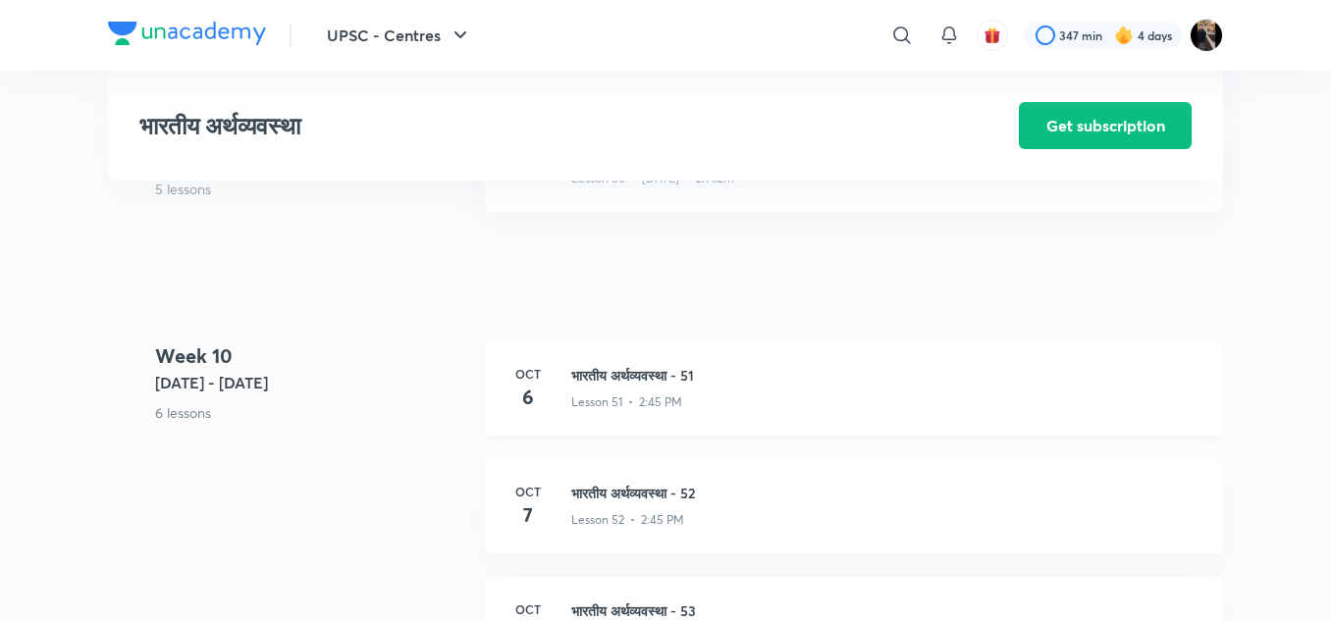
click at [636, 372] on h3 "भारतीय अर्थव्यवस्था - 51" at bounding box center [885, 375] width 628 height 21
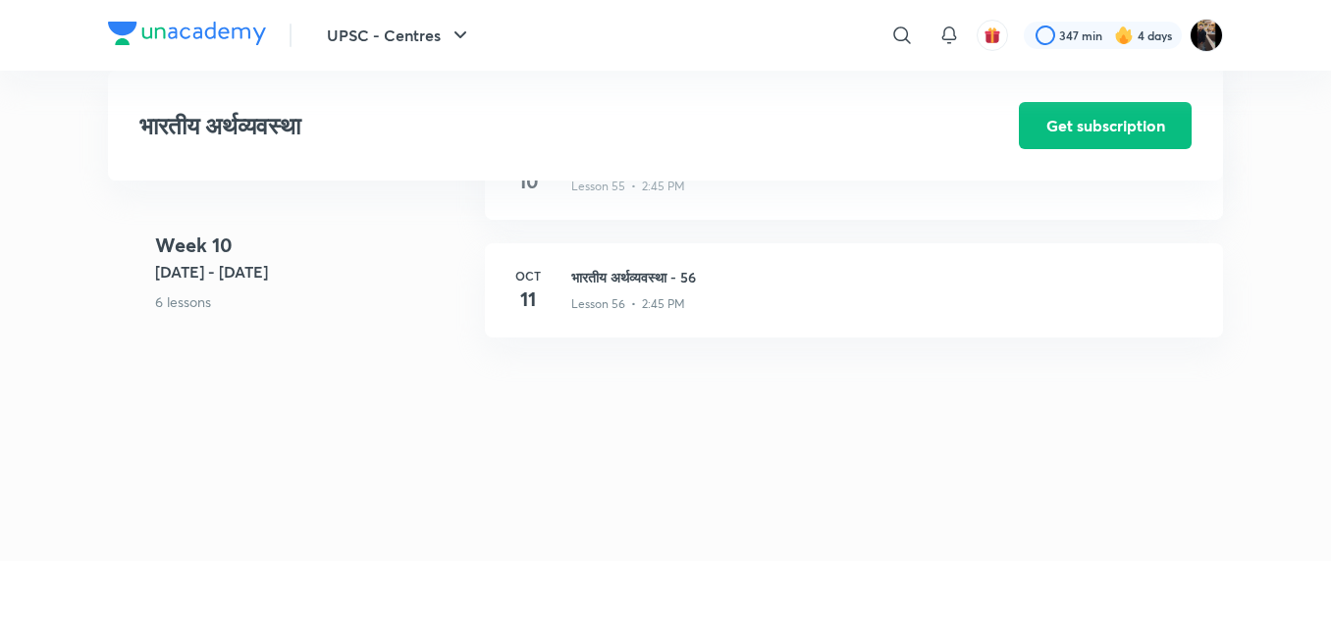
scroll to position [8076, 0]
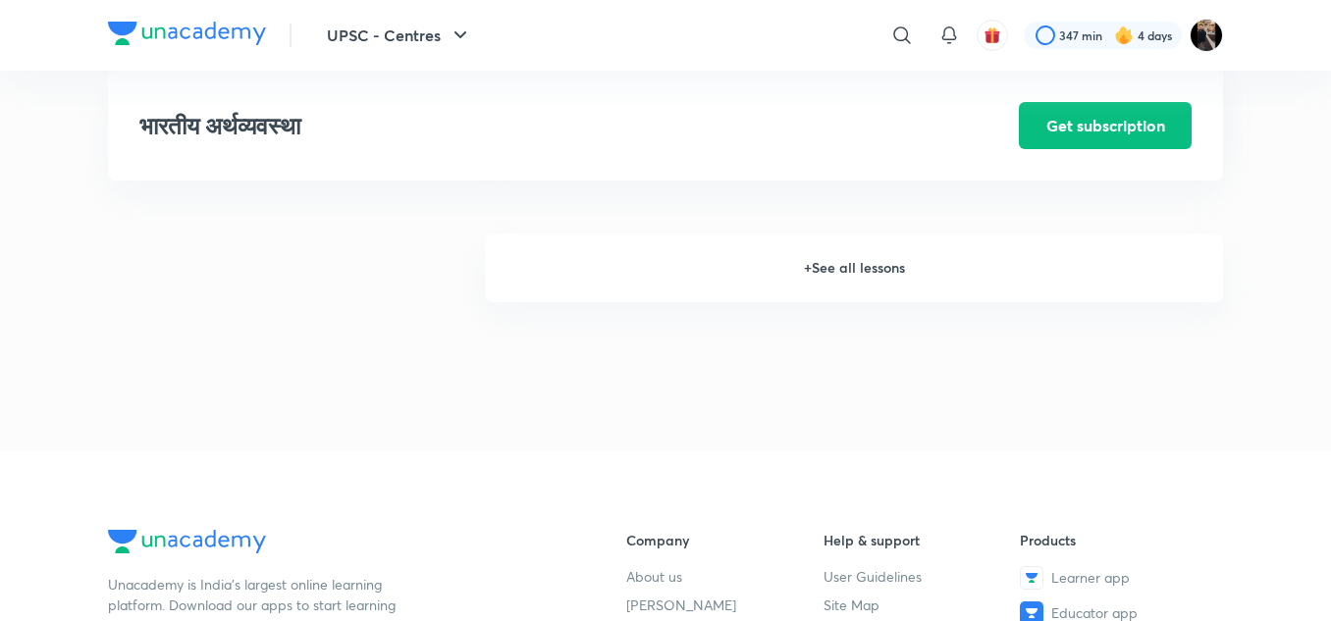
scroll to position [2737, 0]
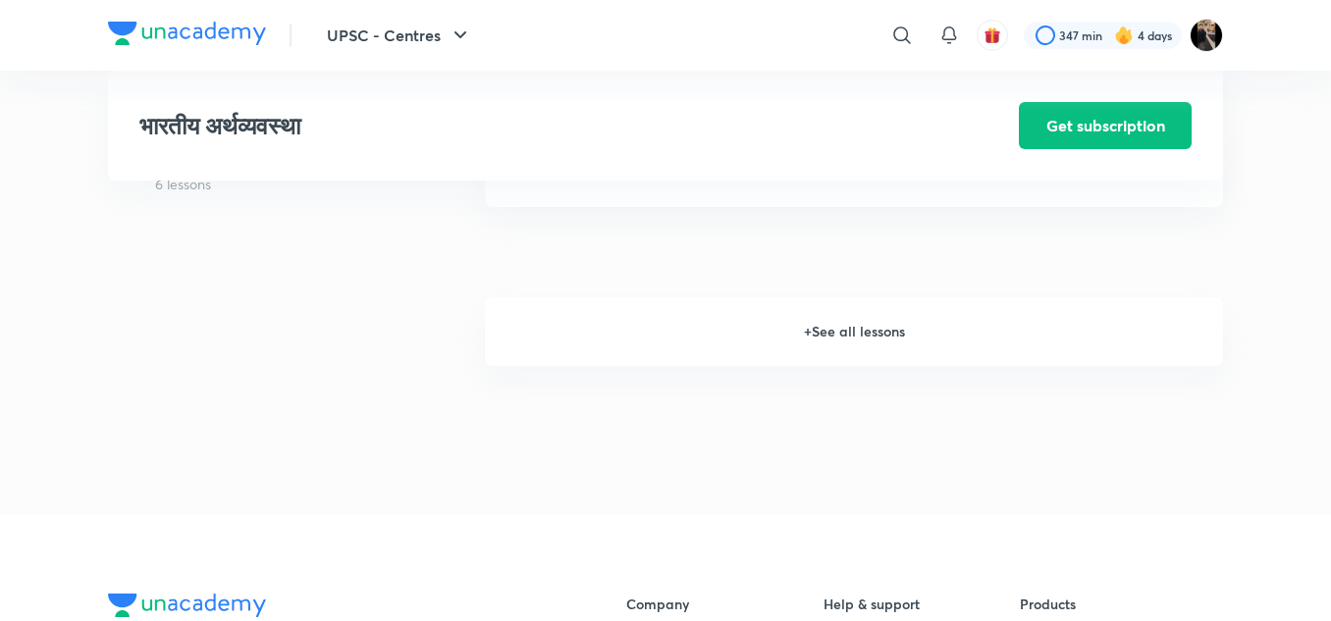
click at [828, 329] on h6 "+ See all lessons" at bounding box center [854, 331] width 738 height 69
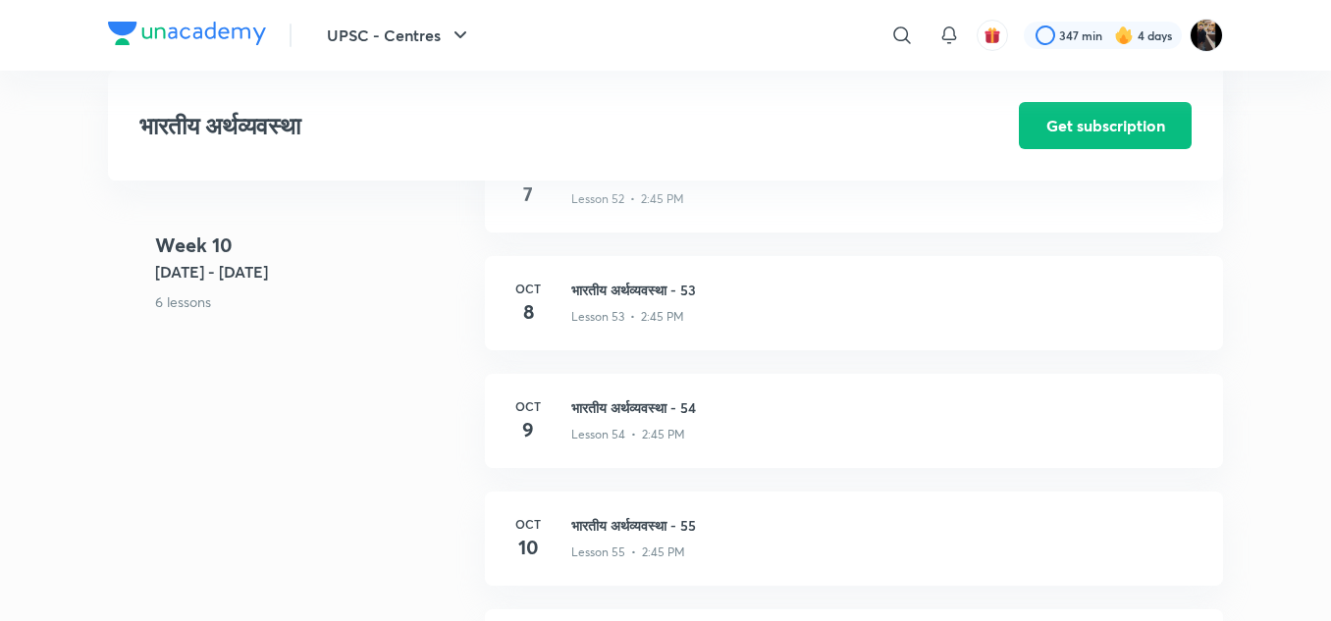
scroll to position [7693, 0]
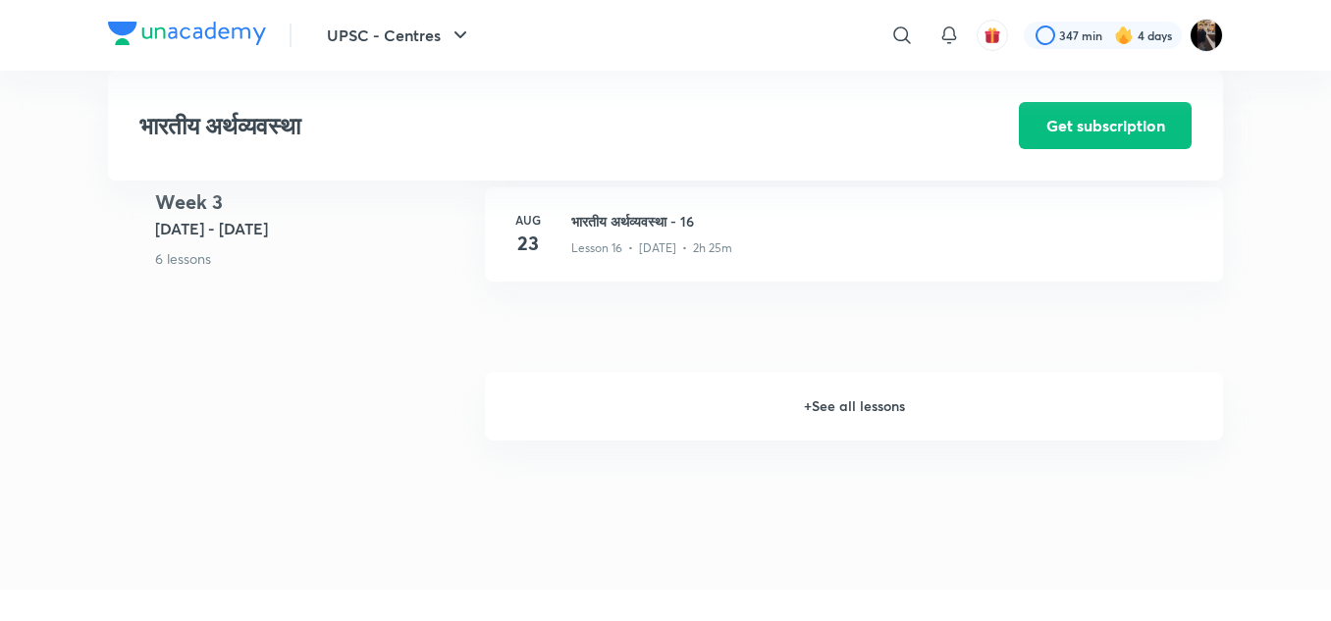
scroll to position [2662, 0]
click at [838, 405] on h6 "+ See all lessons" at bounding box center [854, 407] width 738 height 69
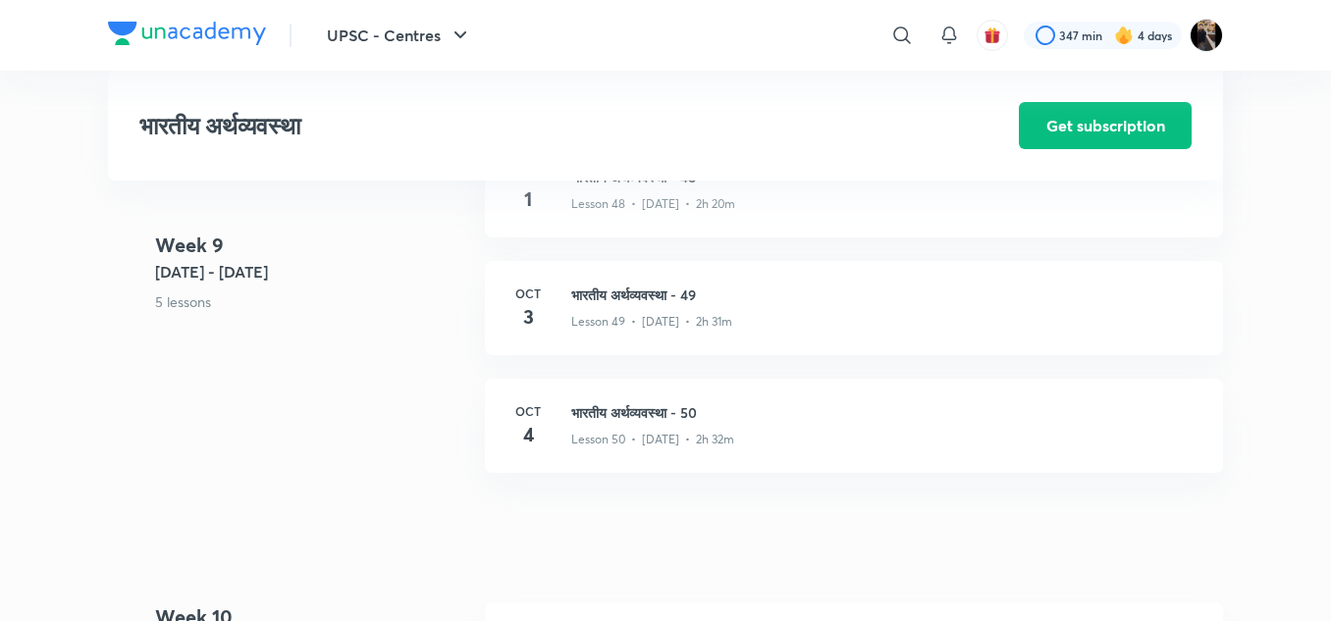
scroll to position [7111, 0]
click at [660, 290] on h3 "भारतीय अर्थव्यवस्था - 49" at bounding box center [885, 296] width 628 height 21
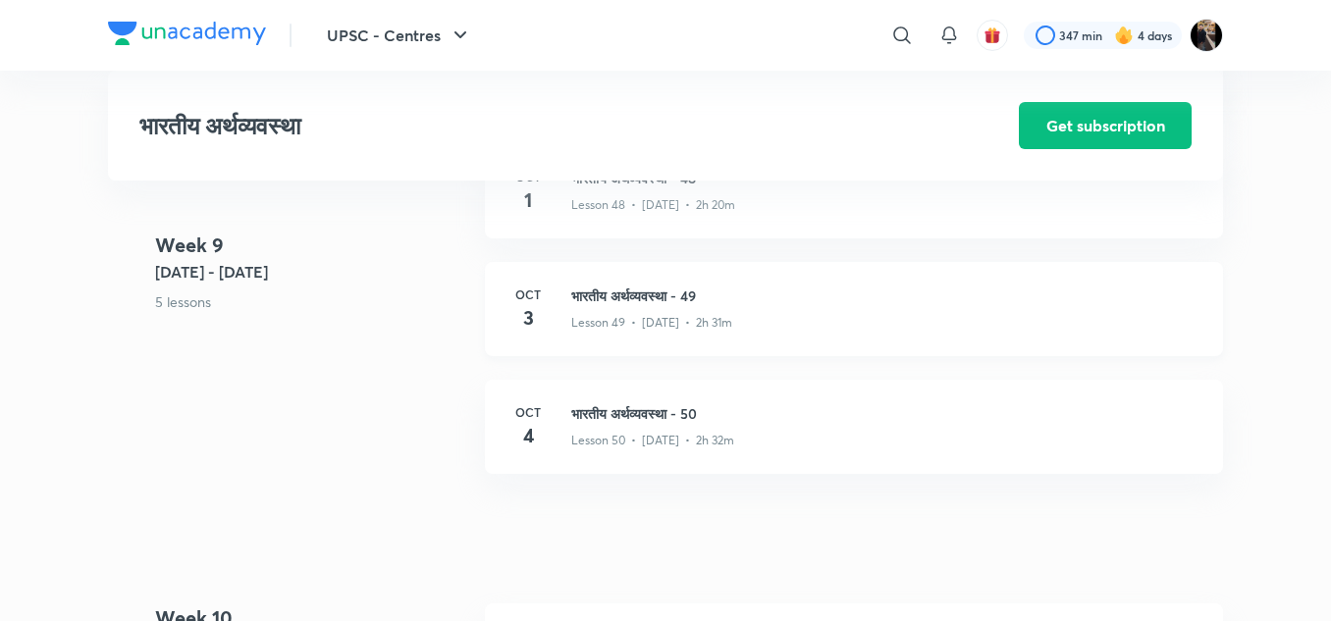
click at [660, 290] on h3 "भारतीय अर्थव्यवस्था - 49" at bounding box center [885, 296] width 628 height 21
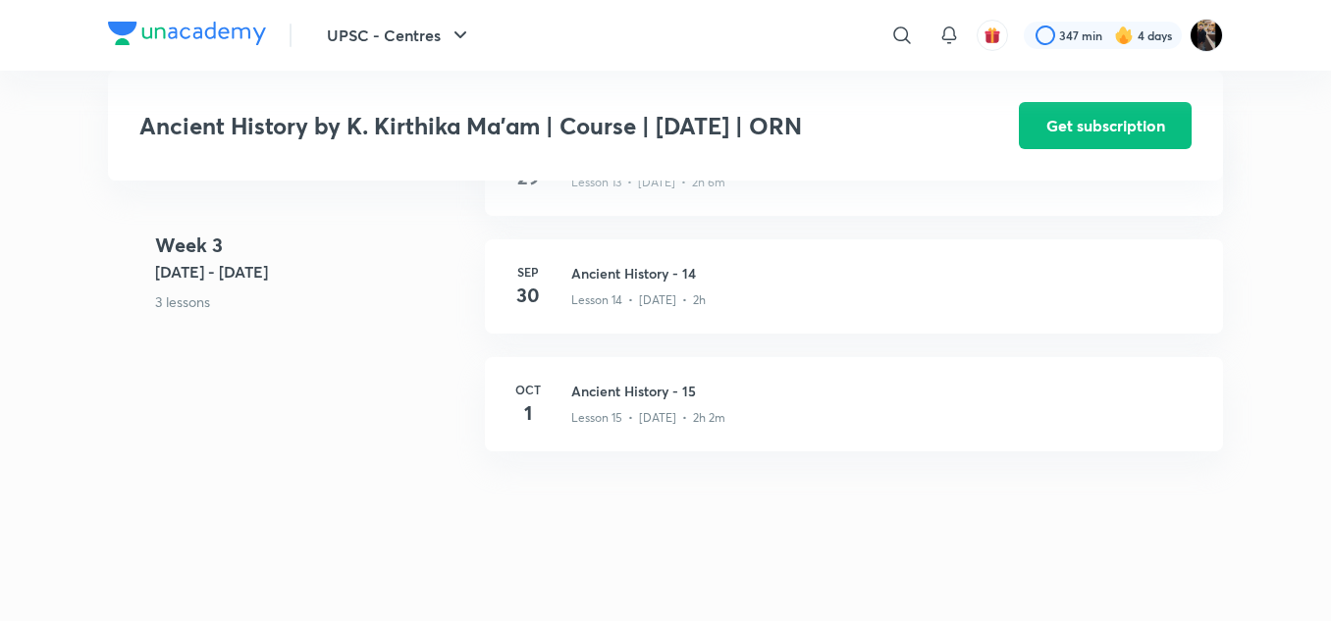
scroll to position [2205, 0]
click at [612, 399] on h3 "Ancient History - 15" at bounding box center [885, 393] width 628 height 21
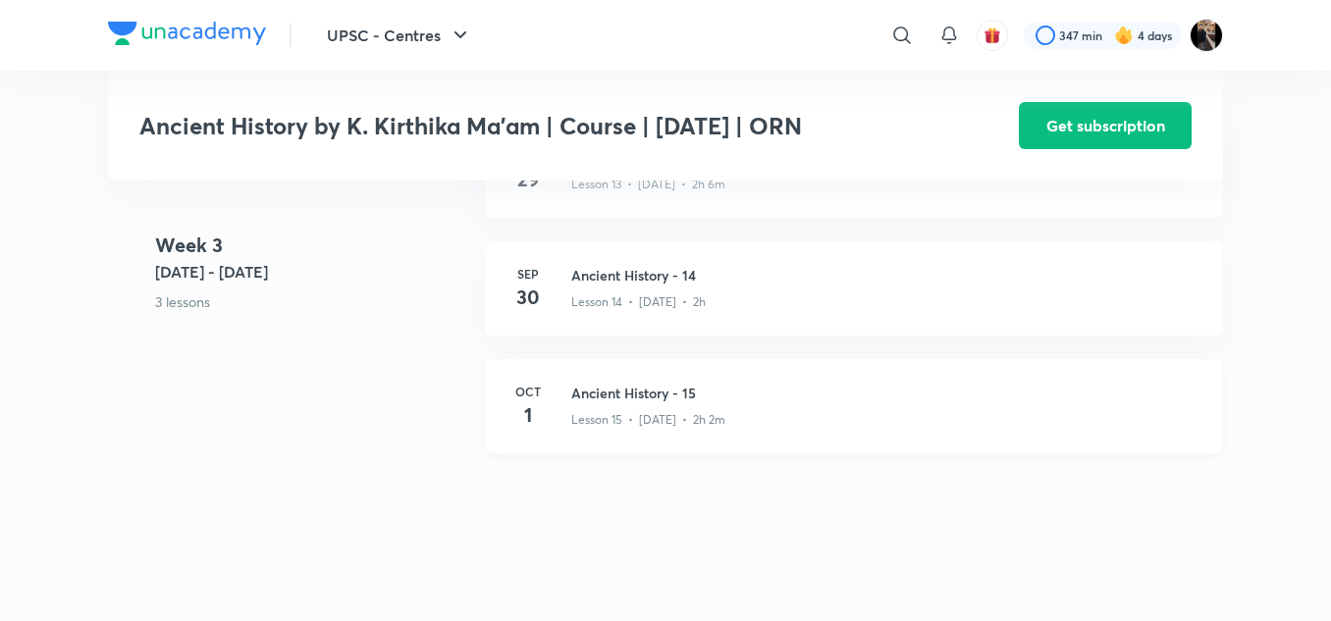
click at [612, 399] on h3 "Ancient History - 15" at bounding box center [885, 393] width 628 height 21
click at [618, 396] on h3 "Ancient History - 15" at bounding box center [885, 393] width 628 height 21
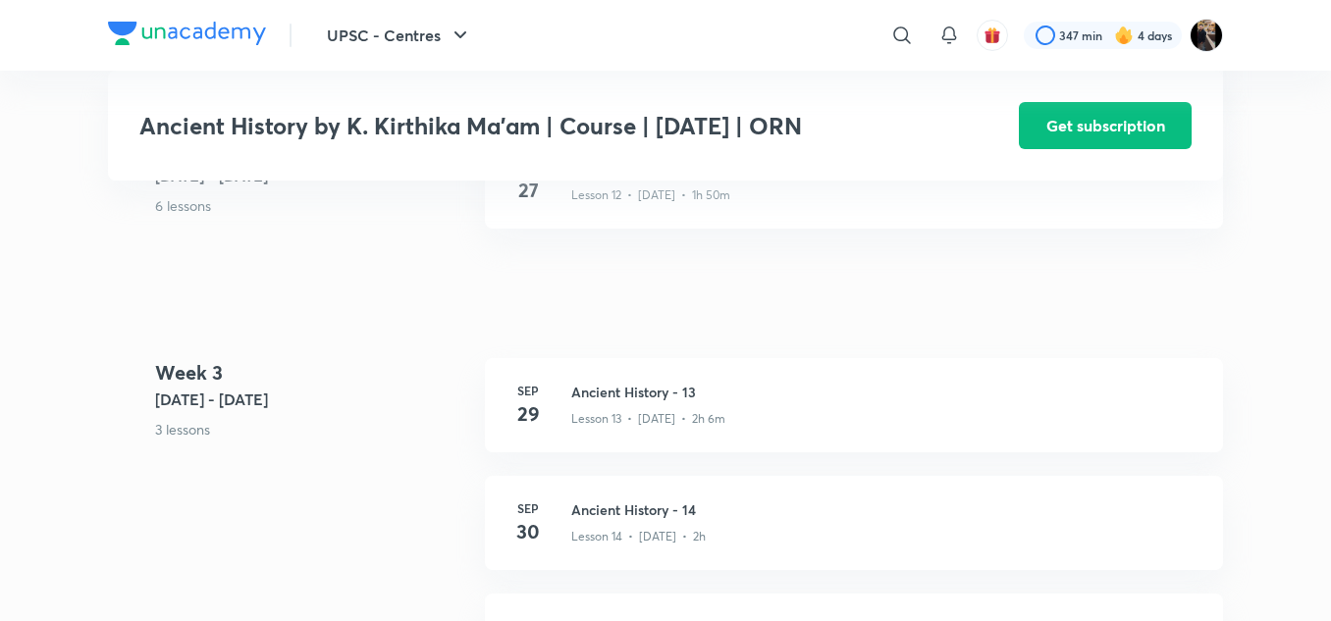
scroll to position [1963, 0]
